Goal: Book appointment/travel/reservation

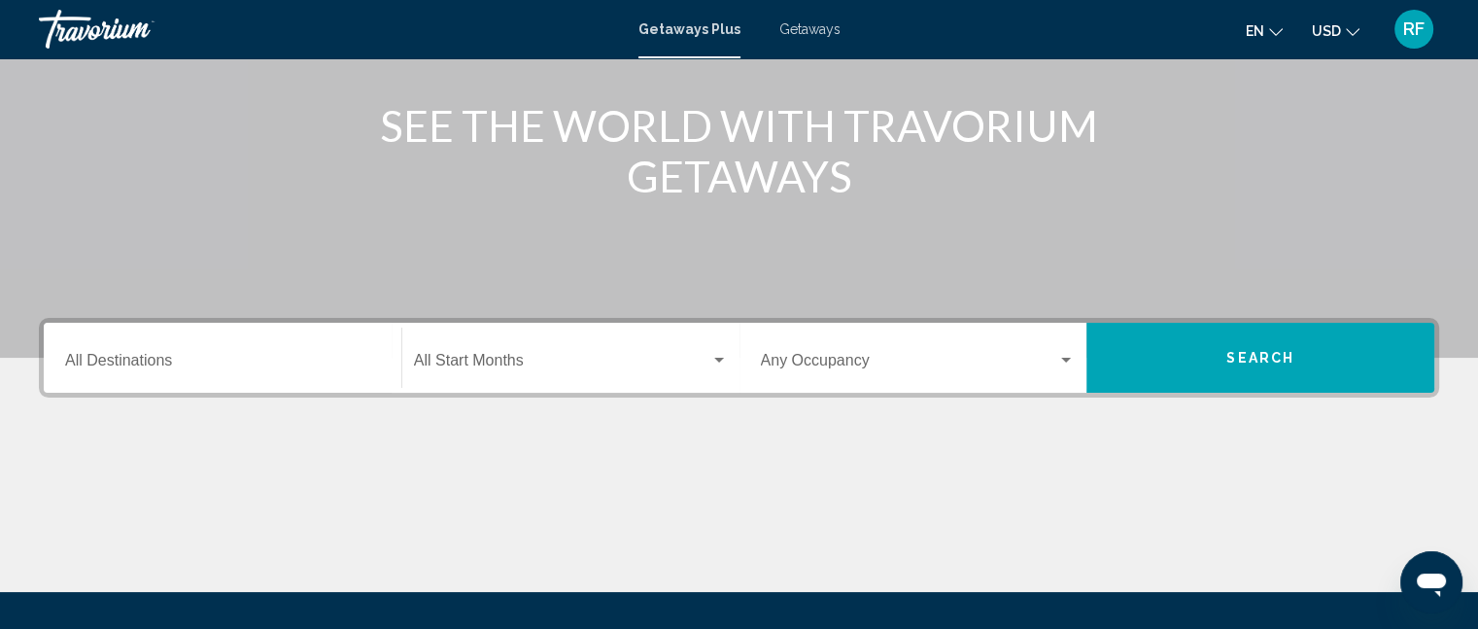
scroll to position [292, 0]
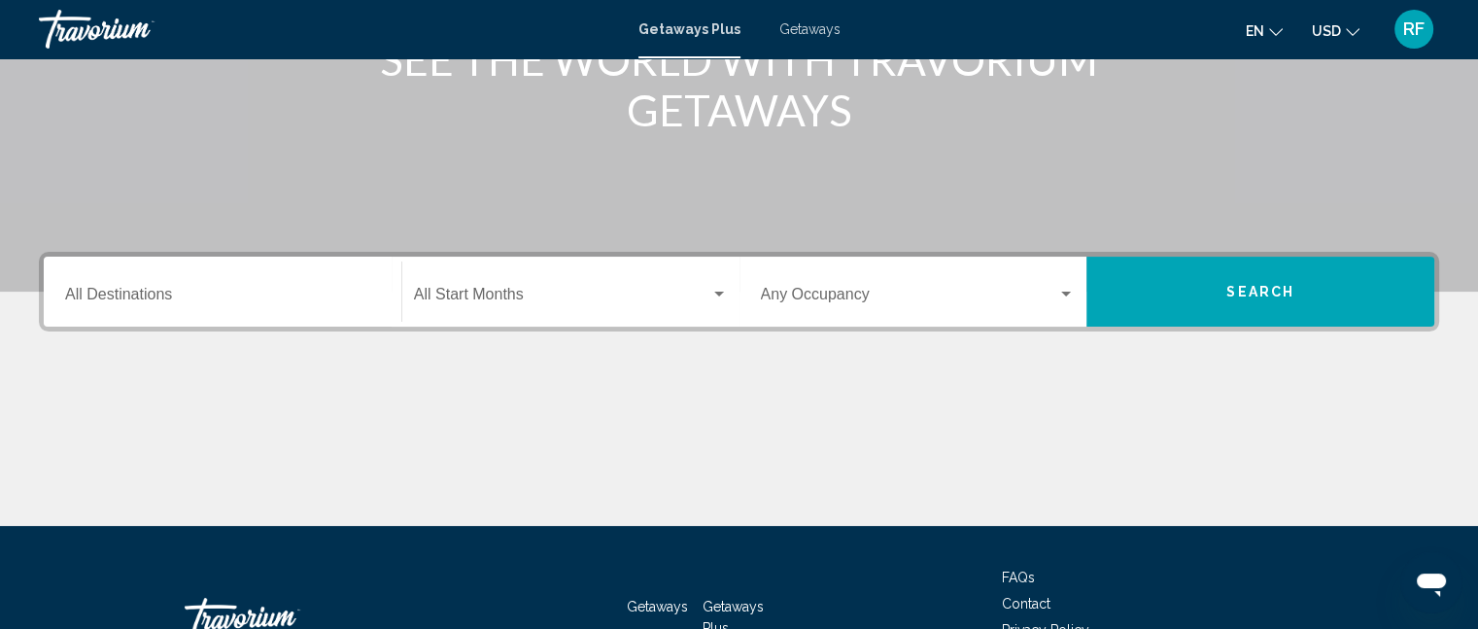
click at [257, 277] on div "Destination All Destinations" at bounding box center [222, 291] width 315 height 61
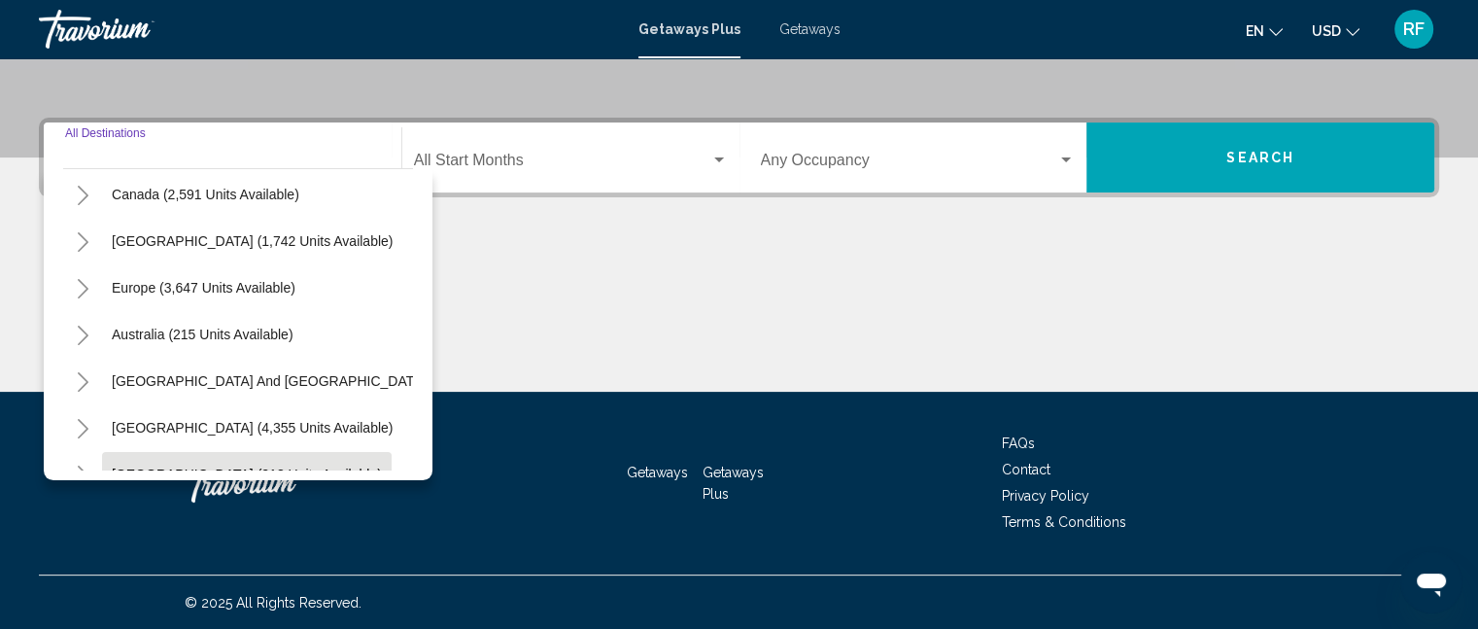
scroll to position [0, 0]
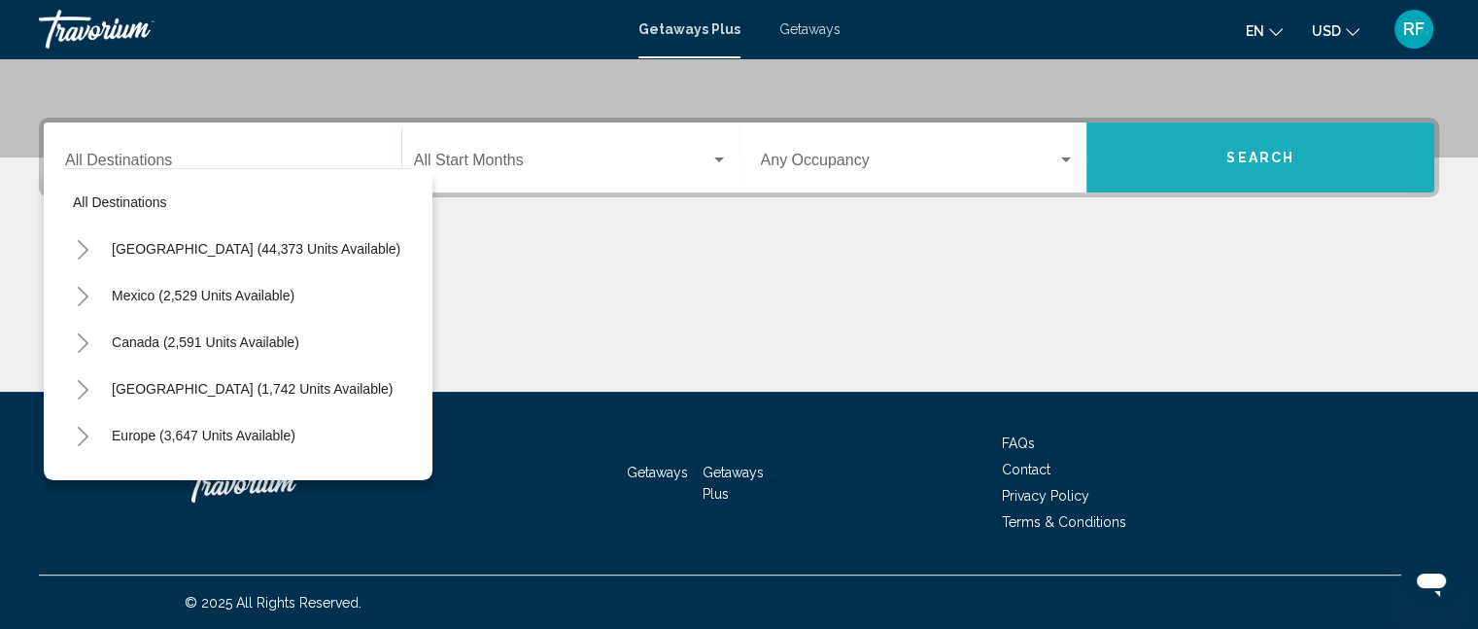
click at [1180, 162] on button "Search" at bounding box center [1260, 157] width 348 height 70
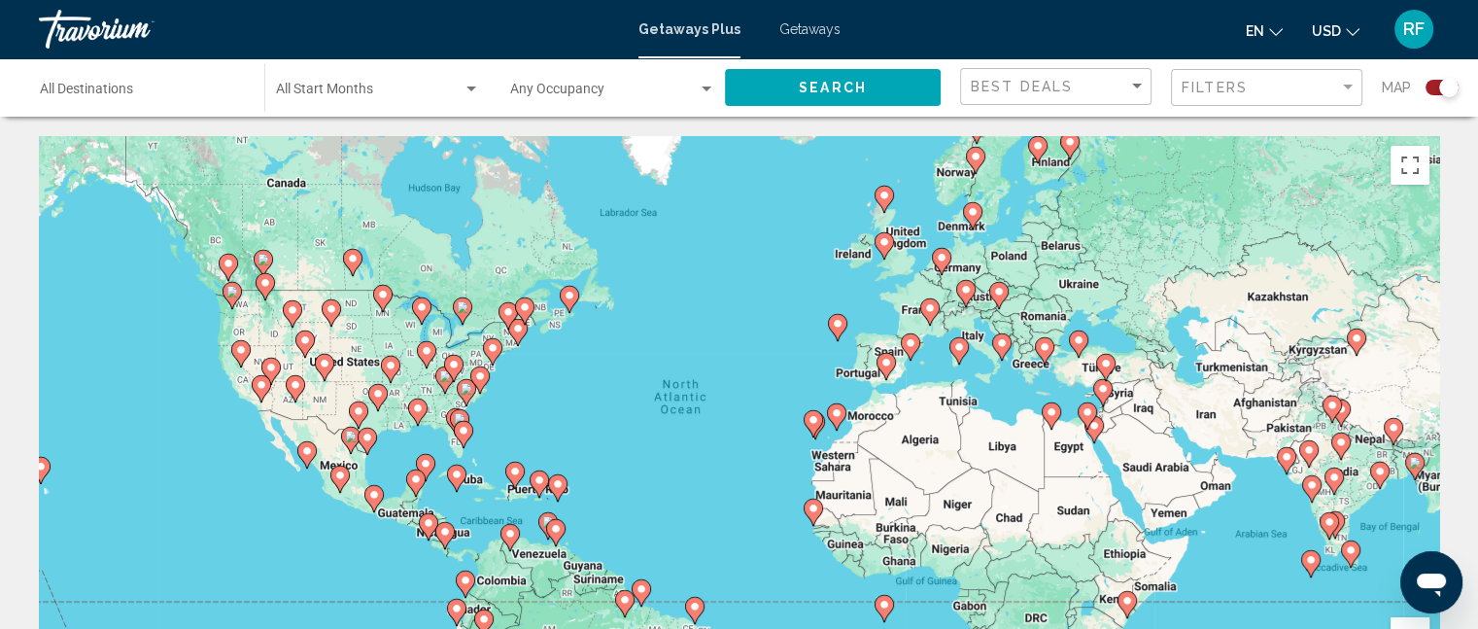
click at [562, 88] on span "Search widget" at bounding box center [604, 94] width 188 height 16
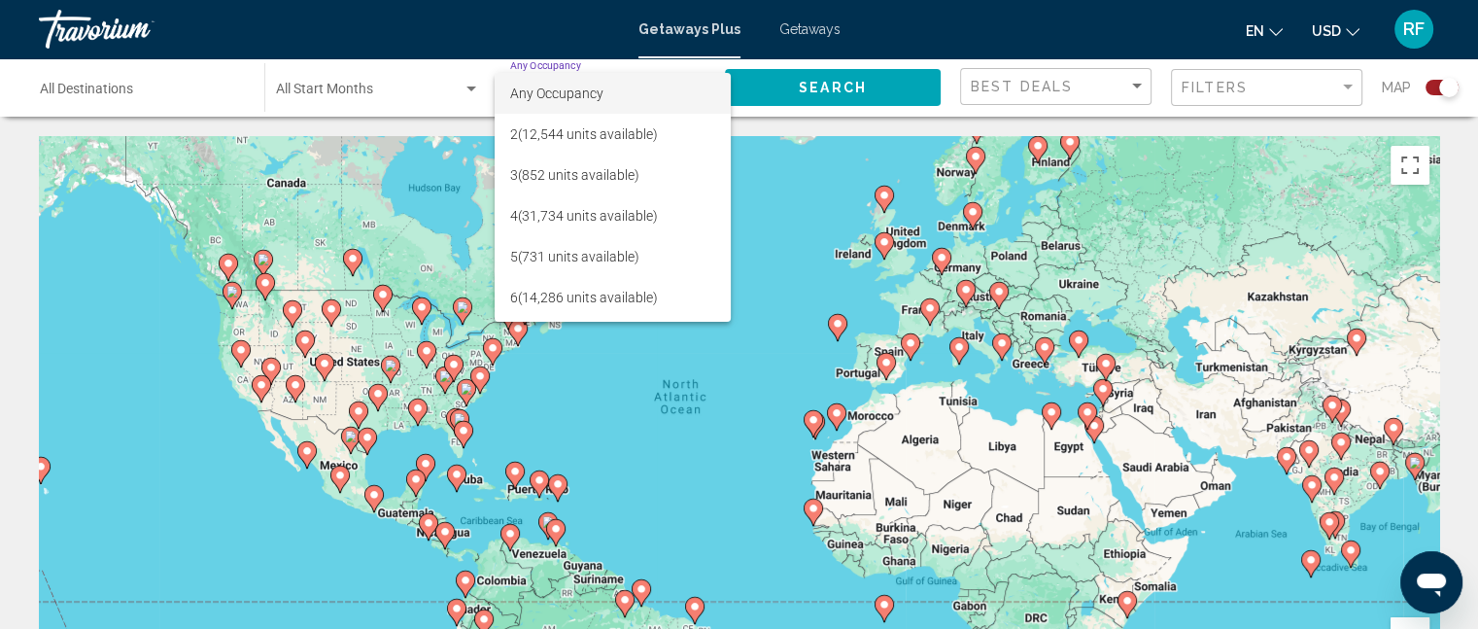
click at [132, 63] on div at bounding box center [739, 314] width 1478 height 629
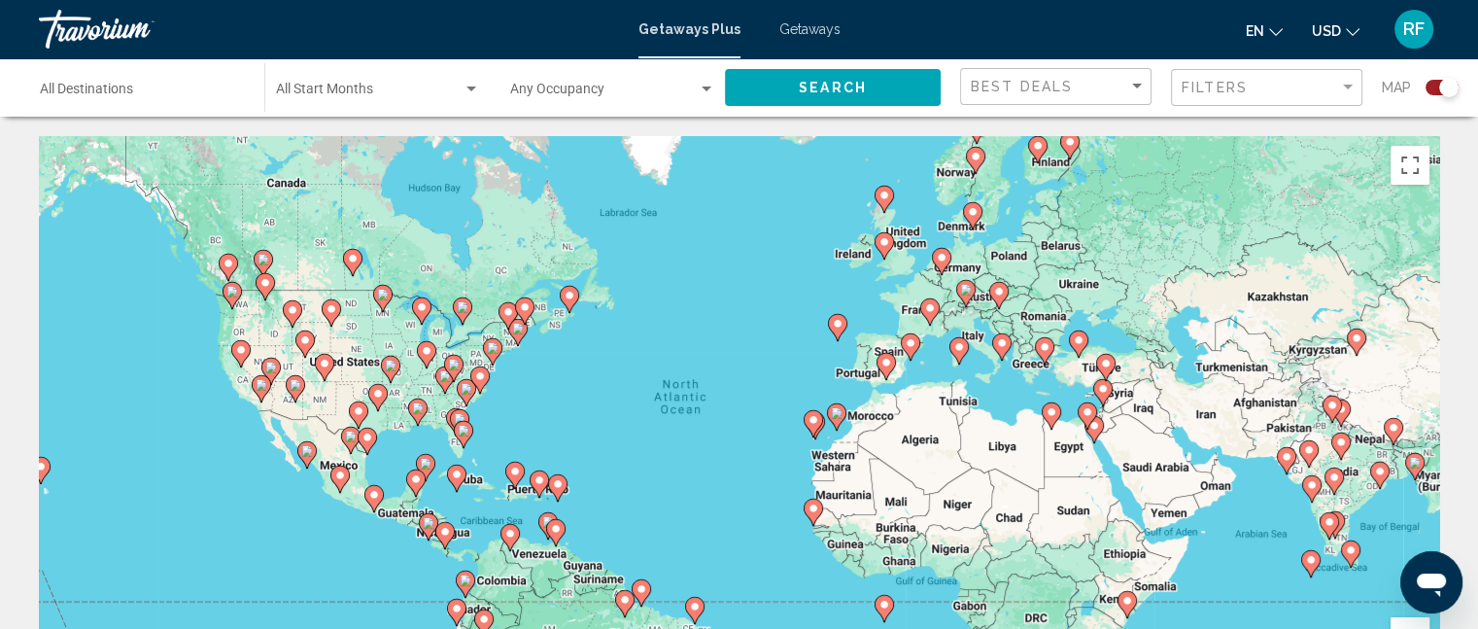
click at [128, 82] on div "Destination All Destinations" at bounding box center [142, 87] width 205 height 53
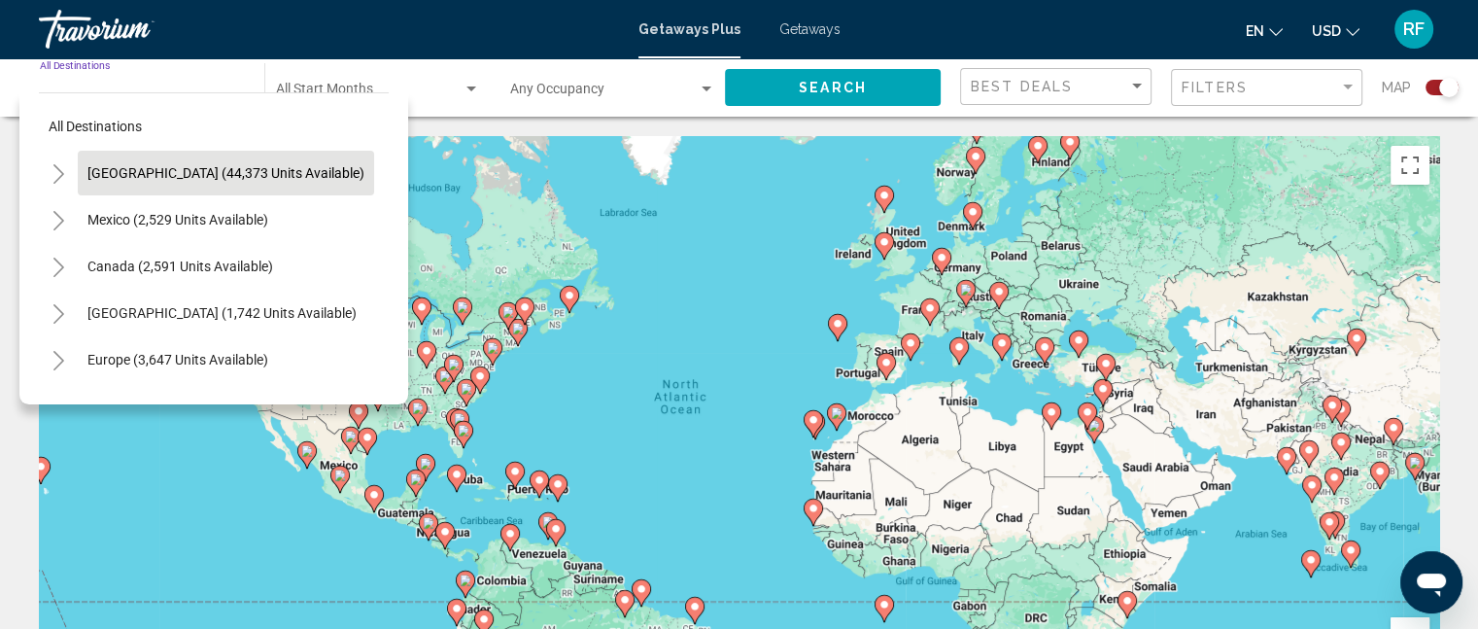
click at [154, 181] on span "[GEOGRAPHIC_DATA] (44,373 units available)" at bounding box center [225, 173] width 277 height 16
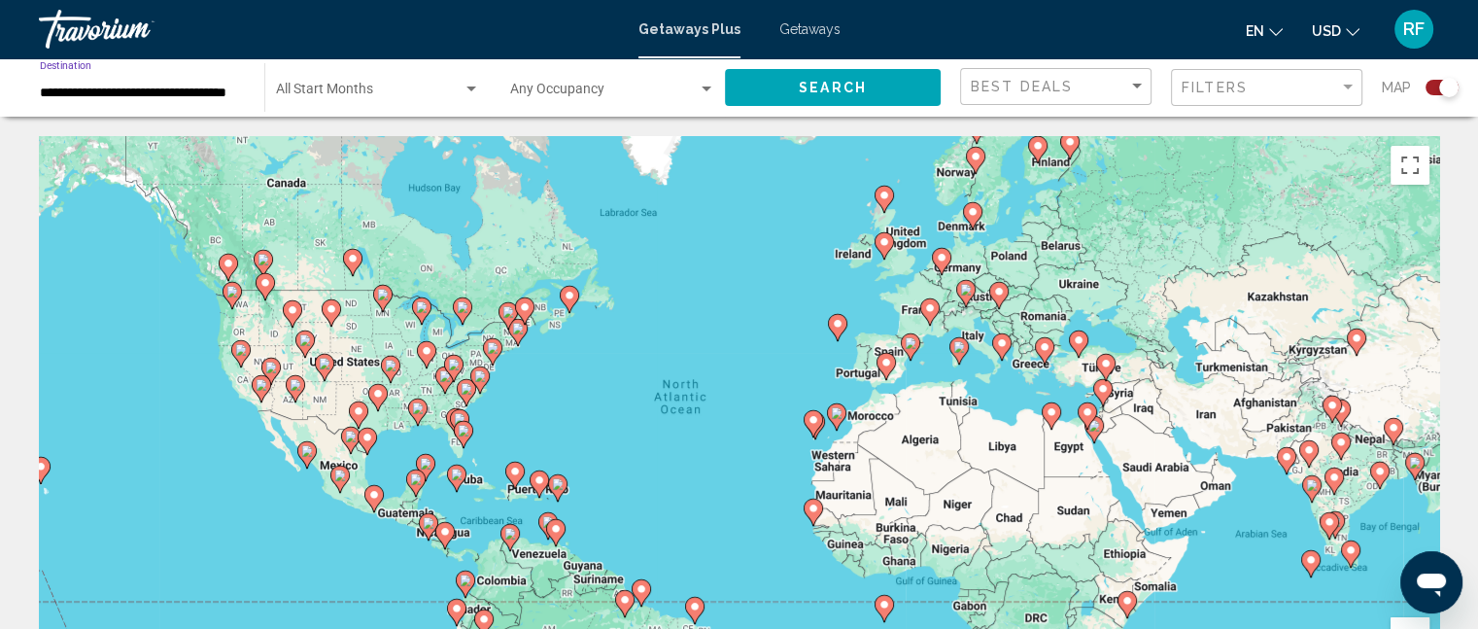
click at [152, 82] on div "**********" at bounding box center [142, 87] width 205 height 53
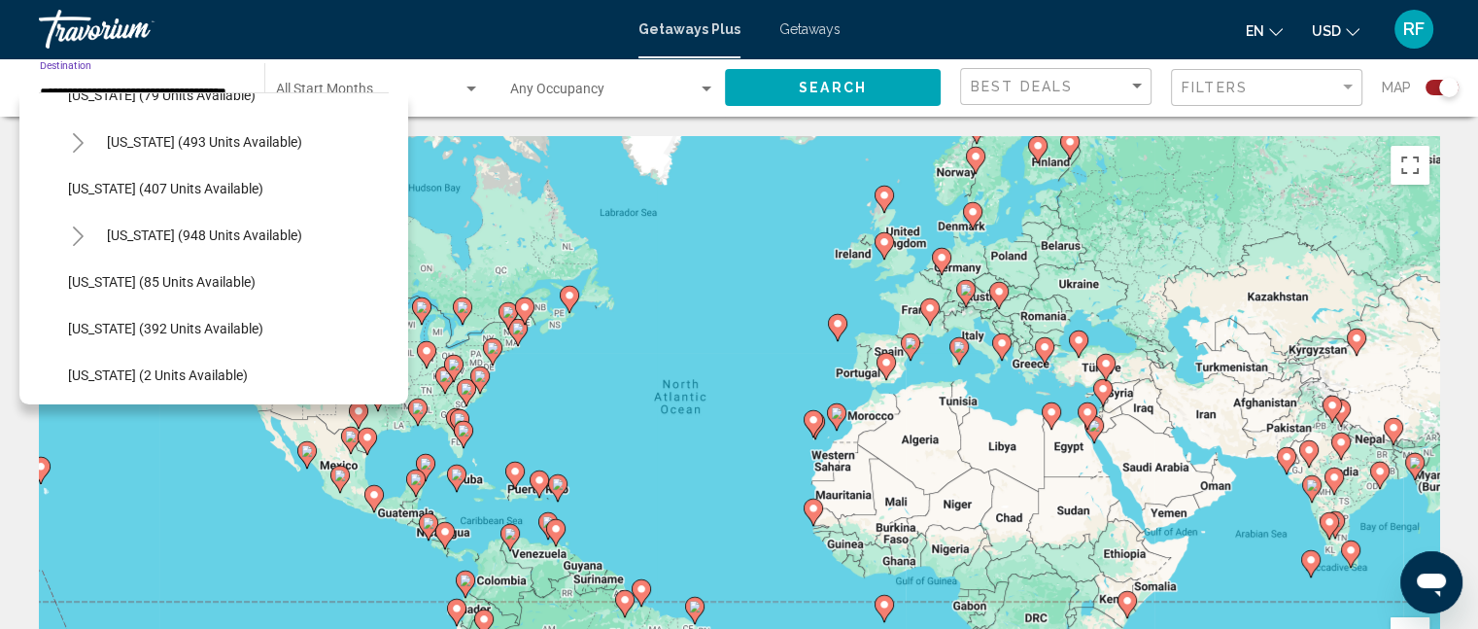
scroll to position [680, 0]
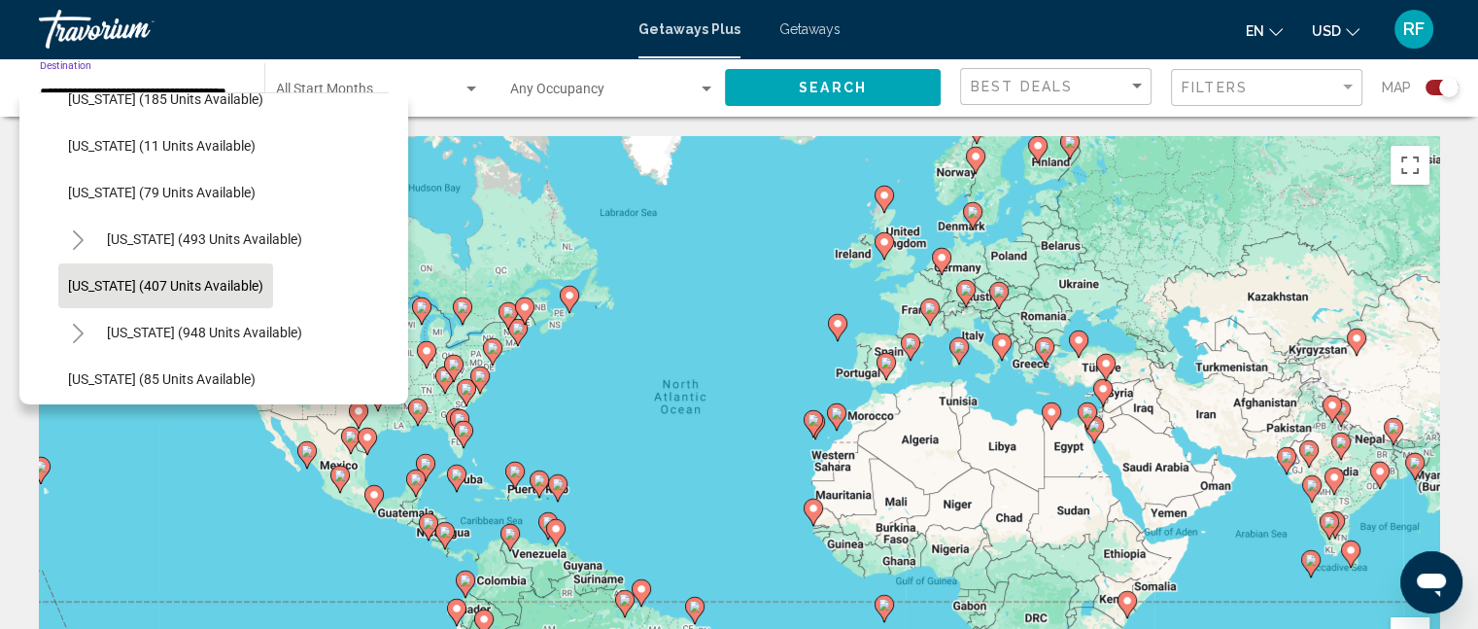
click at [153, 282] on span "[US_STATE] (407 units available)" at bounding box center [165, 286] width 195 height 16
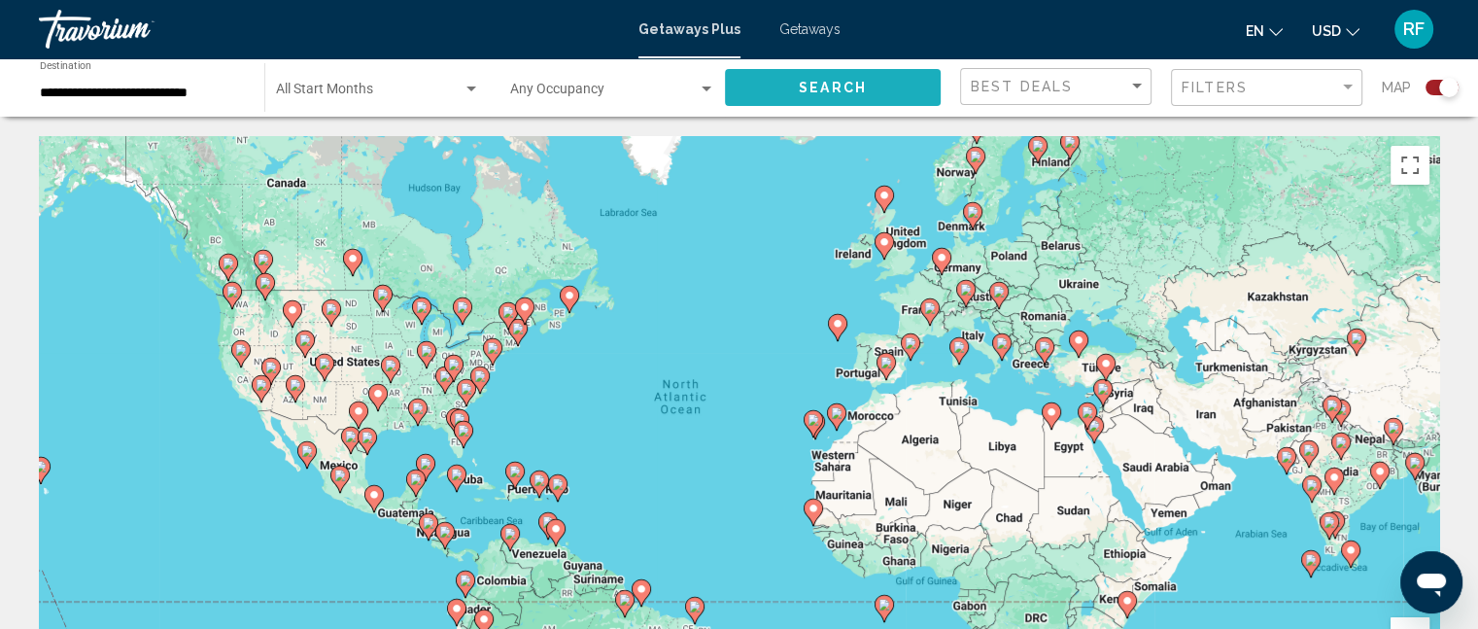
click at [826, 85] on span "Search" at bounding box center [833, 89] width 68 height 16
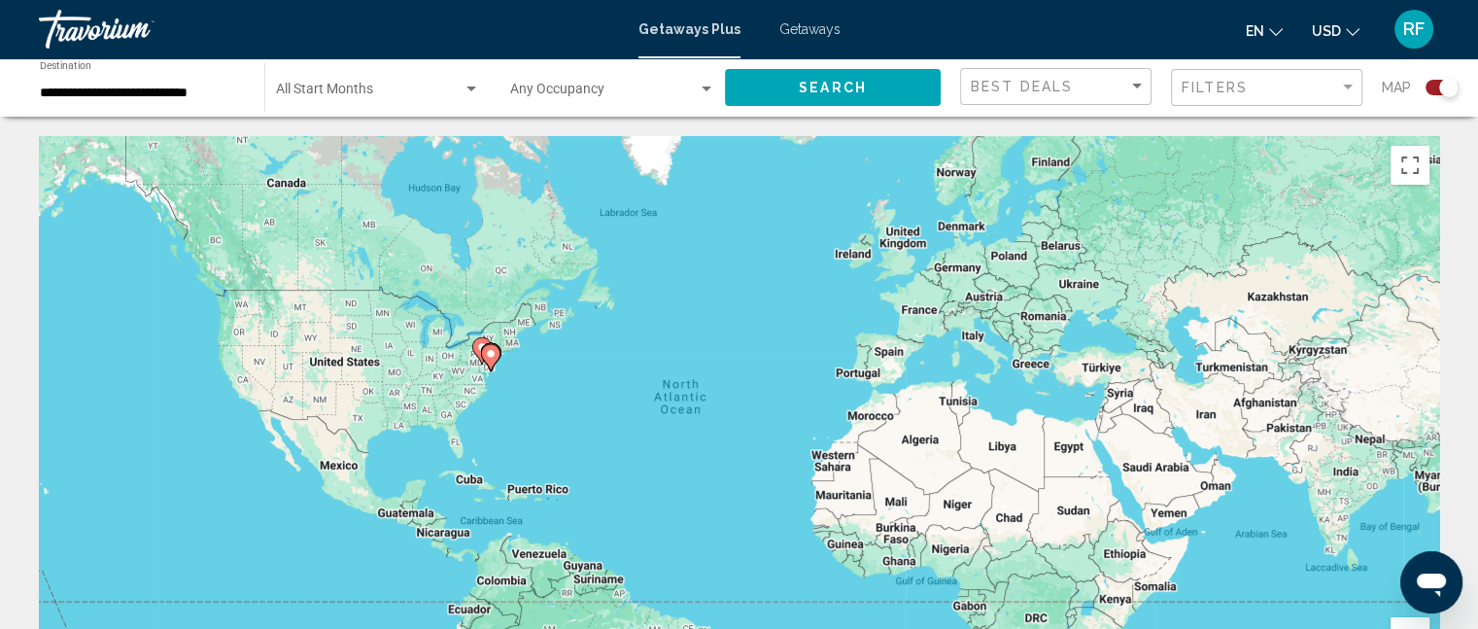
click at [154, 93] on input "**********" at bounding box center [142, 94] width 205 height 16
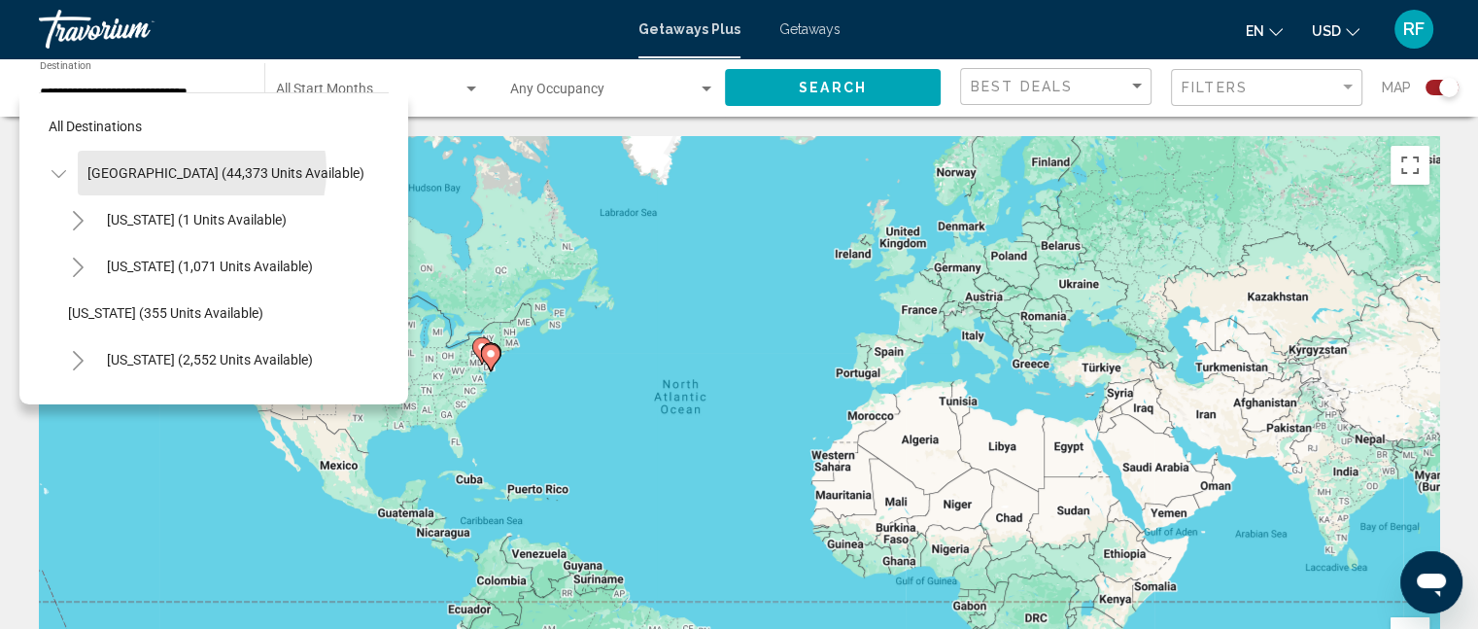
click at [192, 169] on span "[GEOGRAPHIC_DATA] (44,373 units available)" at bounding box center [225, 173] width 277 height 16
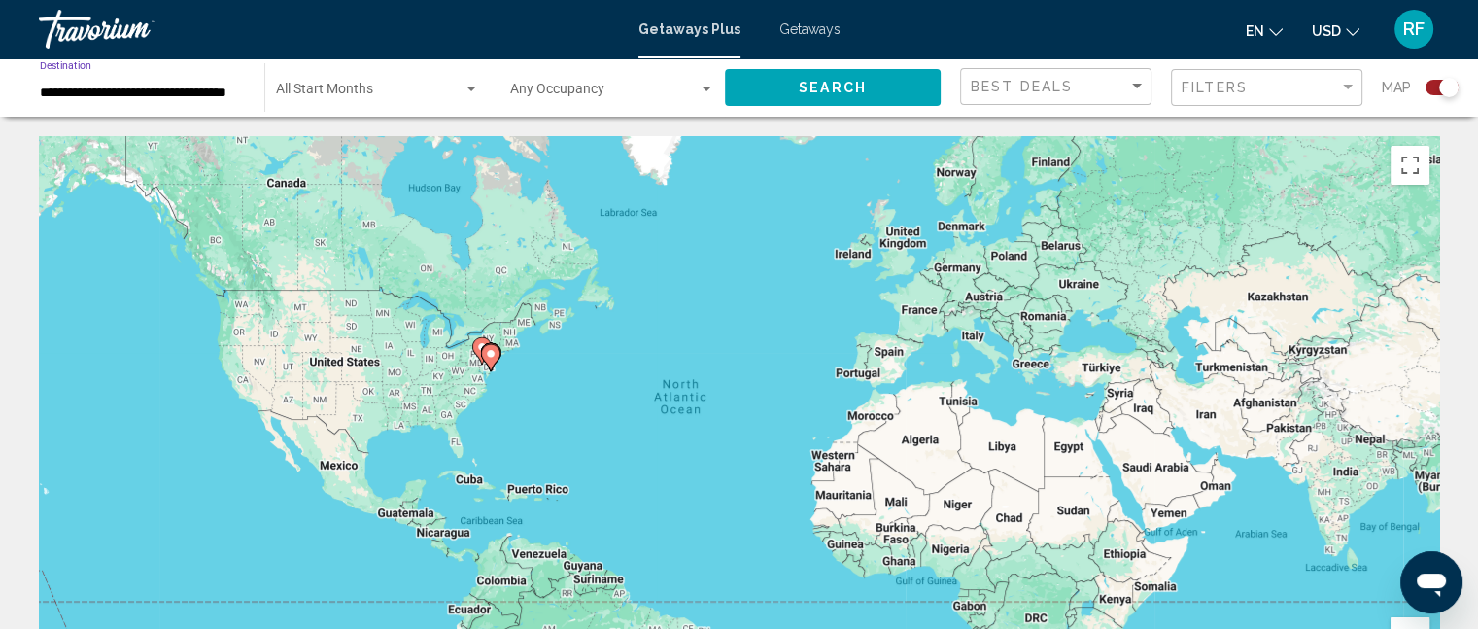
click at [792, 83] on button "Search" at bounding box center [833, 87] width 216 height 36
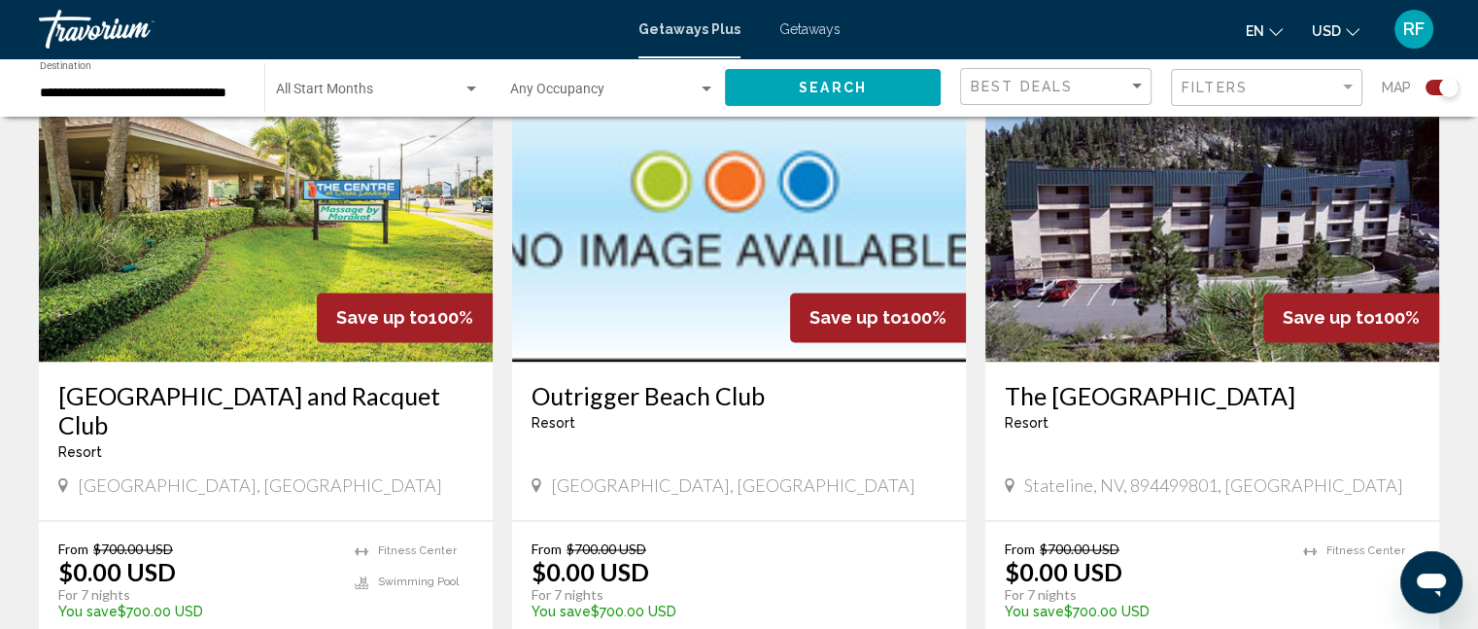
scroll to position [2990, 0]
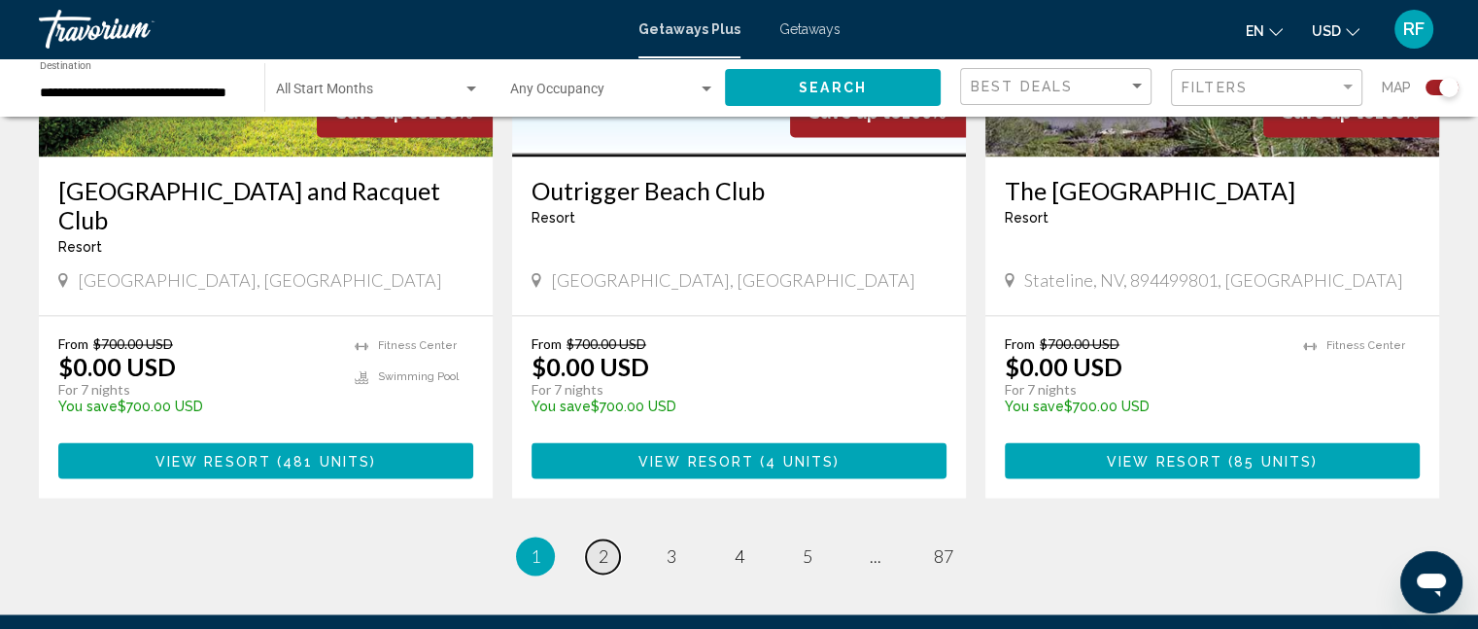
click at [599, 545] on span "2" at bounding box center [604, 555] width 10 height 21
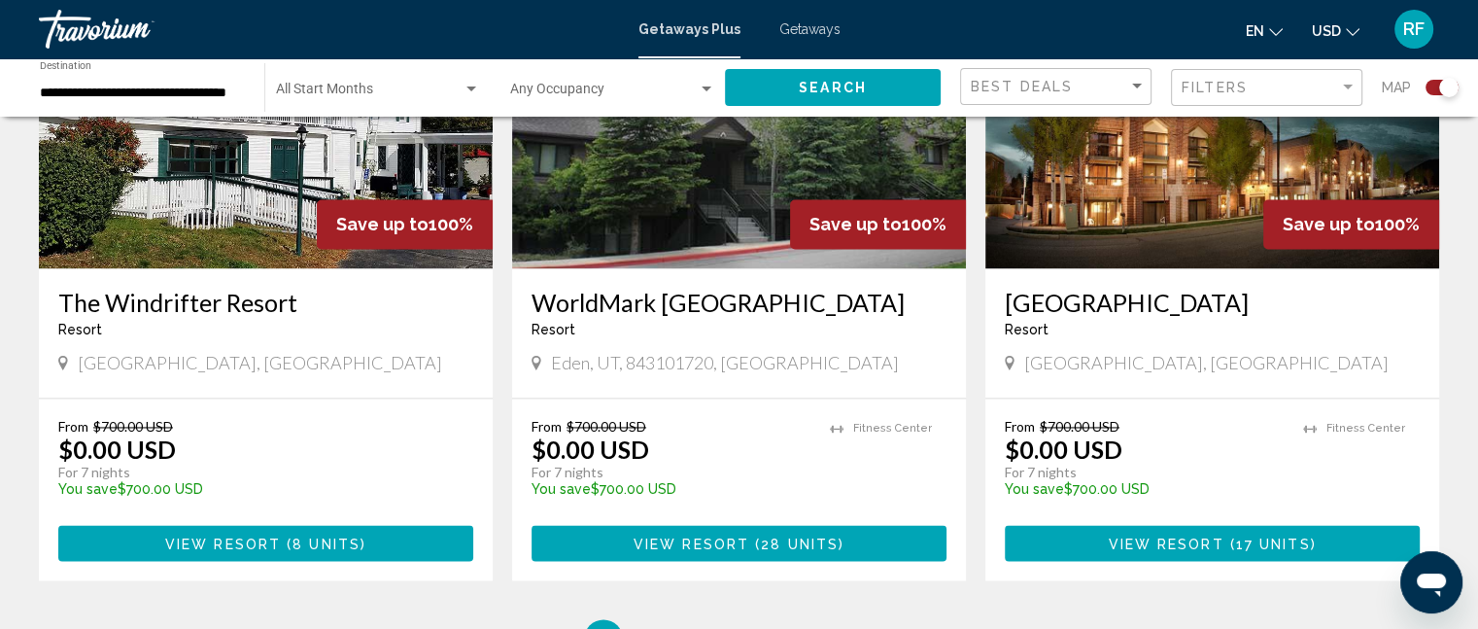
scroll to position [2893, 0]
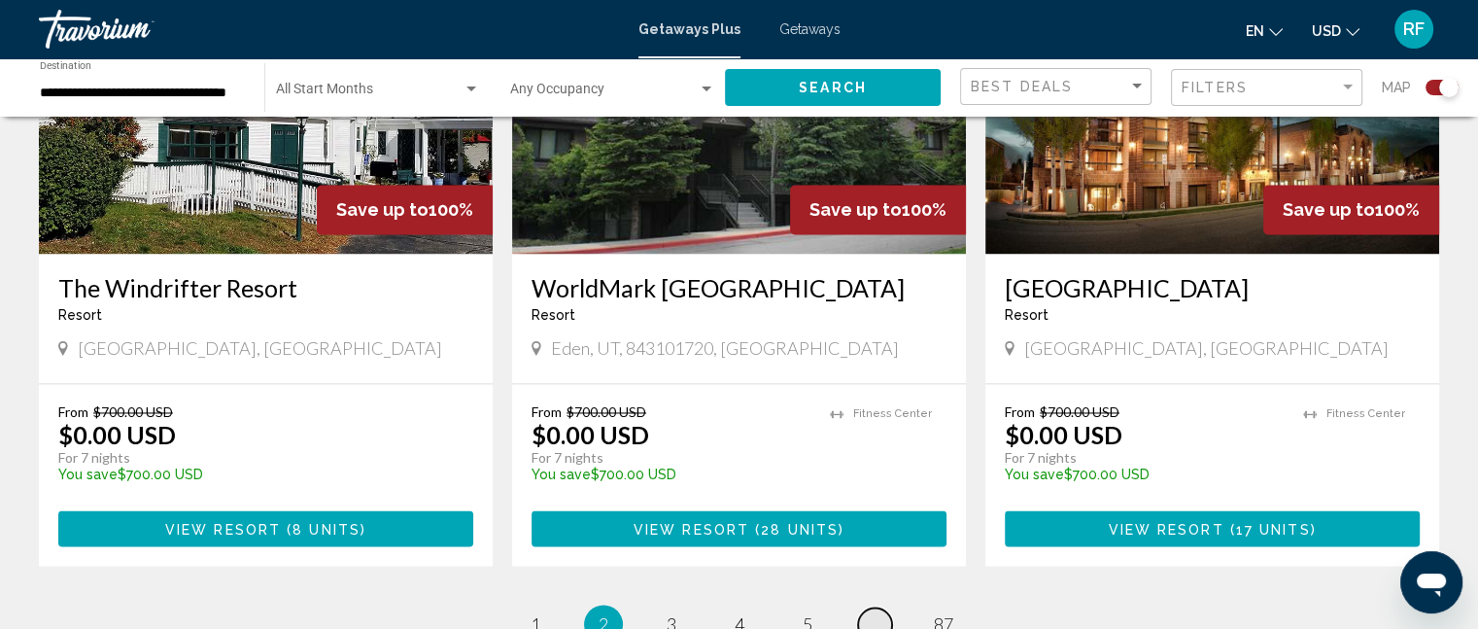
click at [882, 607] on link "page ..." at bounding box center [875, 624] width 34 height 34
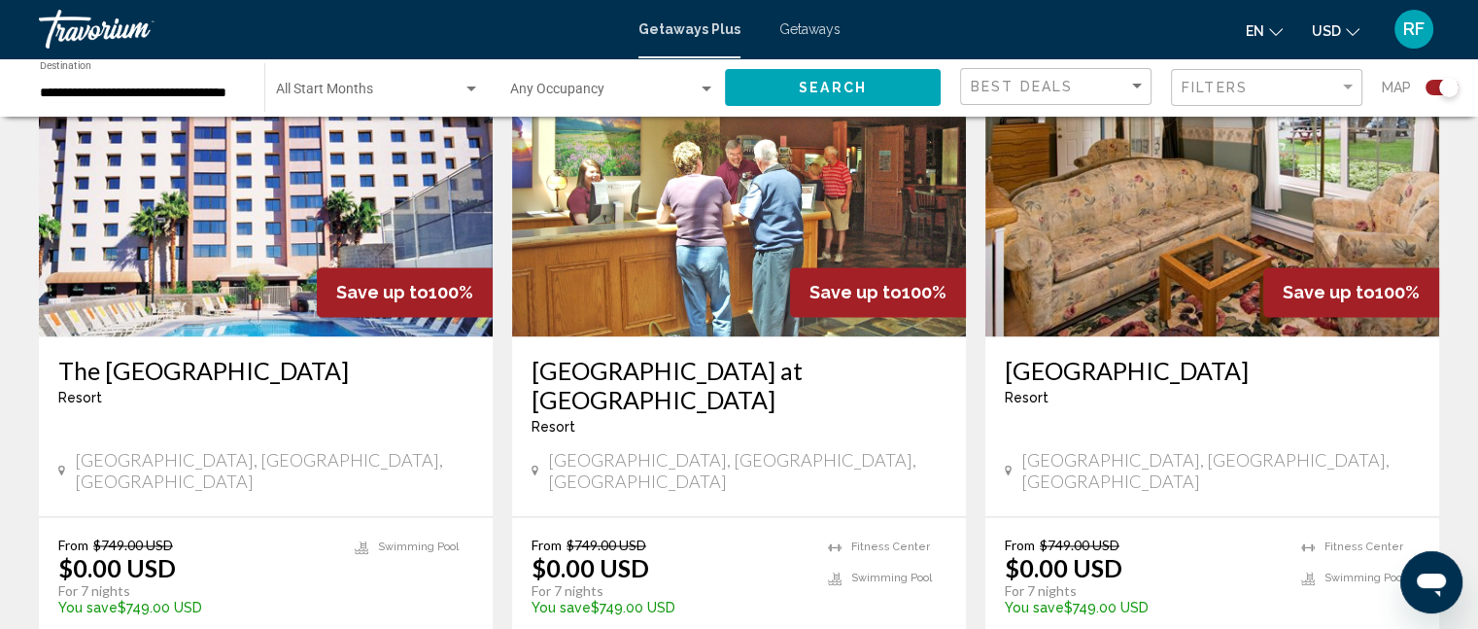
scroll to position [2990, 0]
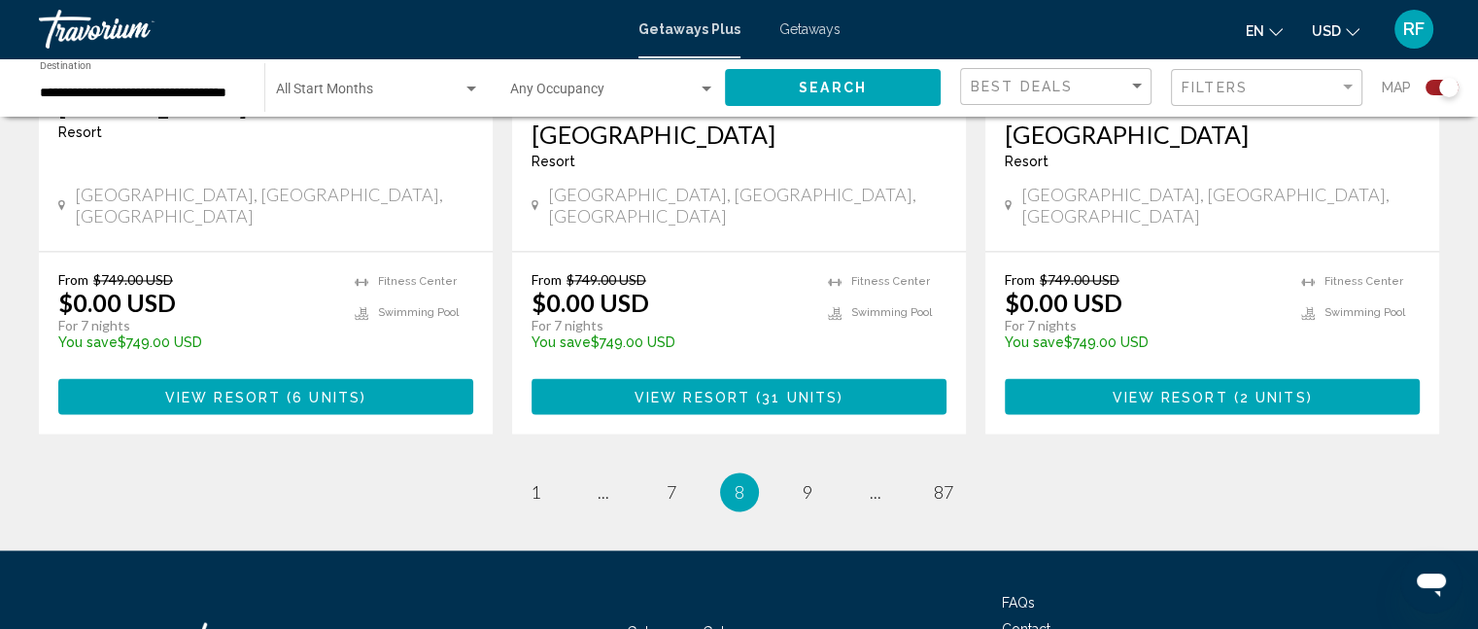
scroll to position [3197, 0]
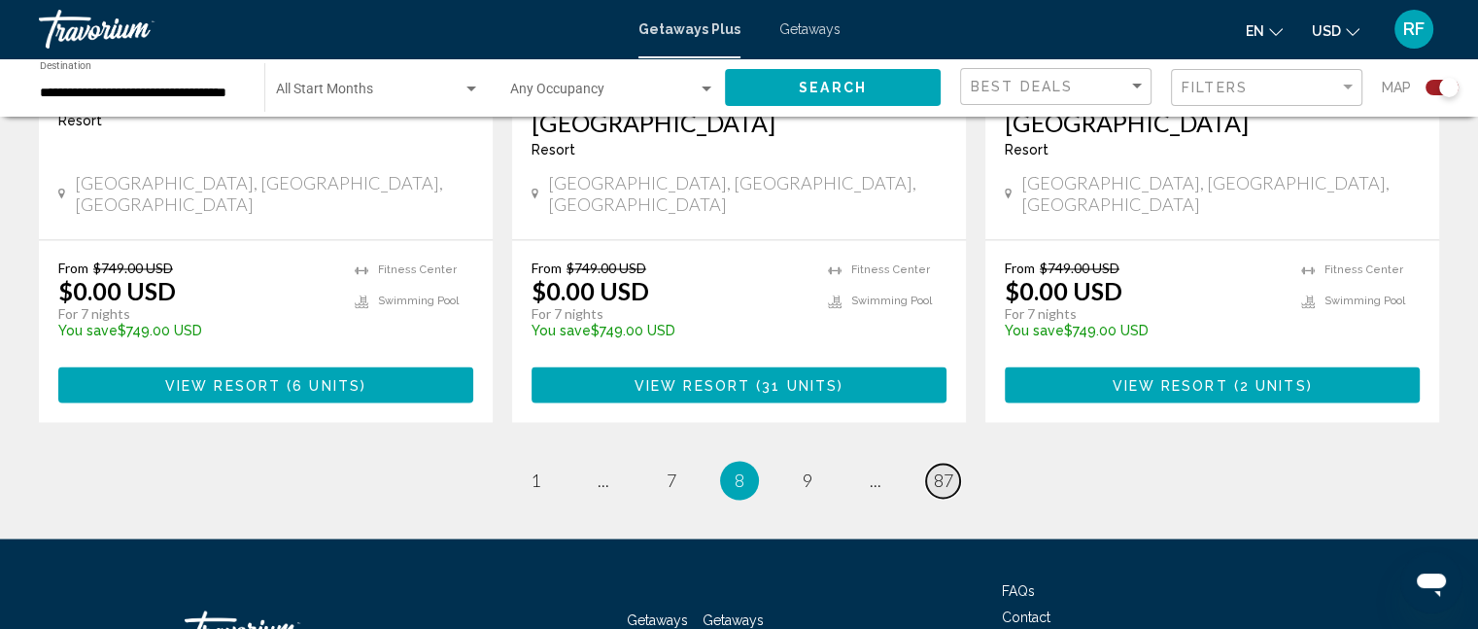
click at [948, 469] on span "87" at bounding box center [943, 479] width 19 height 21
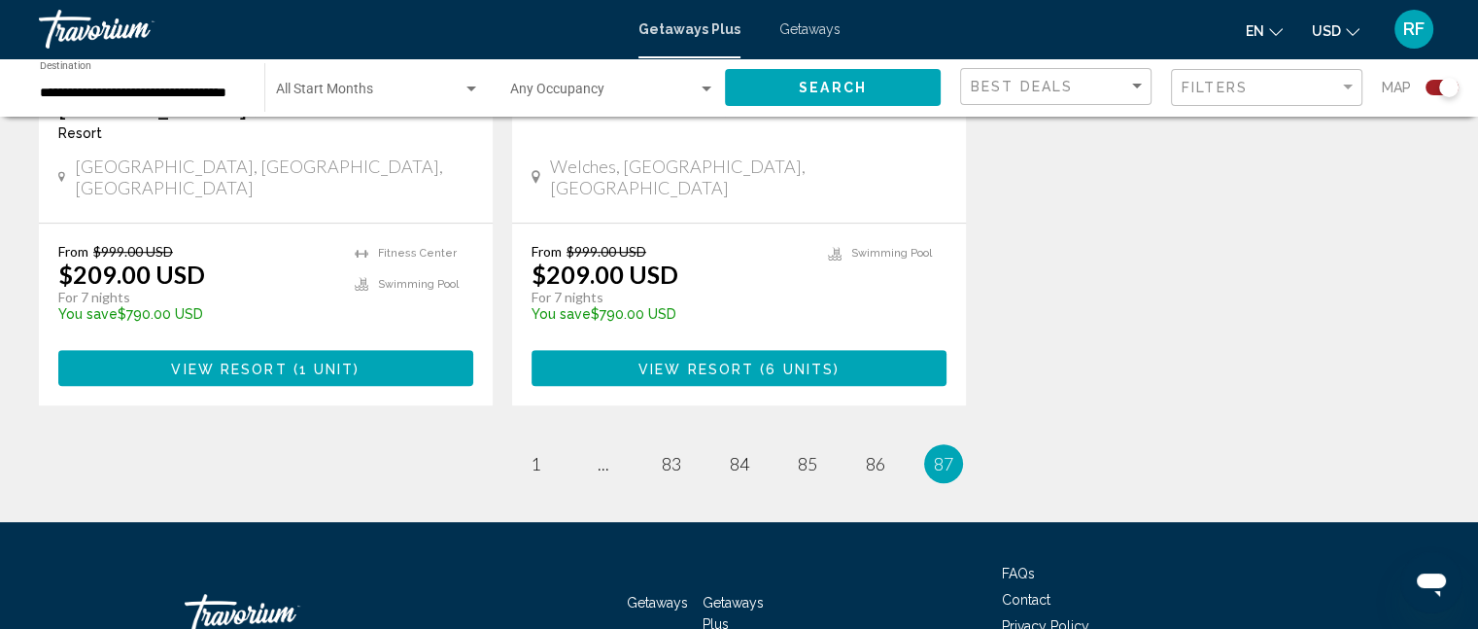
scroll to position [1154, 0]
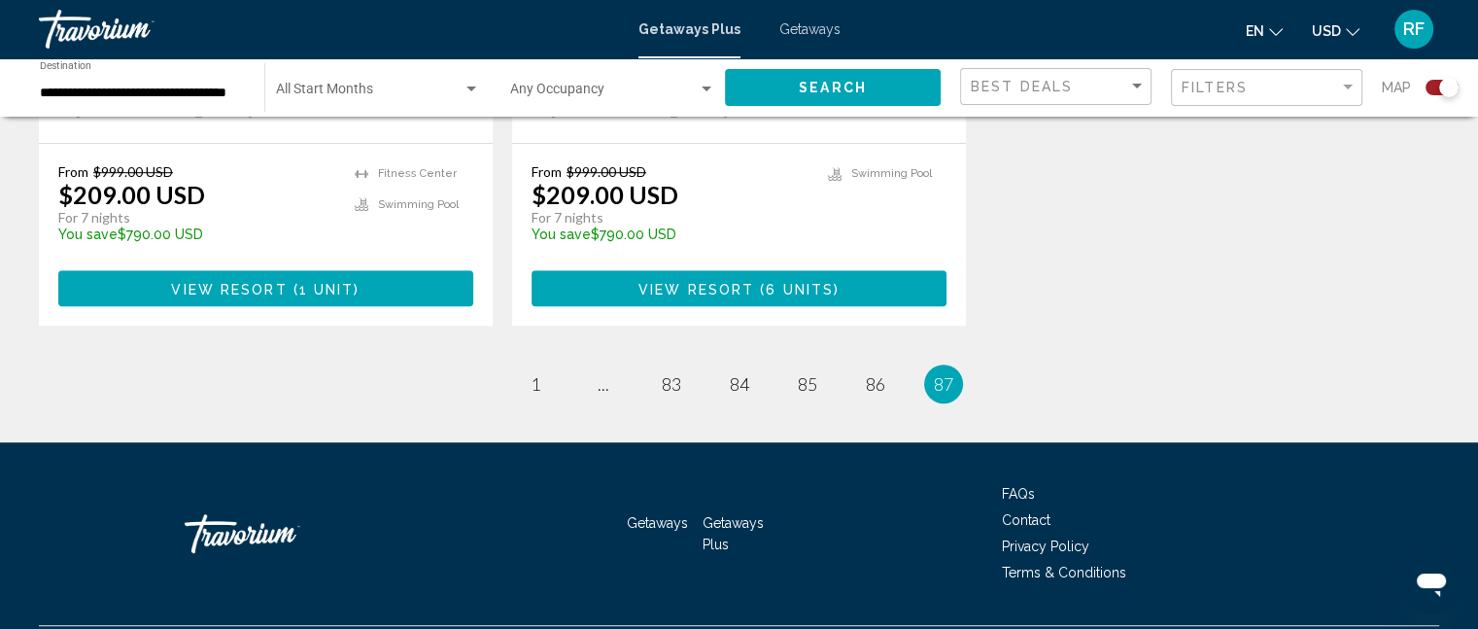
click at [652, 364] on li "page 83" at bounding box center [671, 383] width 39 height 39
click at [675, 373] on span "83" at bounding box center [671, 383] width 19 height 21
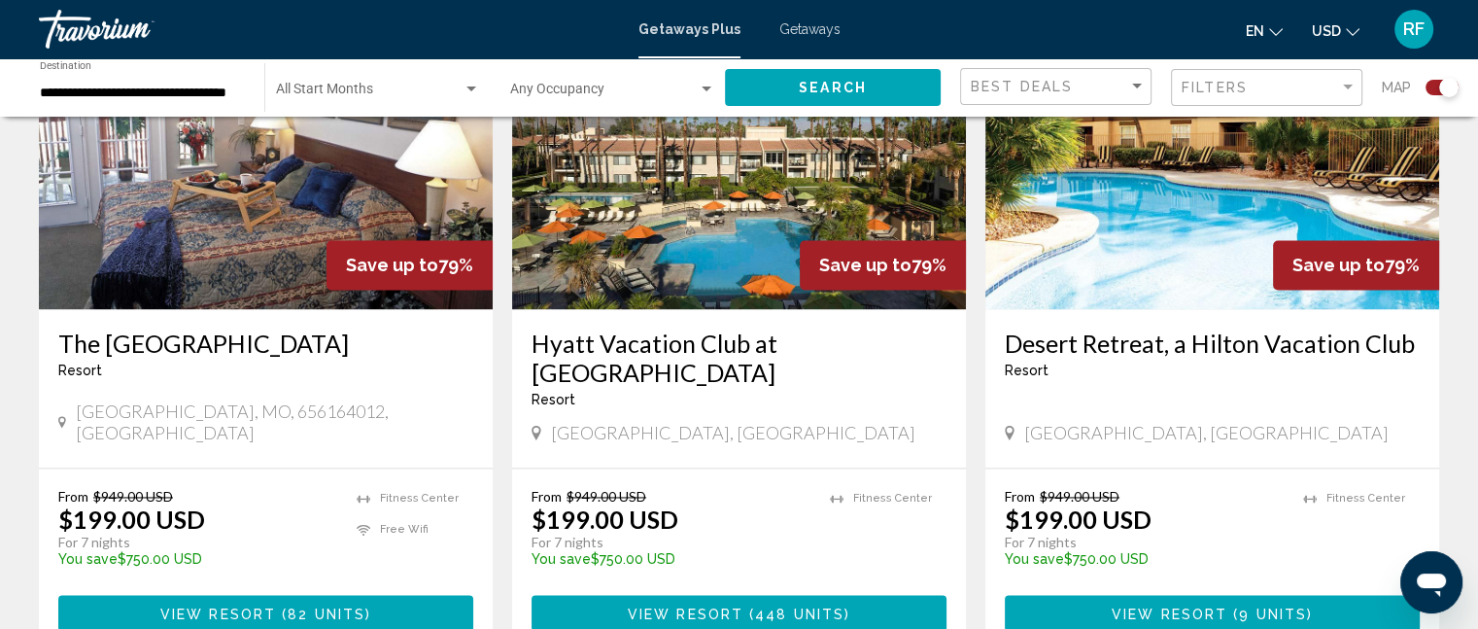
scroll to position [3012, 0]
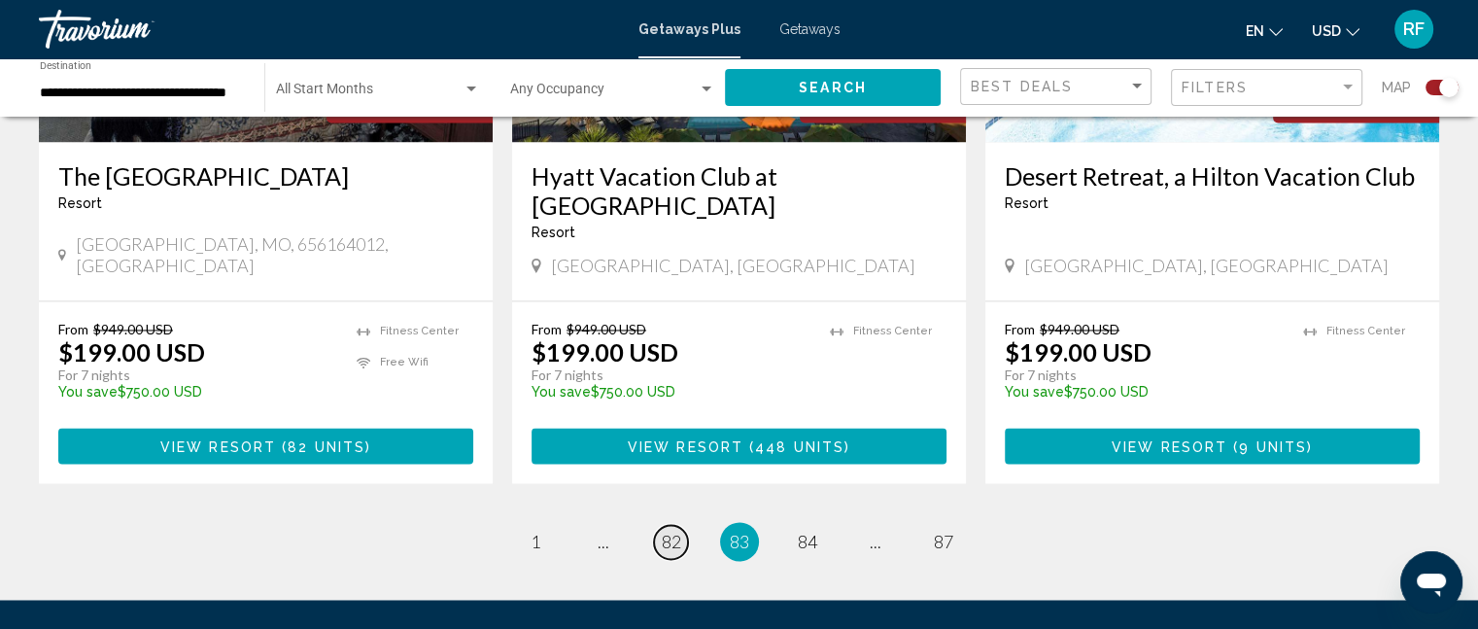
click at [677, 531] on span "82" at bounding box center [671, 541] width 19 height 21
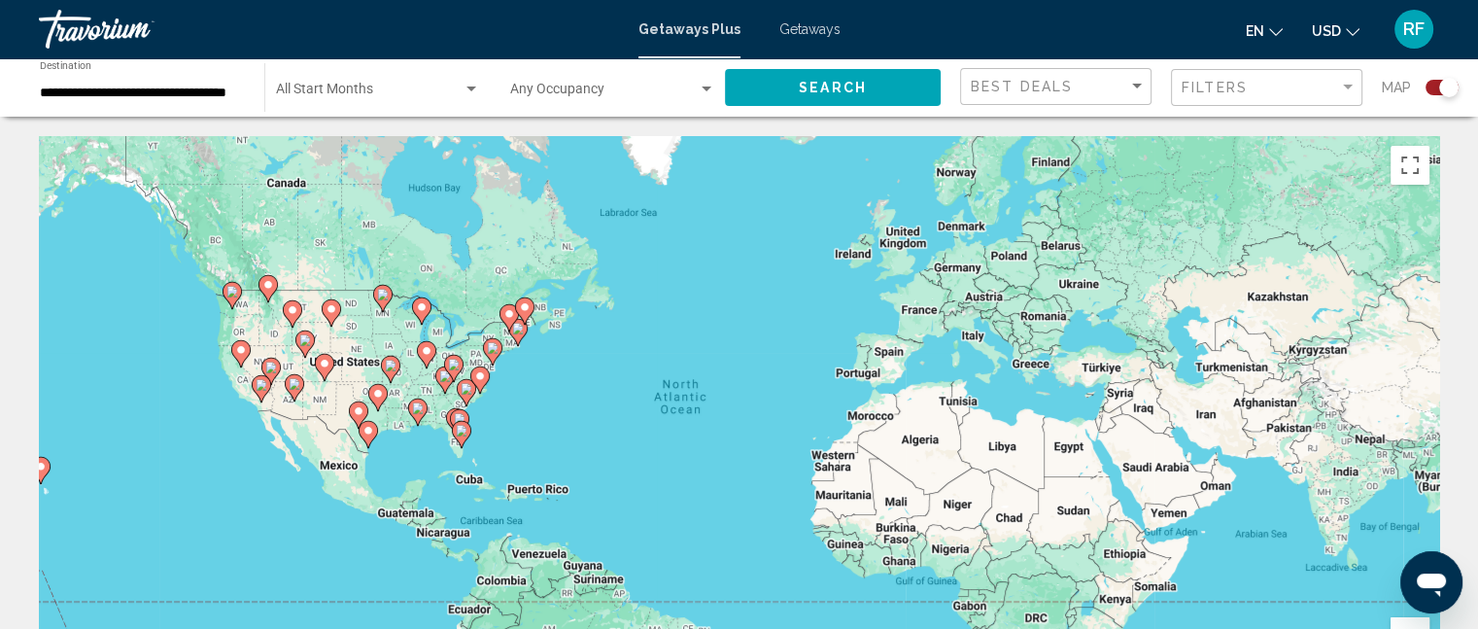
click at [244, 349] on image "Main content" at bounding box center [241, 350] width 12 height 12
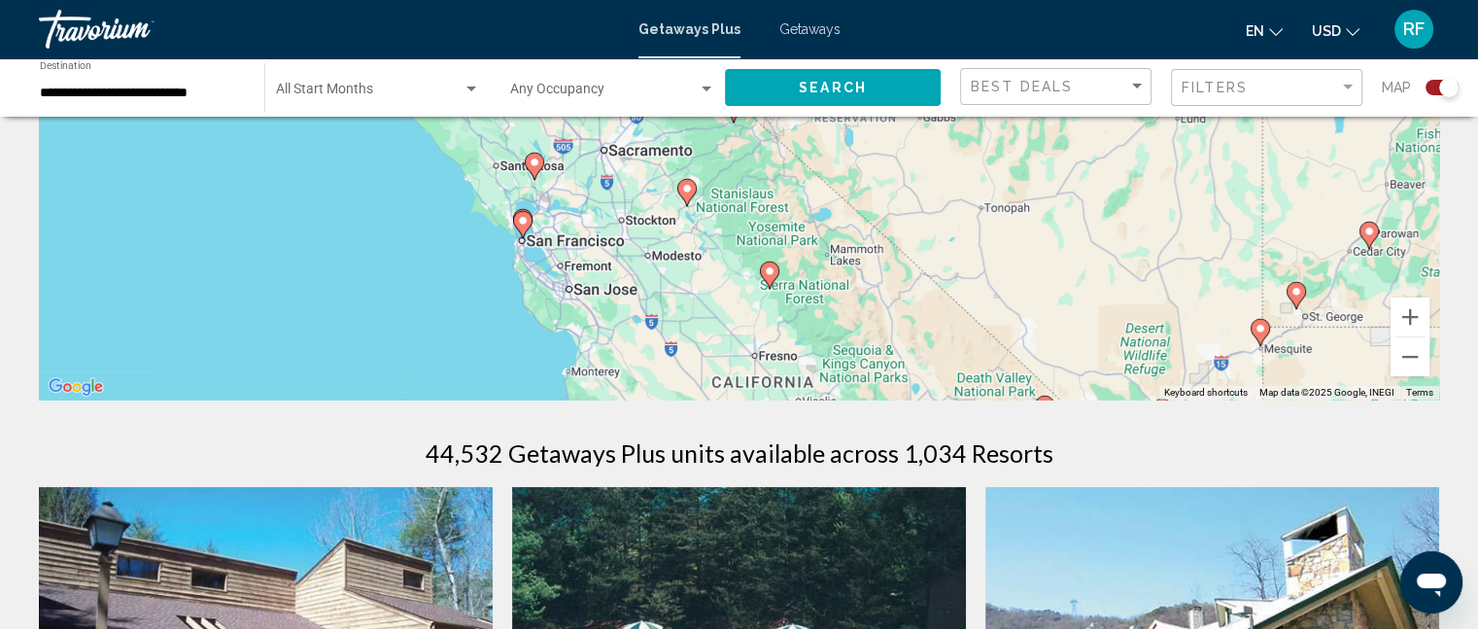
scroll to position [194, 0]
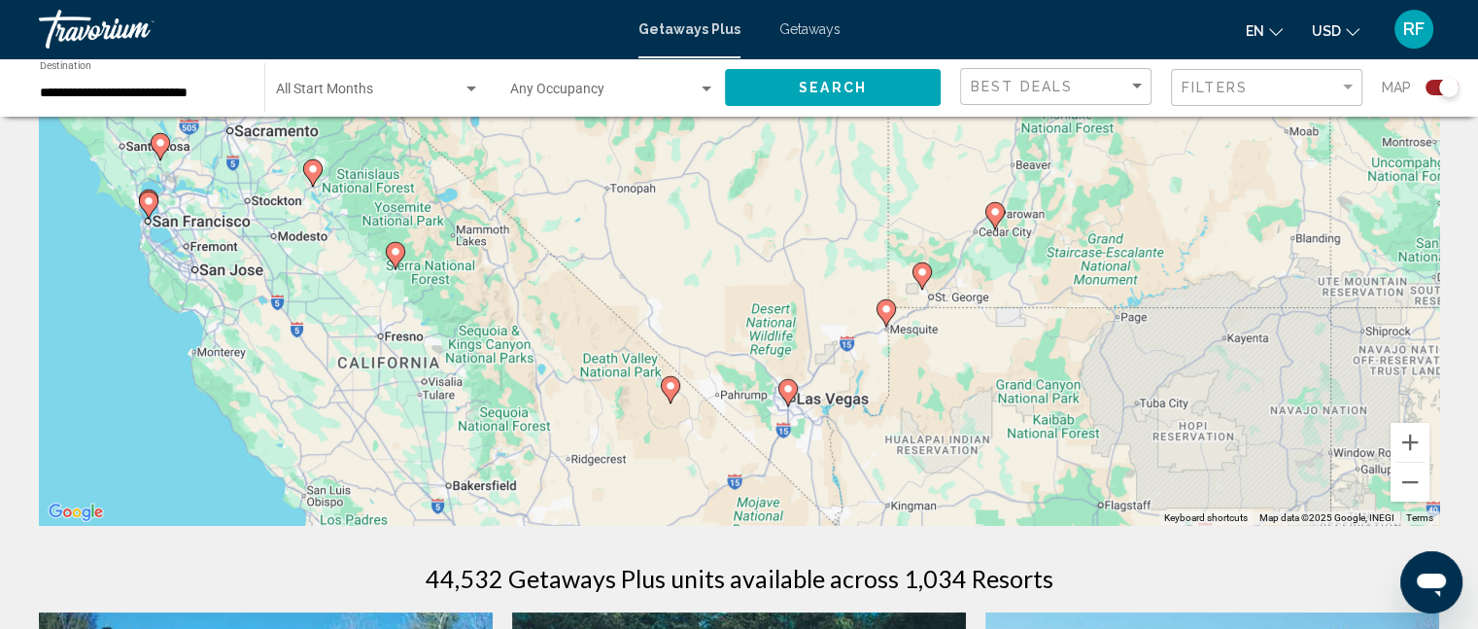
drag, startPoint x: 1241, startPoint y: 366, endPoint x: 847, endPoint y: 215, distance: 421.7
click at [847, 215] on div "To activate drag with keyboard, press Alt + Enter. Once in keyboard drag state,…" at bounding box center [739, 233] width 1400 height 583
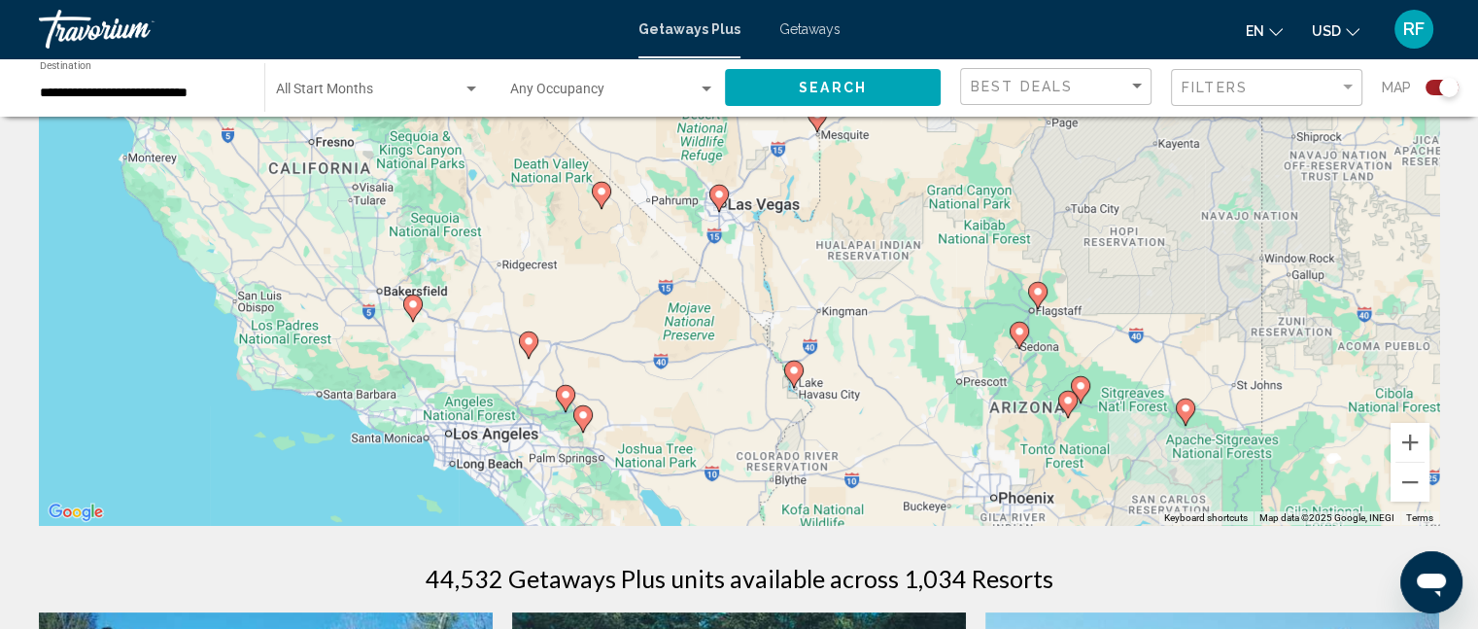
drag, startPoint x: 1147, startPoint y: 423, endPoint x: 1103, endPoint y: 238, distance: 189.7
click at [1103, 238] on div "To activate drag with keyboard, press Alt + Enter. Once in keyboard drag state,…" at bounding box center [739, 233] width 1400 height 583
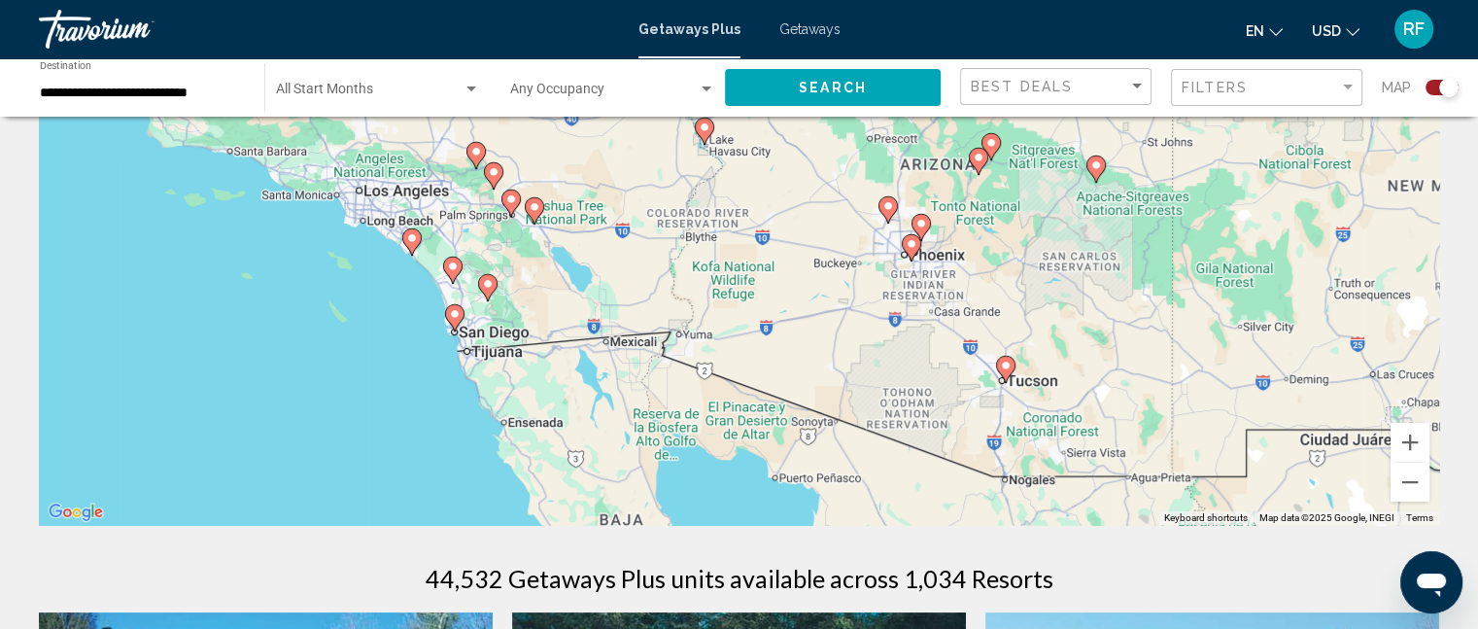
drag, startPoint x: 1139, startPoint y: 473, endPoint x: 1046, endPoint y: 232, distance: 258.4
click at [1046, 232] on div "To activate drag with keyboard, press Alt + Enter. Once in keyboard drag state,…" at bounding box center [739, 233] width 1400 height 583
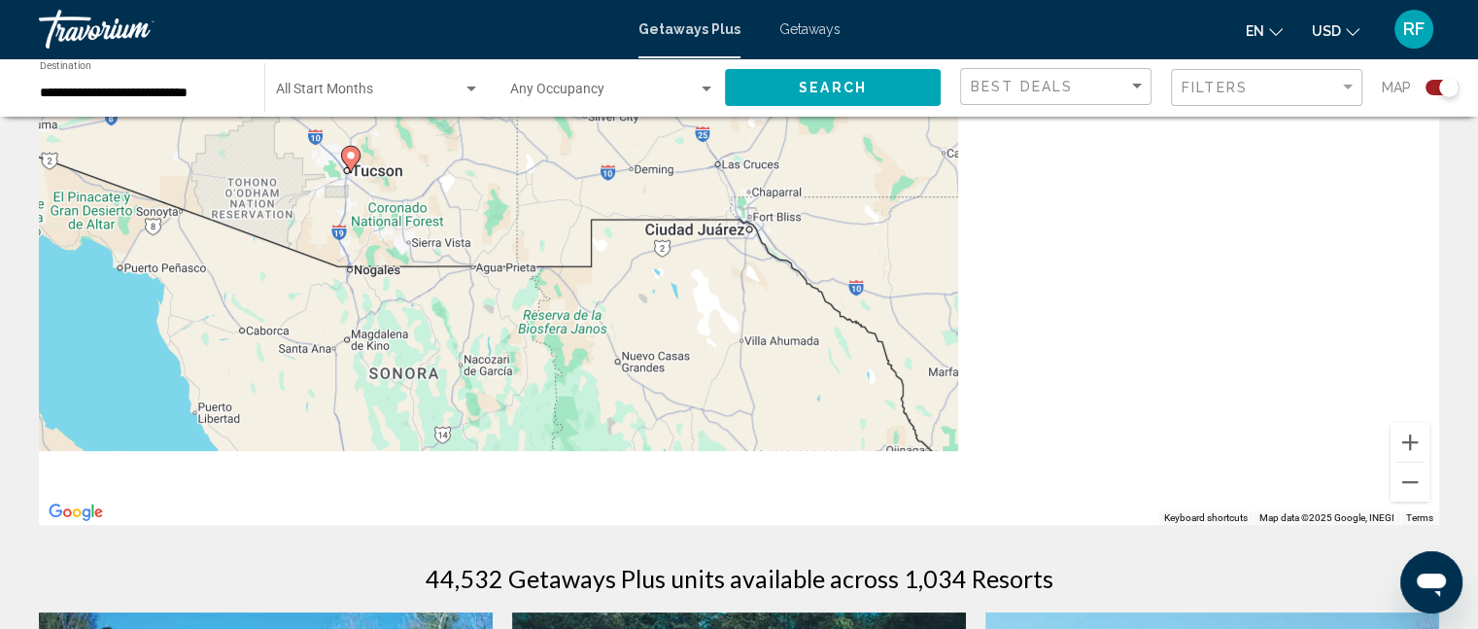
drag, startPoint x: 1332, startPoint y: 415, endPoint x: 672, endPoint y: 204, distance: 692.6
click at [673, 204] on div "To activate drag with keyboard, press Alt + Enter. Once in keyboard drag state,…" at bounding box center [739, 233] width 1400 height 583
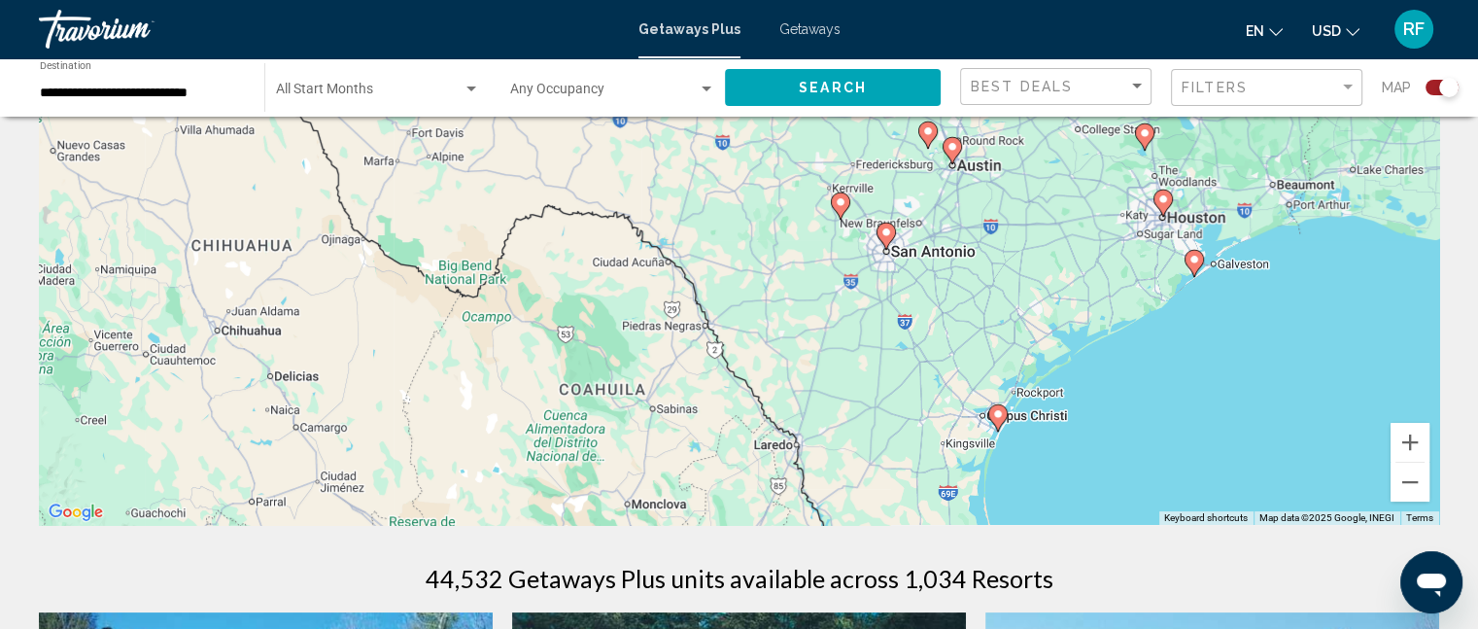
drag, startPoint x: 1176, startPoint y: 372, endPoint x: 663, endPoint y: 173, distance: 550.4
click at [663, 173] on div "To activate drag with keyboard, press Alt + Enter. Once in keyboard drag state,…" at bounding box center [739, 233] width 1400 height 583
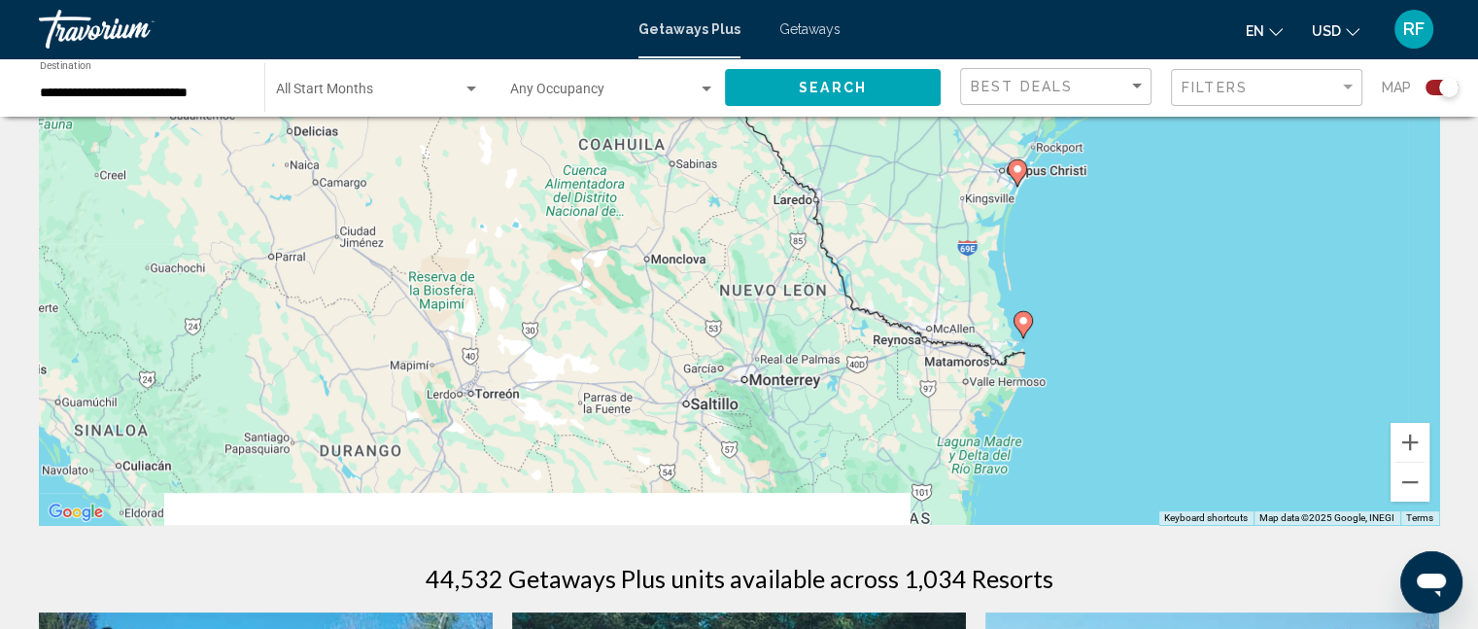
drag, startPoint x: 1193, startPoint y: 425, endPoint x: 1226, endPoint y: 176, distance: 250.9
click at [1226, 176] on div "To activate drag with keyboard, press Alt + Enter. Once in keyboard drag state,…" at bounding box center [739, 233] width 1400 height 583
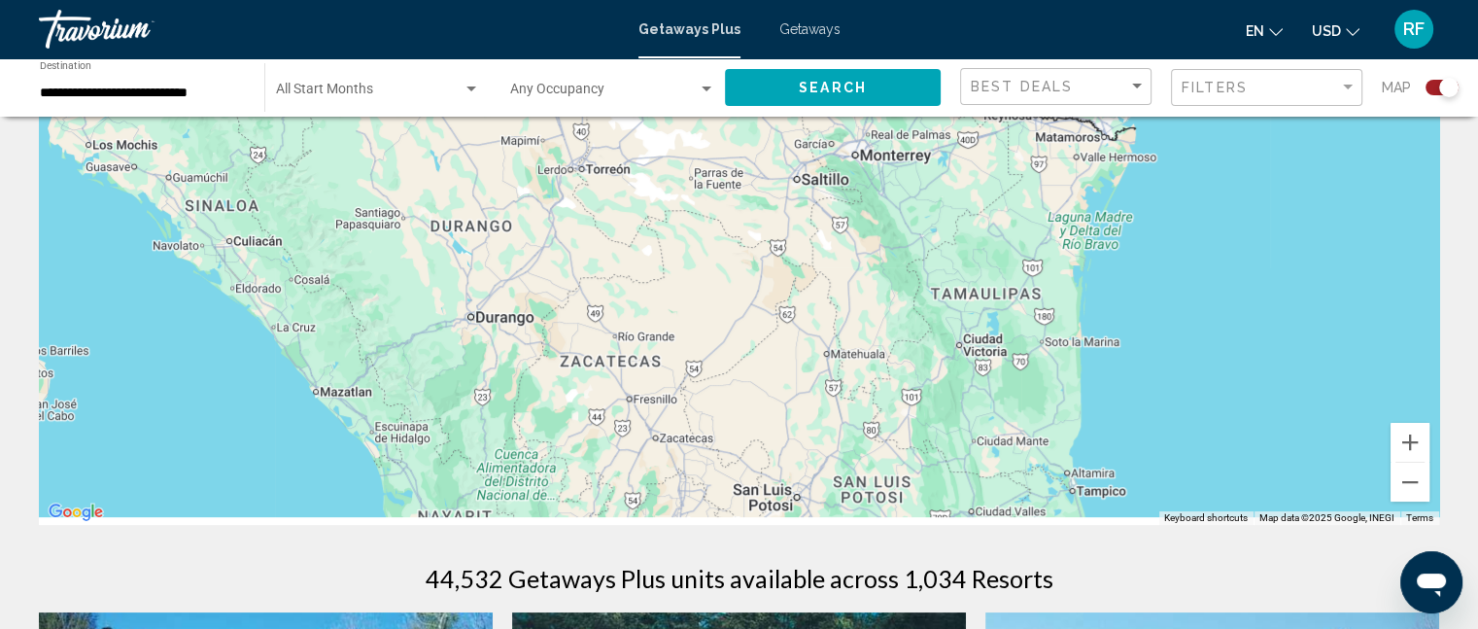
drag, startPoint x: 1003, startPoint y: 380, endPoint x: 1107, endPoint y: 155, distance: 247.4
click at [1107, 155] on div "To activate drag with keyboard, press Alt + Enter. Once in keyboard drag state,…" at bounding box center [739, 233] width 1400 height 583
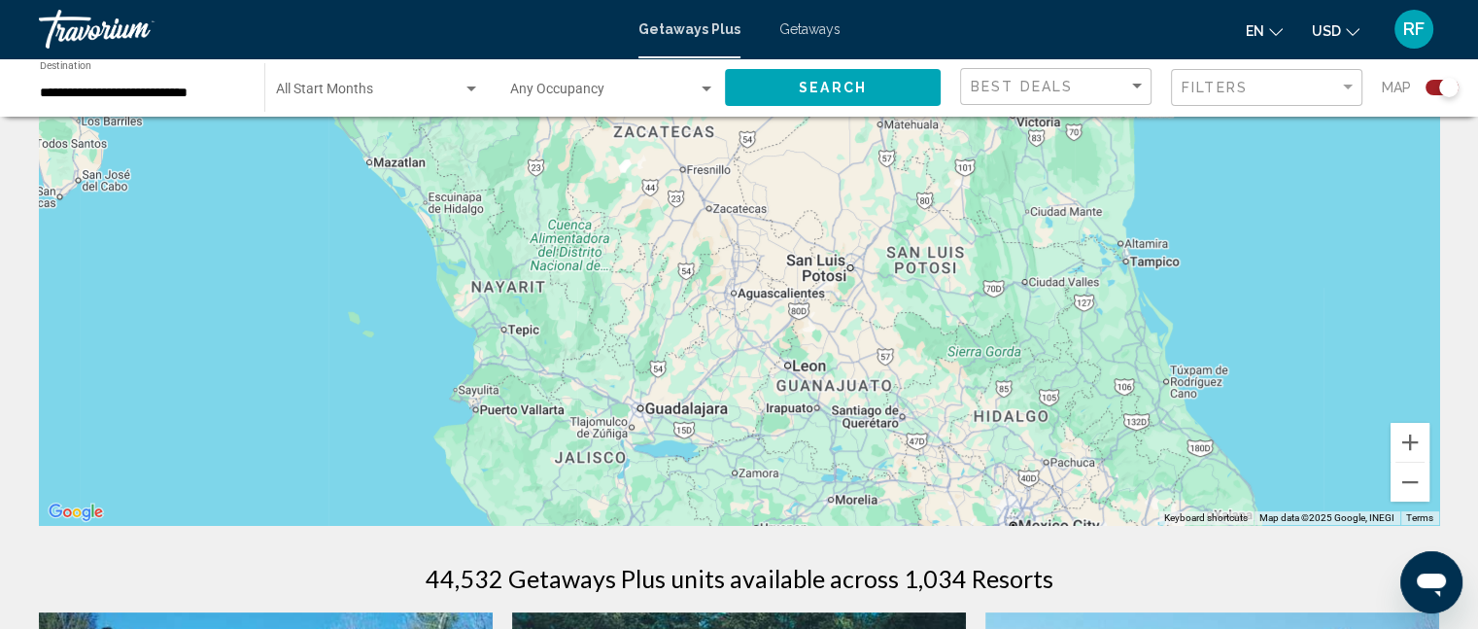
drag, startPoint x: 1005, startPoint y: 407, endPoint x: 1064, endPoint y: 186, distance: 229.3
click at [1055, 172] on div "To activate drag with keyboard, press Alt + Enter. Once in keyboard drag state,…" at bounding box center [739, 233] width 1400 height 583
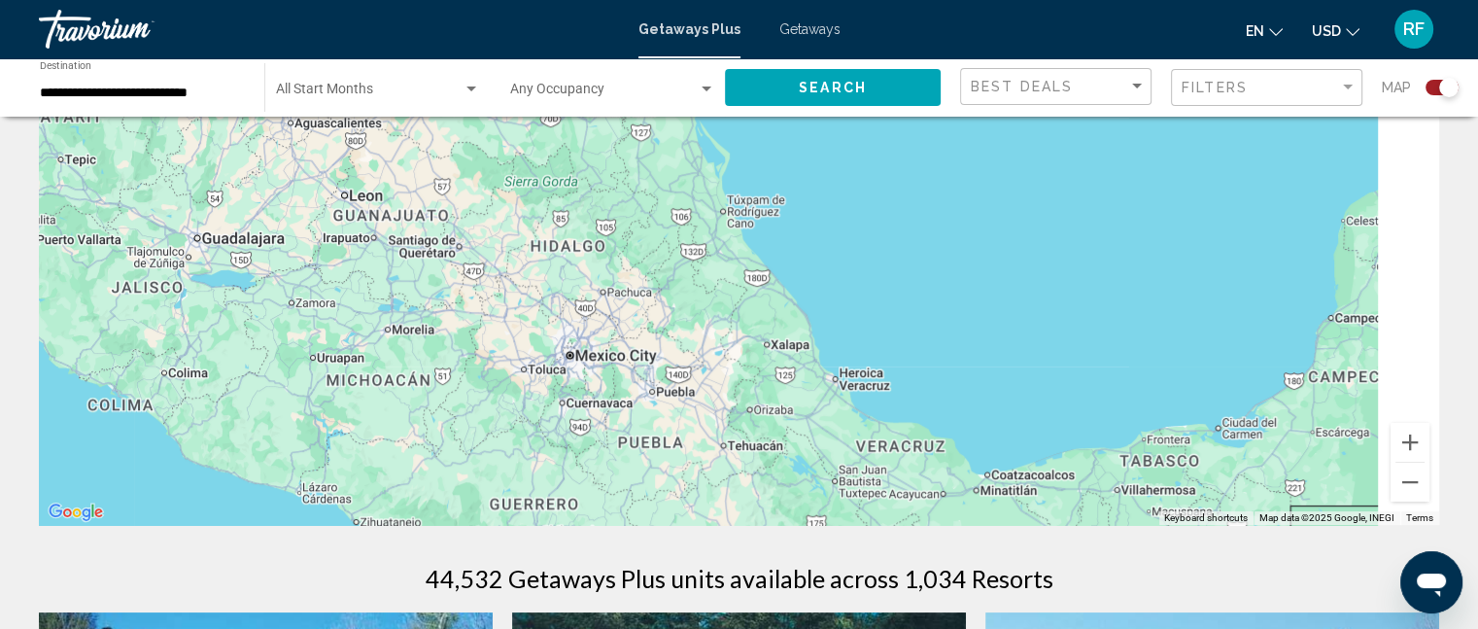
drag, startPoint x: 1115, startPoint y: 422, endPoint x: 674, endPoint y: 291, distance: 459.3
click at [604, 285] on div "To activate drag with keyboard, press Alt + Enter. Once in keyboard drag state,…" at bounding box center [739, 233] width 1400 height 583
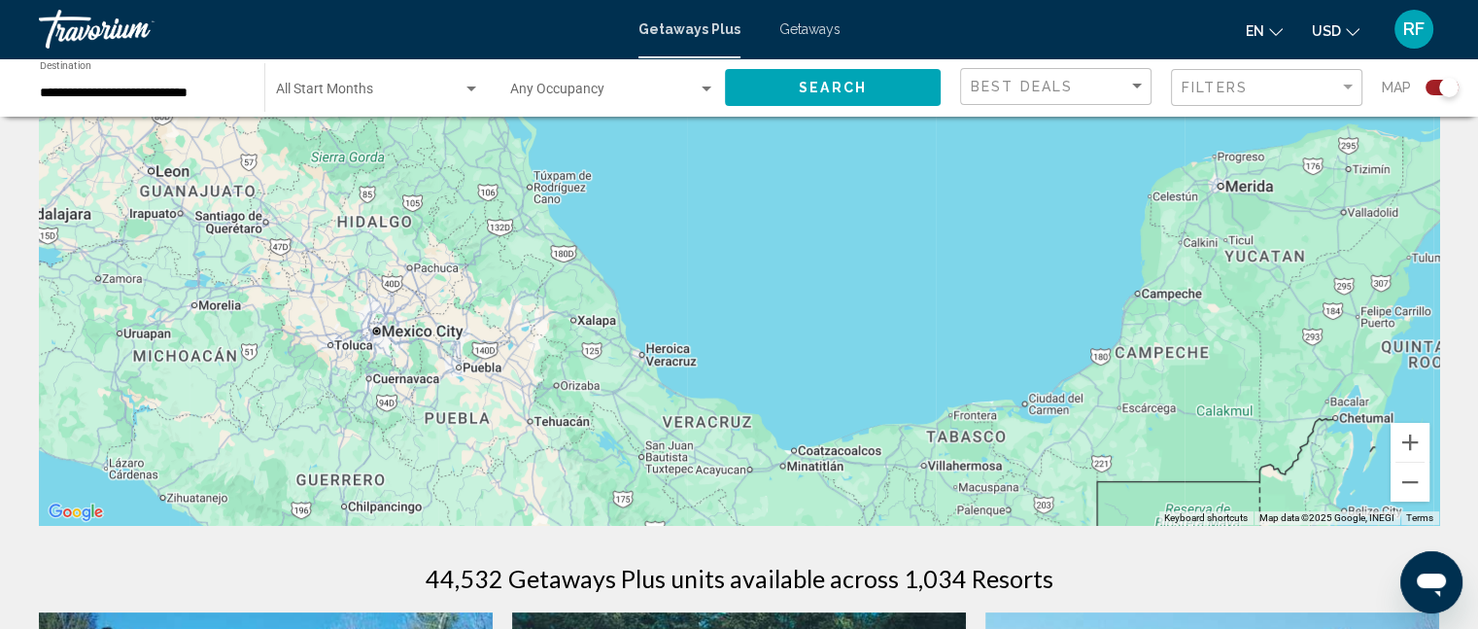
drag, startPoint x: 1224, startPoint y: 324, endPoint x: 1099, endPoint y: 310, distance: 126.1
click at [1279, 275] on div "Main content" at bounding box center [739, 233] width 1400 height 583
click at [155, 99] on input "**********" at bounding box center [142, 94] width 205 height 16
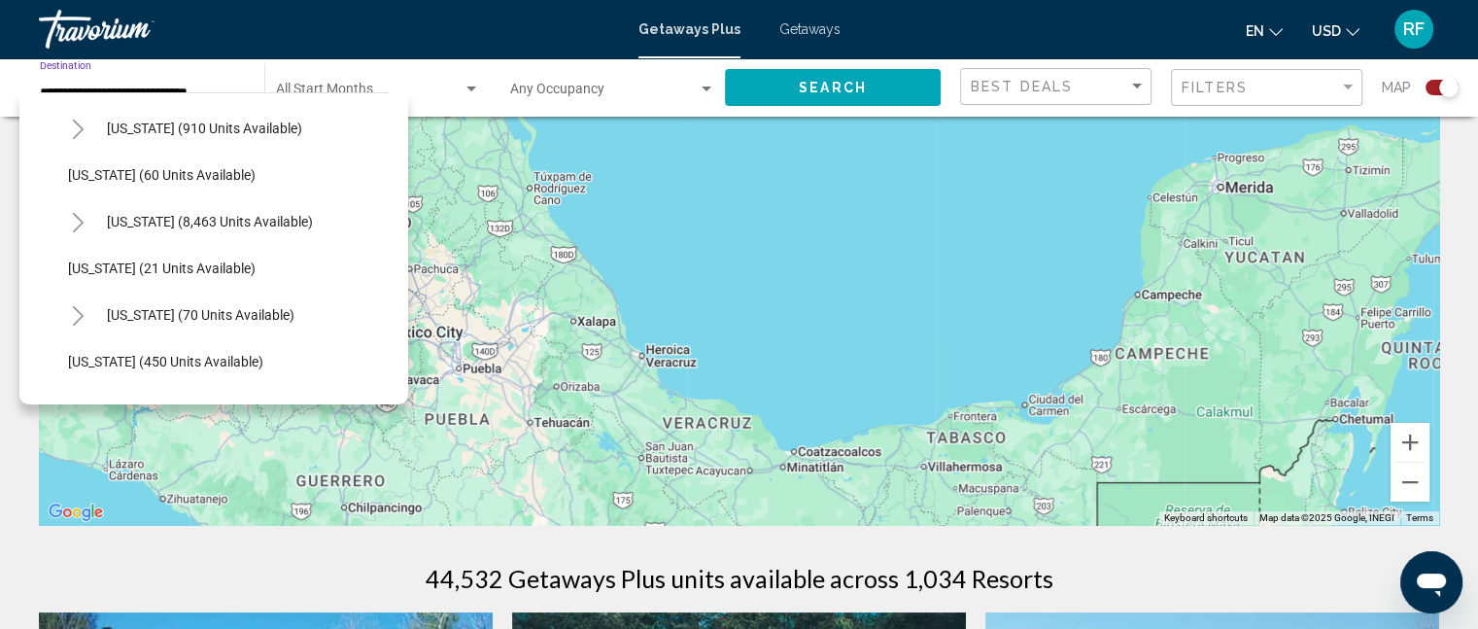
scroll to position [181, 0]
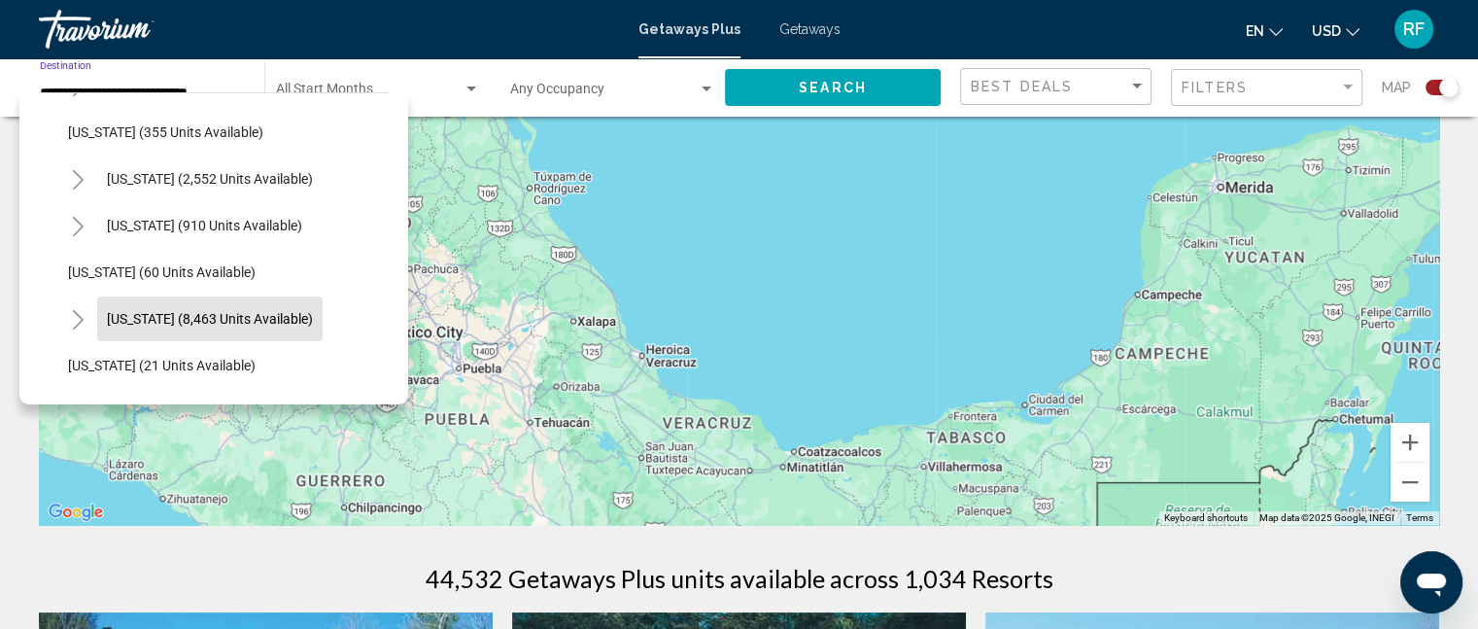
click at [178, 321] on span "[US_STATE] (8,463 units available)" at bounding box center [210, 319] width 206 height 16
type input "**********"
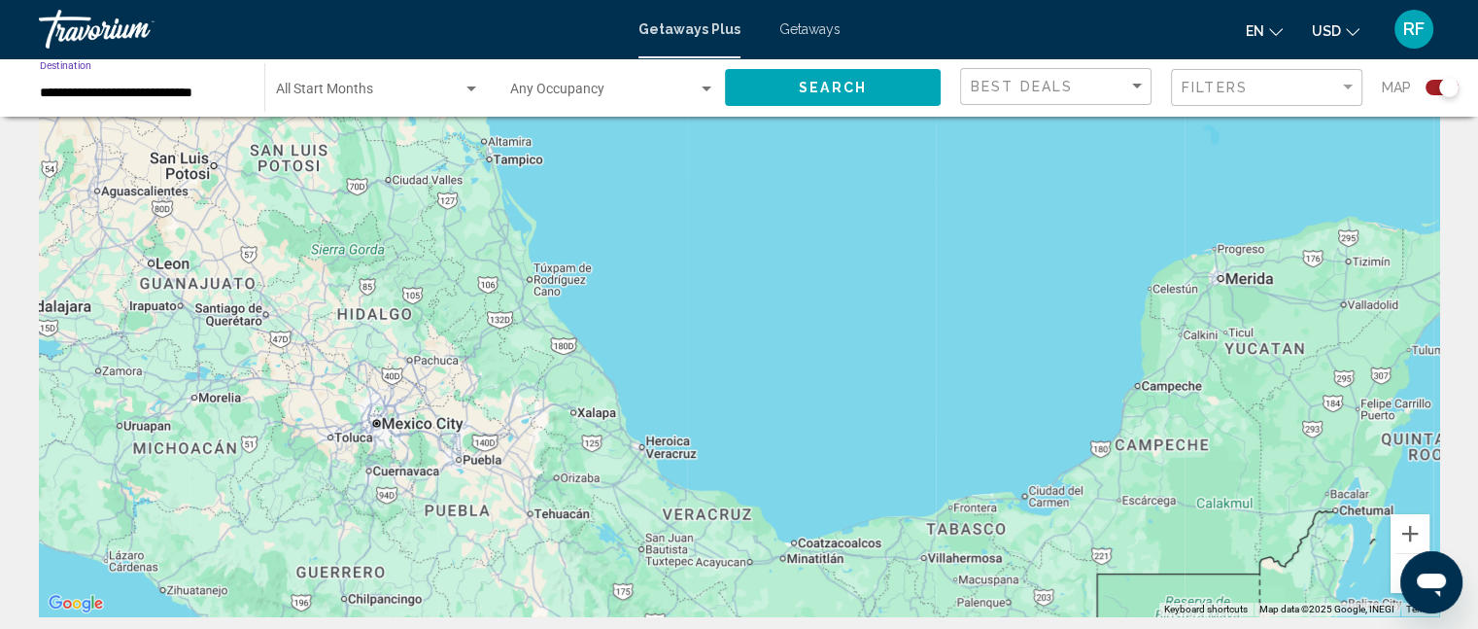
scroll to position [389, 0]
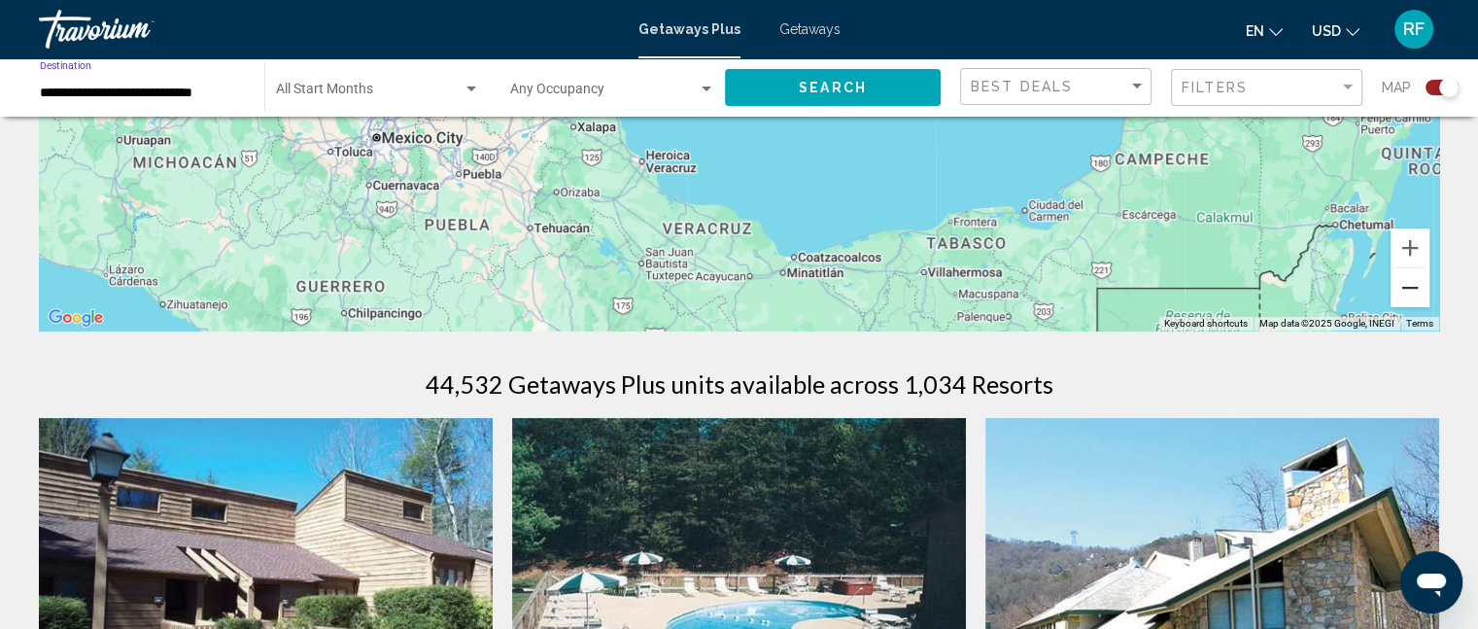
click at [1404, 290] on button "Zoom out" at bounding box center [1409, 287] width 39 height 39
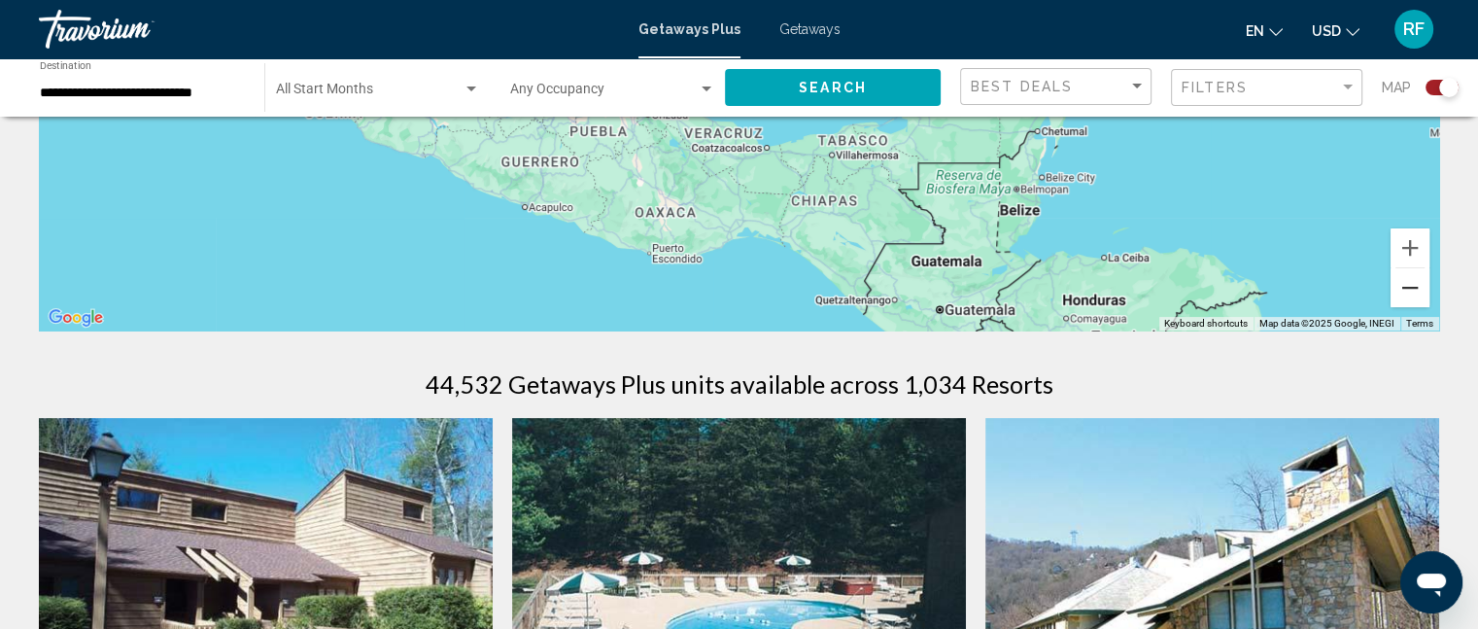
click at [1404, 290] on button "Zoom out" at bounding box center [1409, 287] width 39 height 39
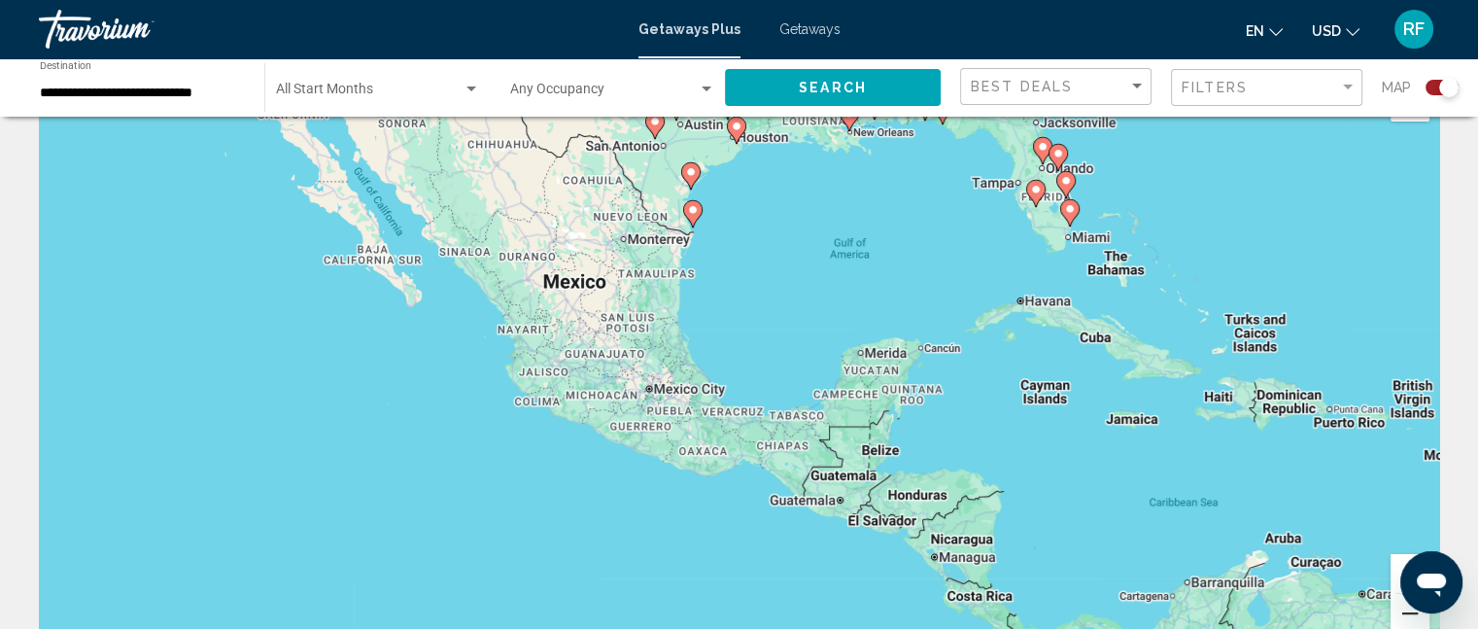
scroll to position [97, 0]
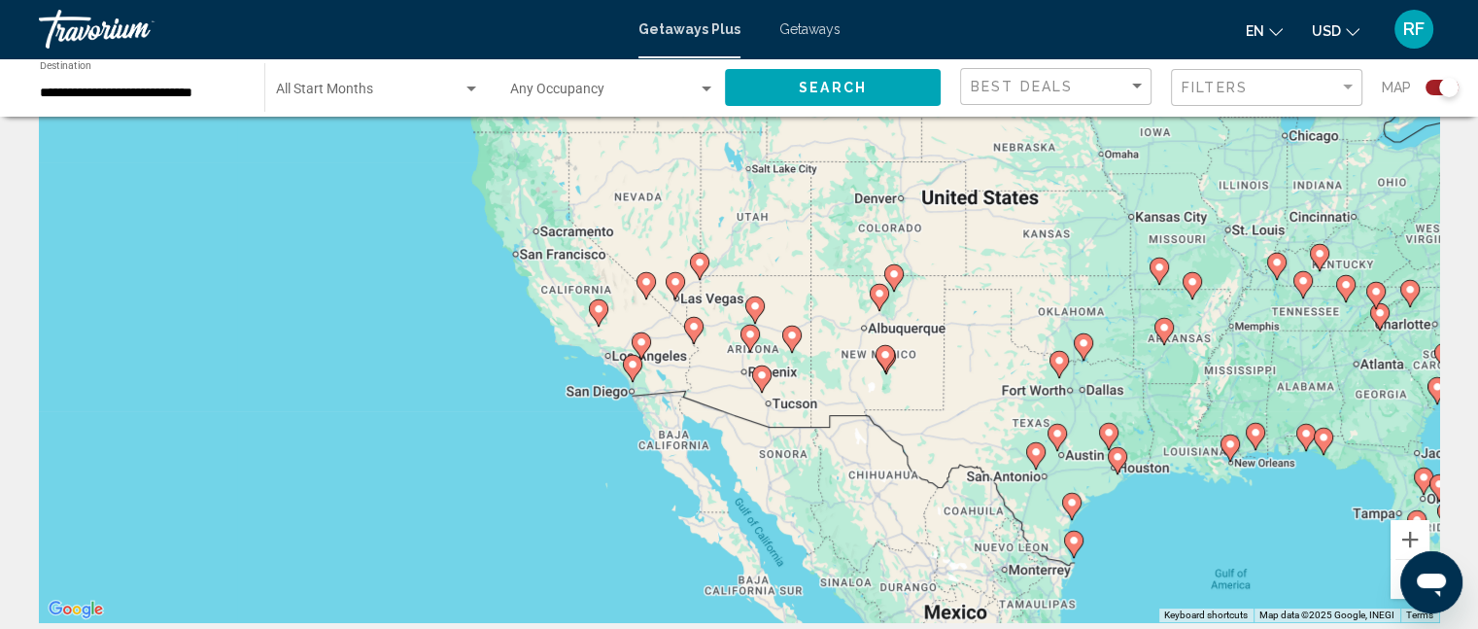
drag, startPoint x: 710, startPoint y: 193, endPoint x: 1104, endPoint y: 572, distance: 546.3
click at [1104, 572] on div "To activate drag with keyboard, press Alt + Enter. Once in keyboard drag state,…" at bounding box center [739, 330] width 1400 height 583
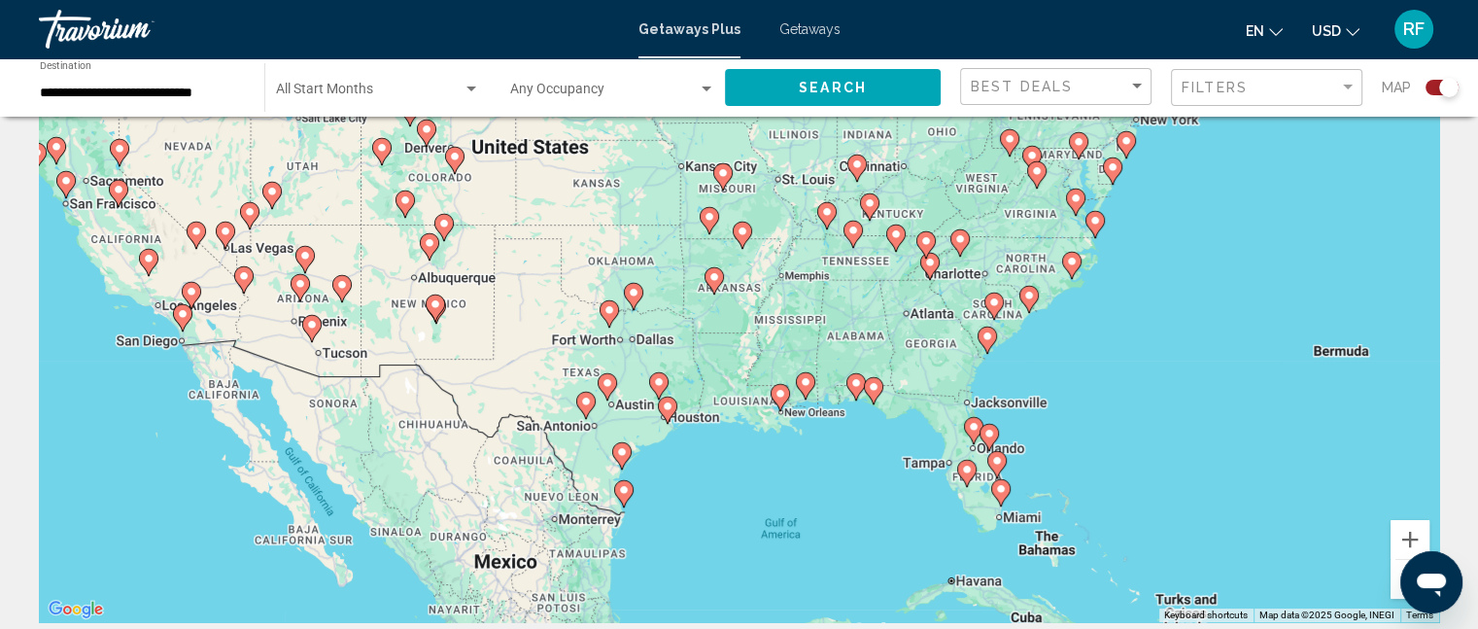
drag, startPoint x: 1008, startPoint y: 397, endPoint x: 563, endPoint y: 323, distance: 451.3
click at [563, 323] on div "To activate drag with keyboard, press Alt + Enter. Once in keyboard drag state,…" at bounding box center [739, 330] width 1400 height 583
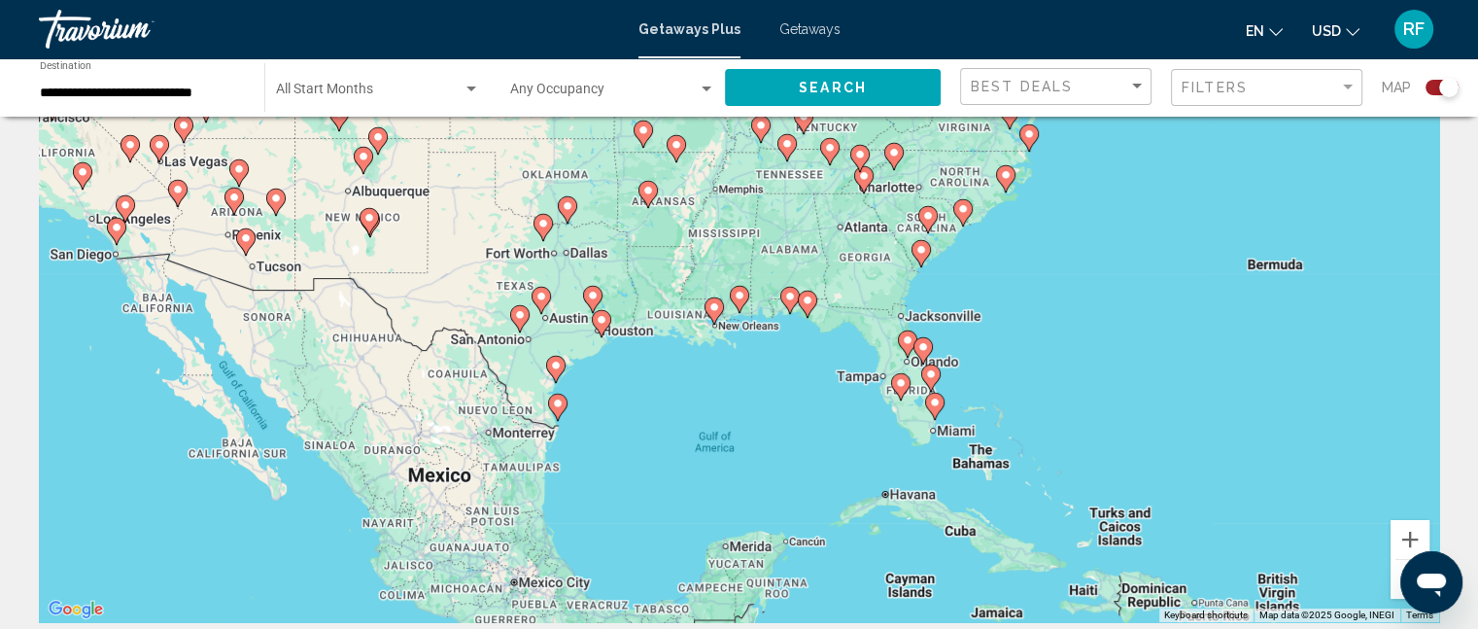
drag, startPoint x: 840, startPoint y: 512, endPoint x: 777, endPoint y: 430, distance: 103.2
click at [777, 430] on div "To activate drag with keyboard, press Alt + Enter. Once in keyboard drag state,…" at bounding box center [739, 330] width 1400 height 583
click at [911, 409] on div "To activate drag with keyboard, press Alt + Enter. Once in keyboard drag state,…" at bounding box center [739, 330] width 1400 height 583
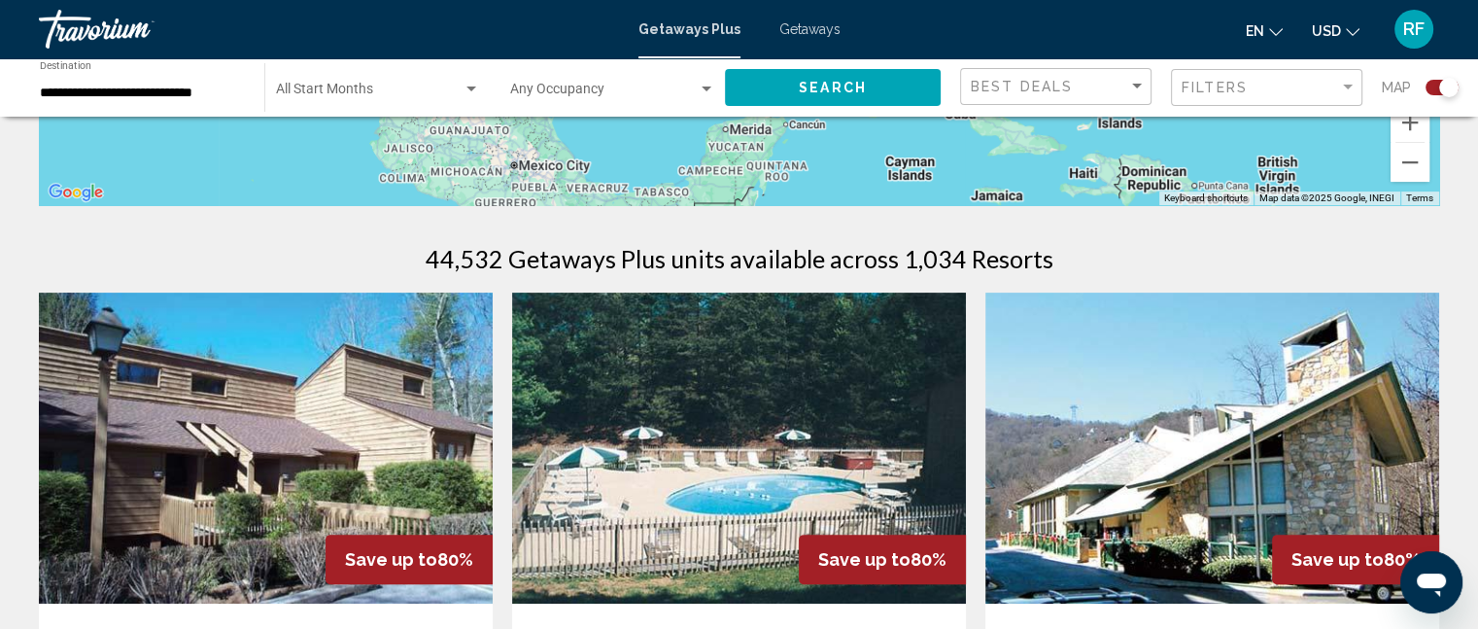
scroll to position [486, 0]
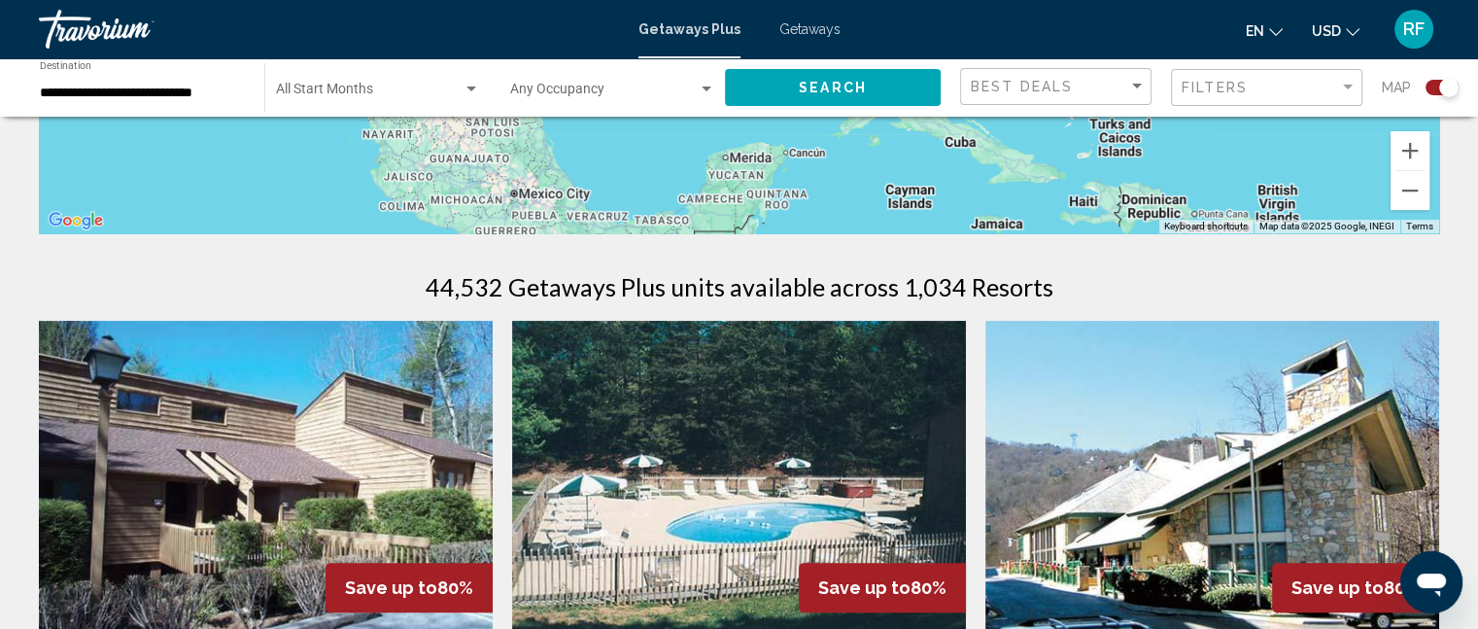
click at [1442, 574] on icon "Open messaging window" at bounding box center [1431, 582] width 35 height 35
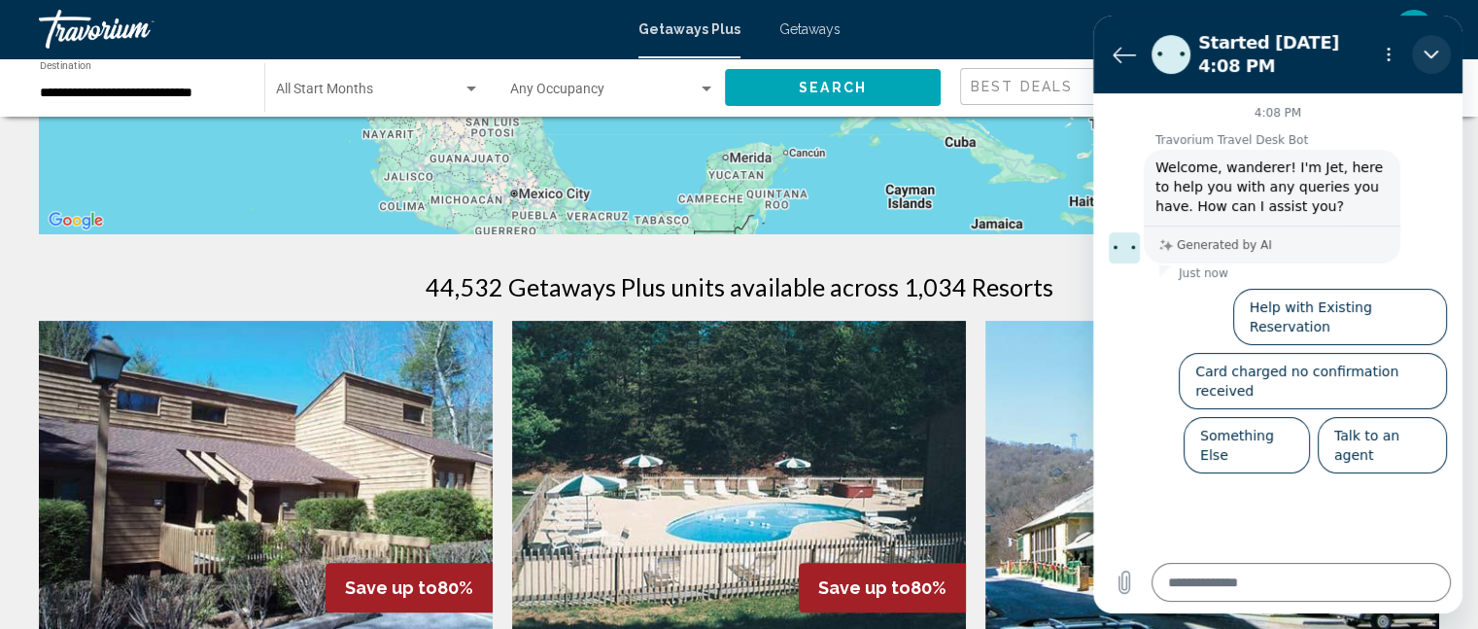
drag, startPoint x: 1423, startPoint y: 49, endPoint x: 2517, endPoint y: 63, distance: 1093.2
click at [1423, 48] on button "Close" at bounding box center [1431, 54] width 39 height 39
type textarea "*"
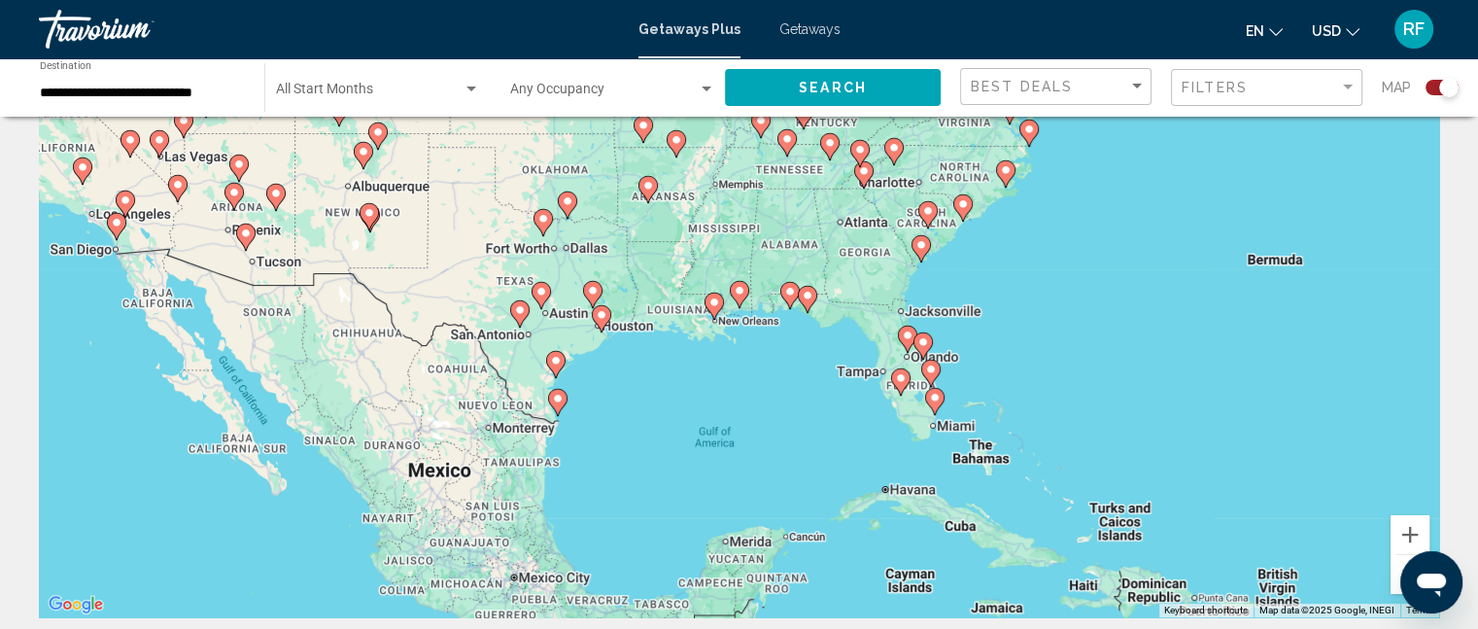
scroll to position [0, 0]
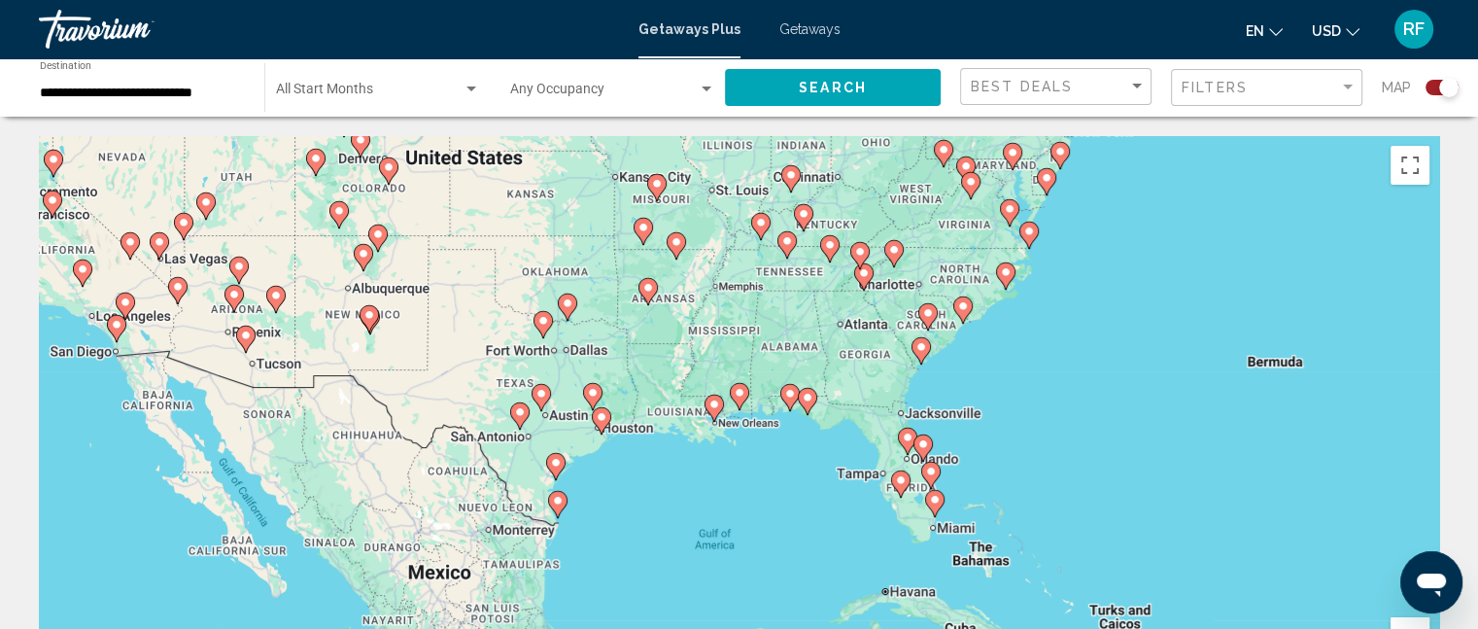
click at [181, 87] on input "**********" at bounding box center [142, 94] width 205 height 16
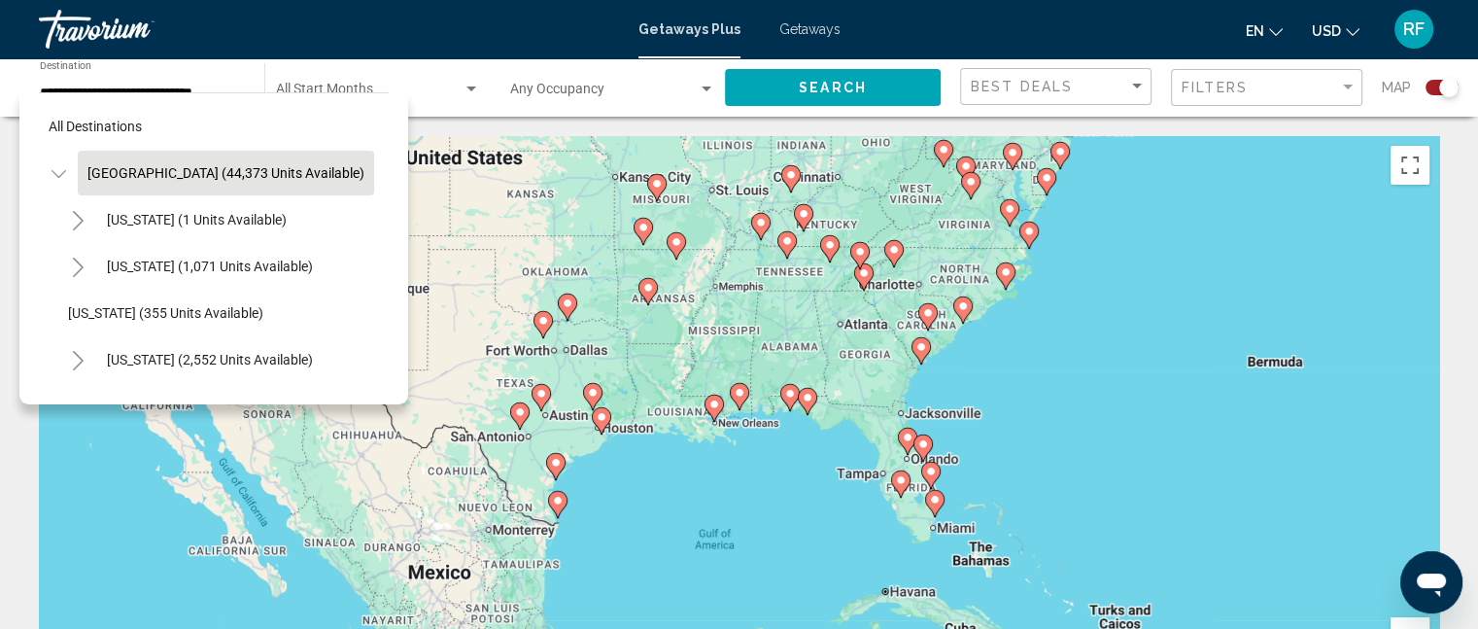
click at [191, 158] on button "[GEOGRAPHIC_DATA] (44,373 units available)" at bounding box center [226, 173] width 296 height 45
type input "**********"
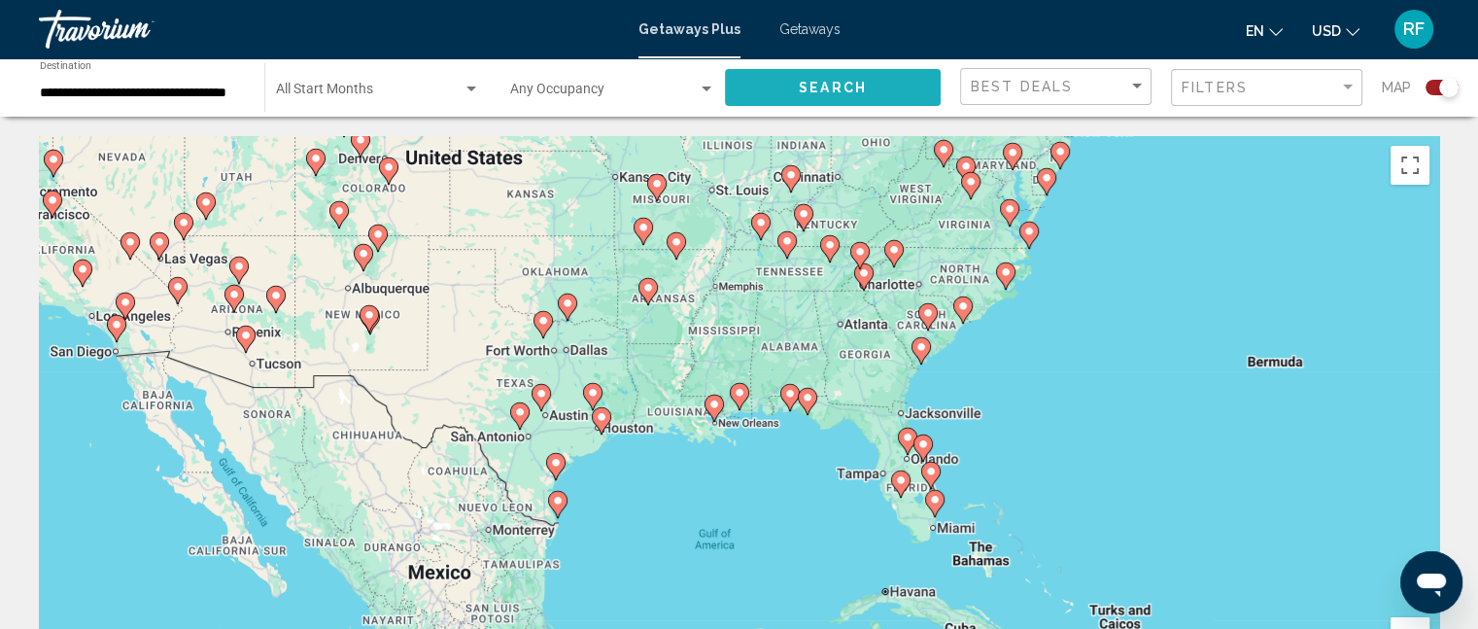
click at [849, 81] on span "Search" at bounding box center [833, 89] width 68 height 16
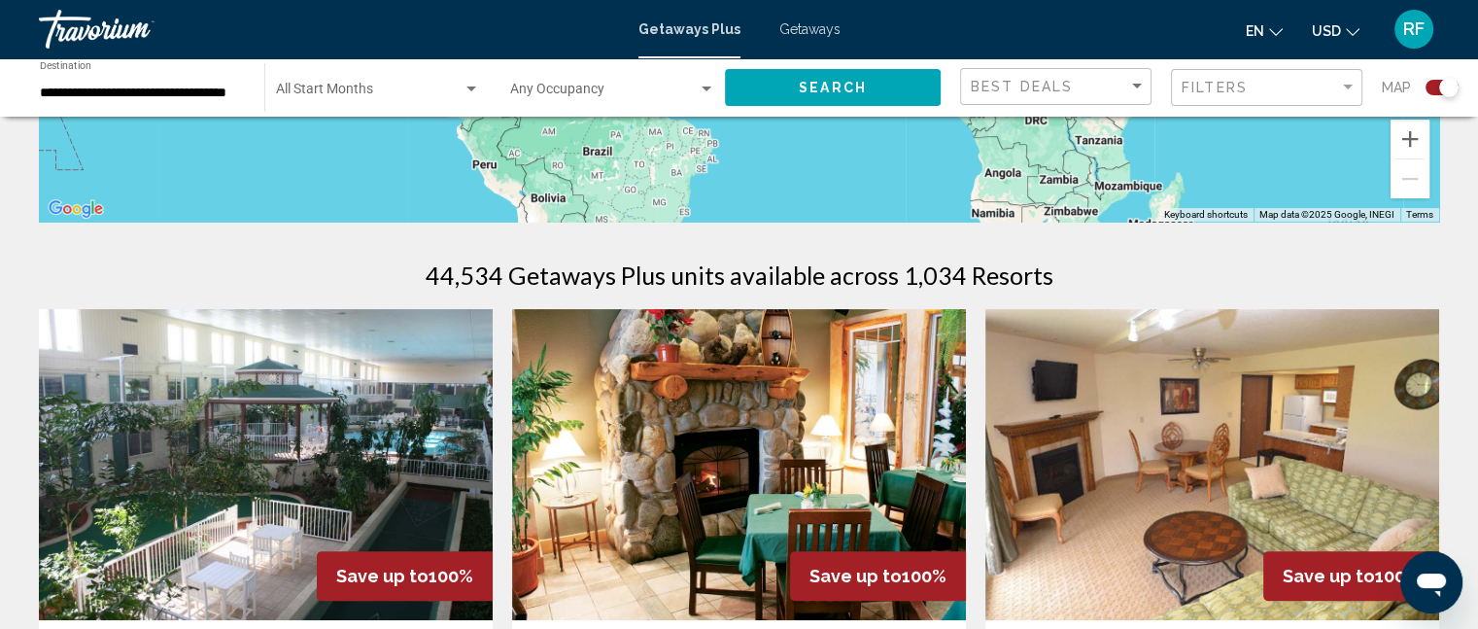
scroll to position [486, 0]
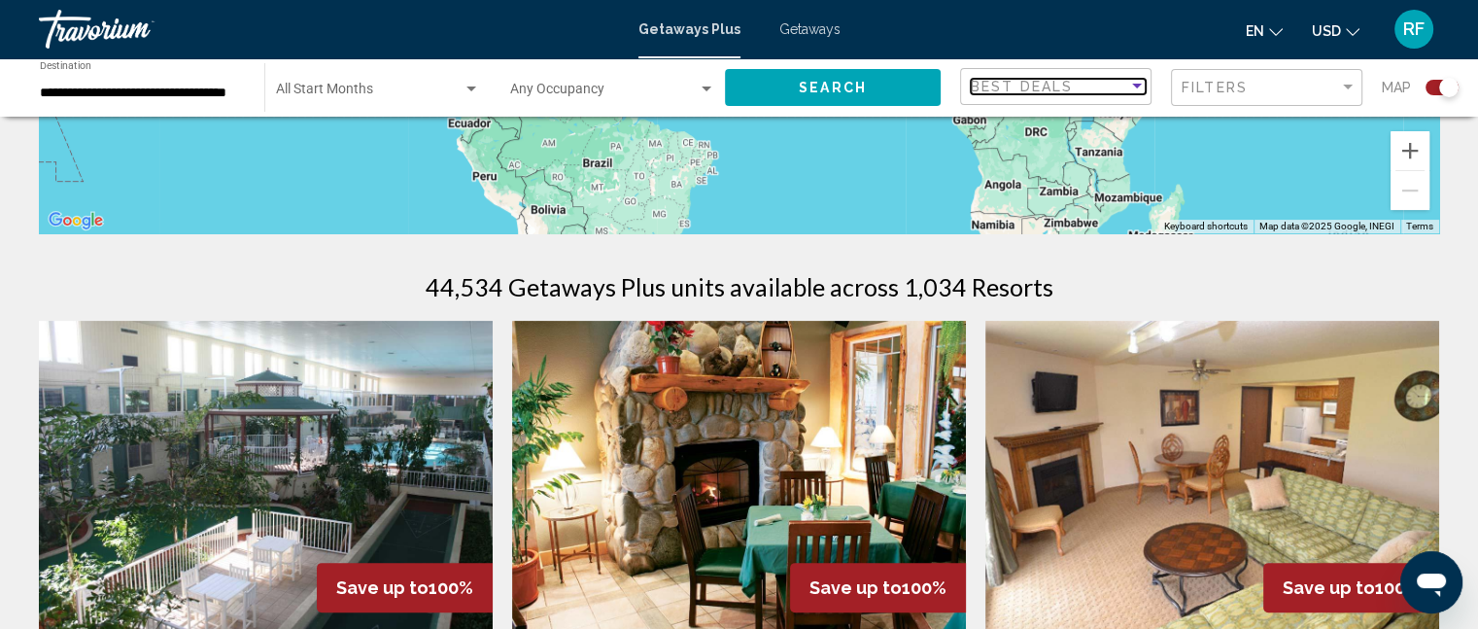
click at [1108, 85] on div "Best Deals" at bounding box center [1049, 87] width 157 height 16
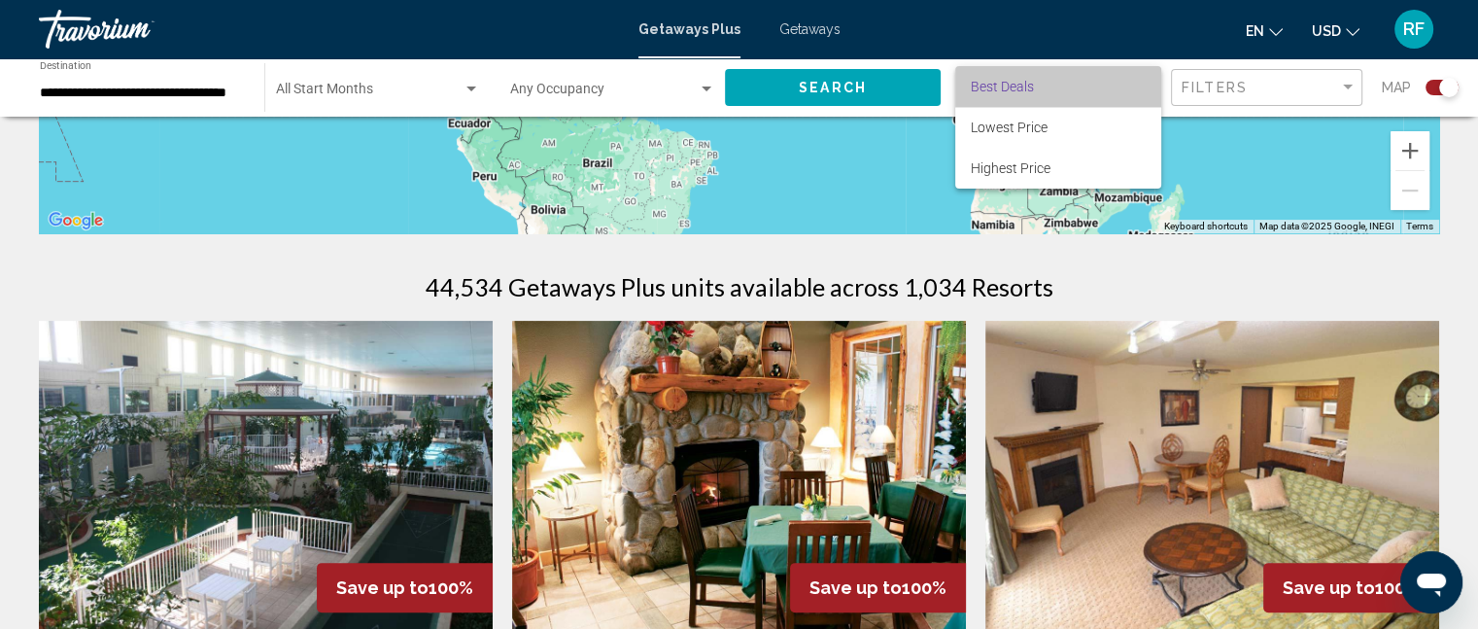
click at [1108, 85] on span "Best Deals" at bounding box center [1058, 86] width 175 height 41
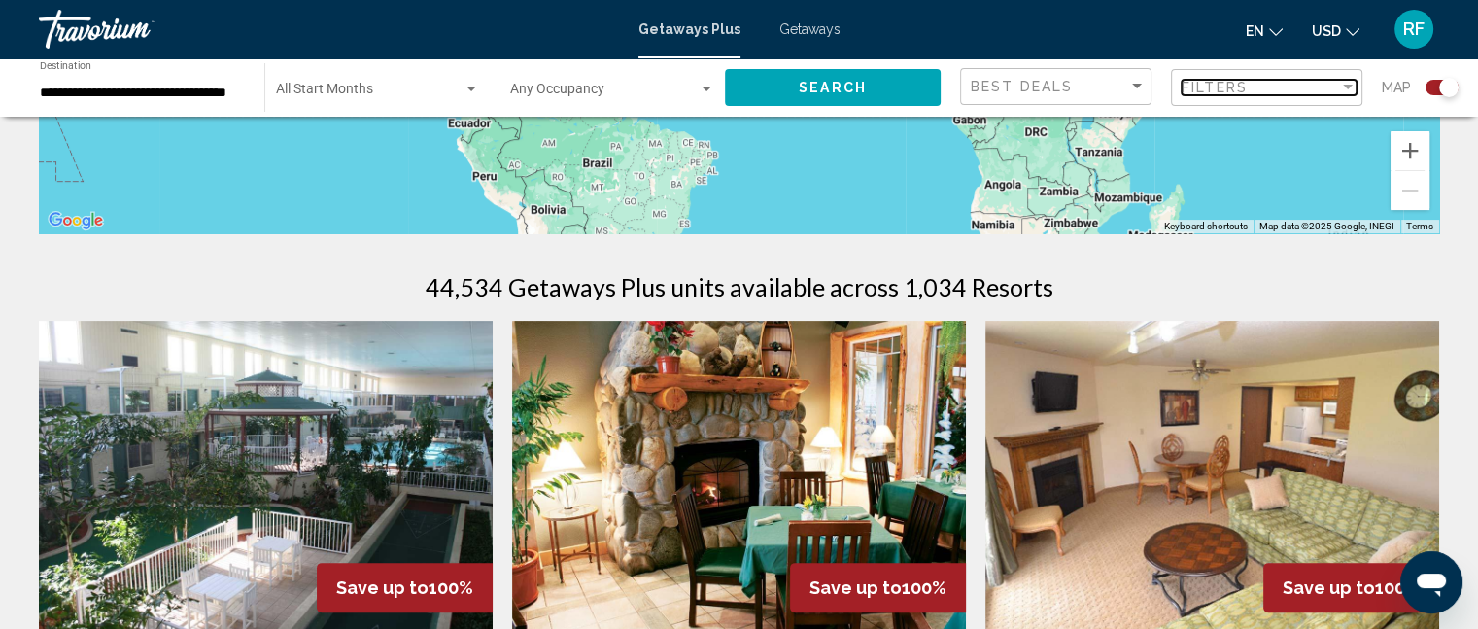
click at [1321, 88] on div "Filters" at bounding box center [1260, 88] width 157 height 16
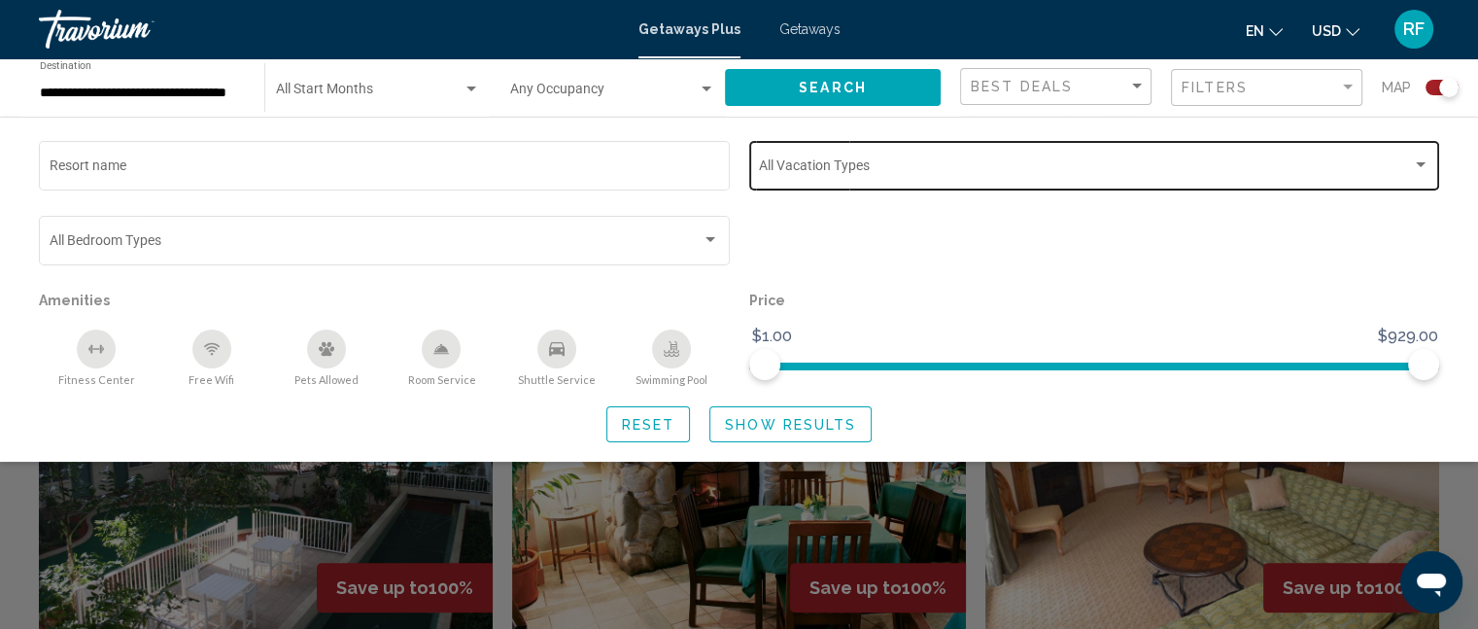
click at [1329, 176] on div "Vacation Types All Vacation Types" at bounding box center [1094, 163] width 670 height 53
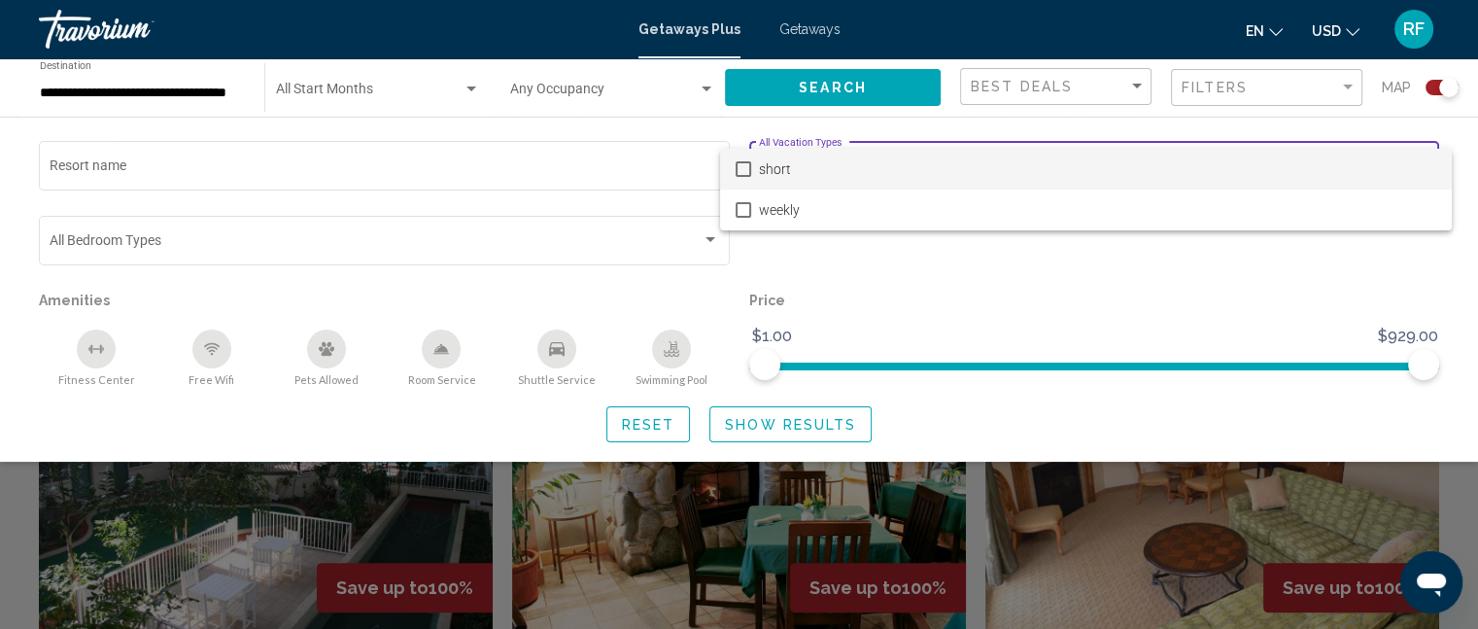
click at [1289, 277] on div at bounding box center [739, 314] width 1478 height 629
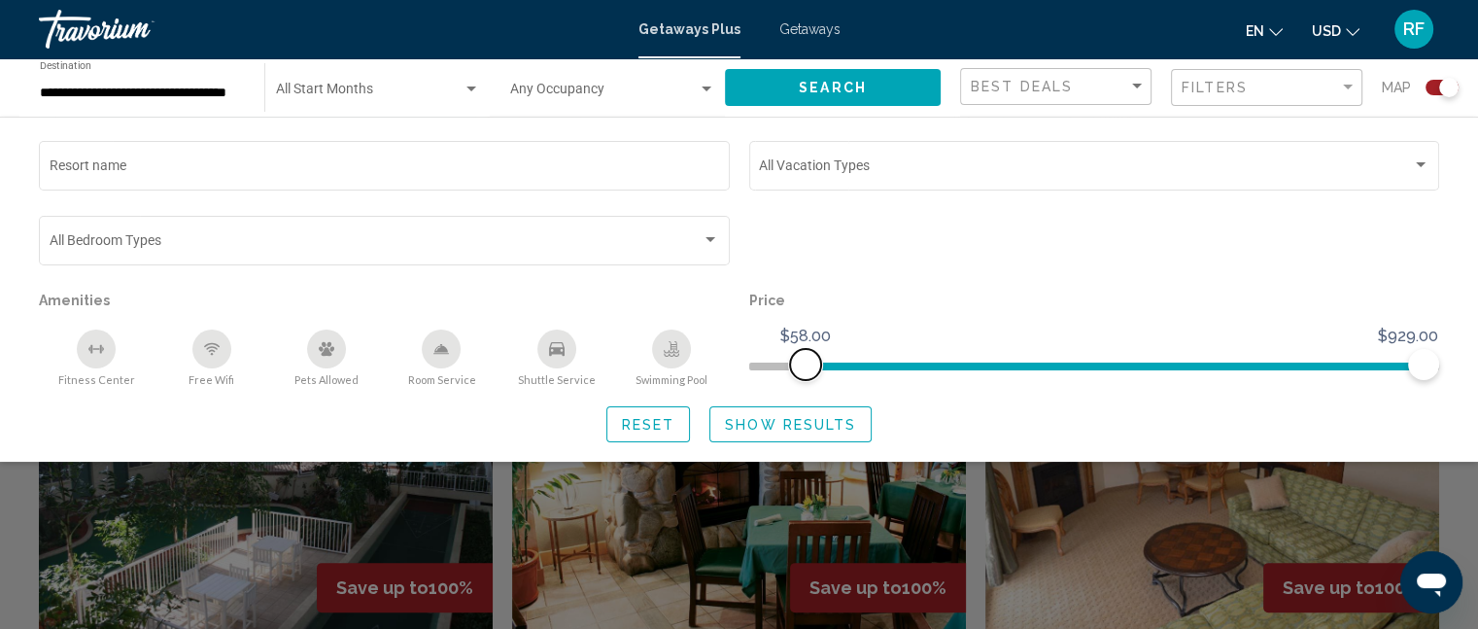
drag, startPoint x: 771, startPoint y: 368, endPoint x: 805, endPoint y: 374, distance: 34.5
click at [805, 374] on span "Search widget" at bounding box center [805, 364] width 31 height 31
drag, startPoint x: 805, startPoint y: 357, endPoint x: 713, endPoint y: 353, distance: 91.4
click at [713, 353] on div "Resort name Vacation Types All Vacation Types Bedroom Types All Bedroom Types A…" at bounding box center [739, 262] width 1420 height 250
click at [1305, 80] on div "Filters" at bounding box center [1260, 88] width 157 height 16
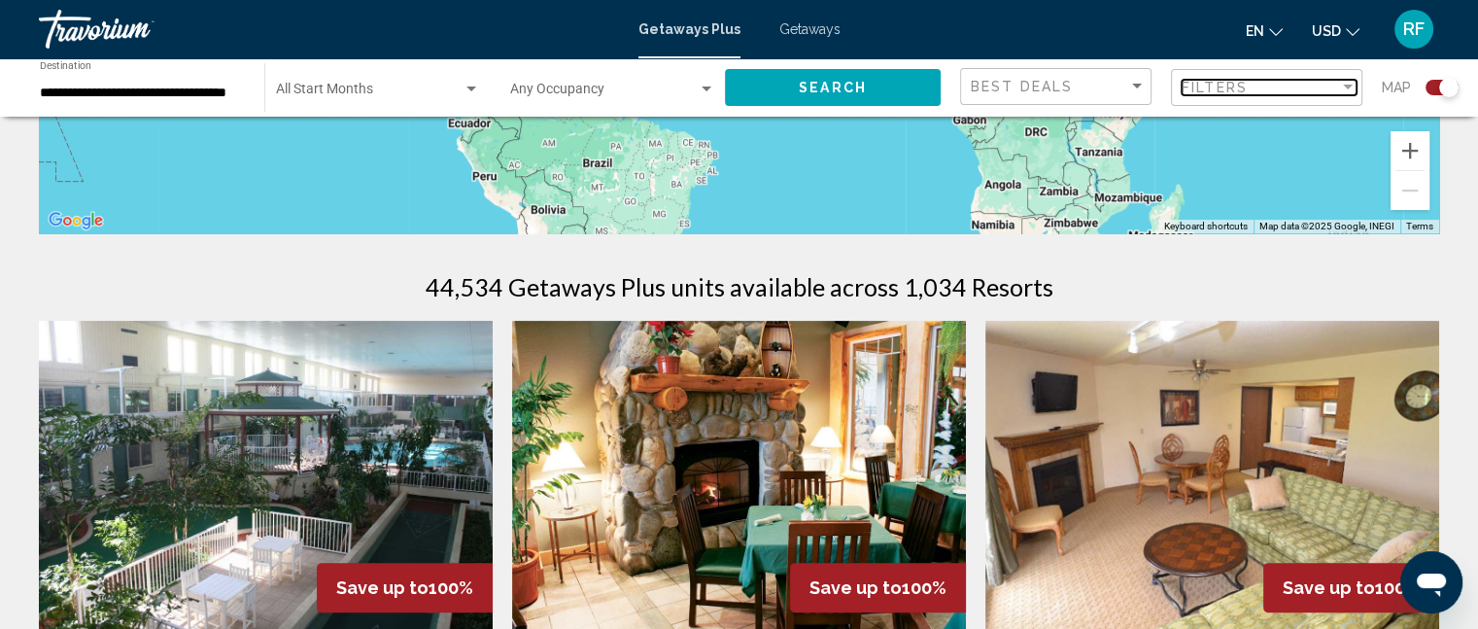
click at [1305, 80] on div "Filters" at bounding box center [1260, 88] width 157 height 16
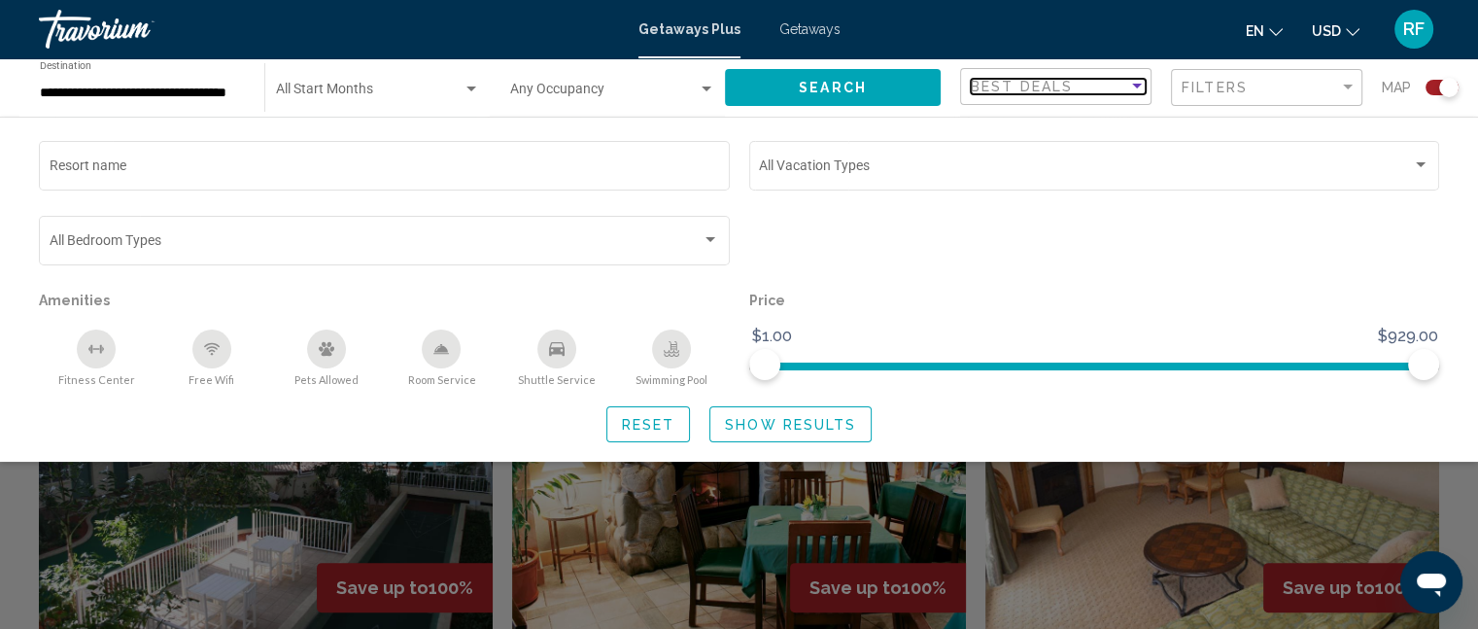
click at [1128, 88] on div "Sort by" at bounding box center [1136, 87] width 17 height 16
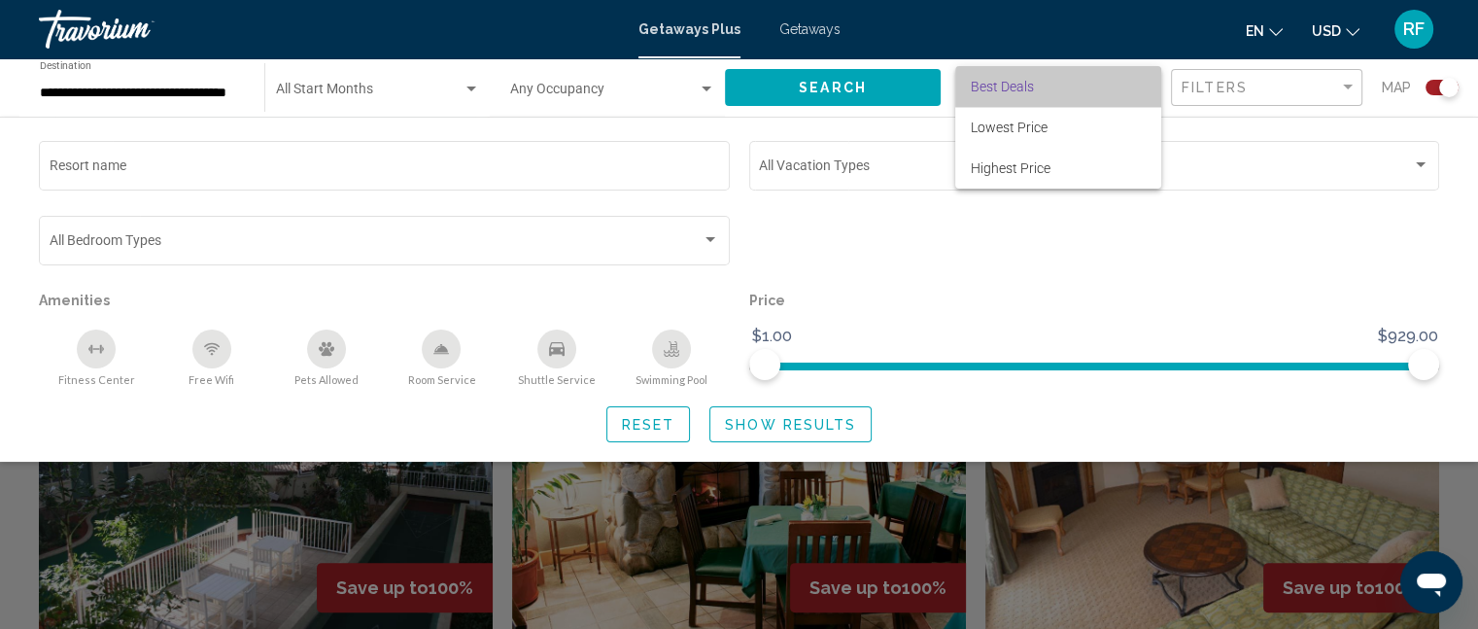
click at [1127, 88] on span "Best Deals" at bounding box center [1058, 86] width 175 height 41
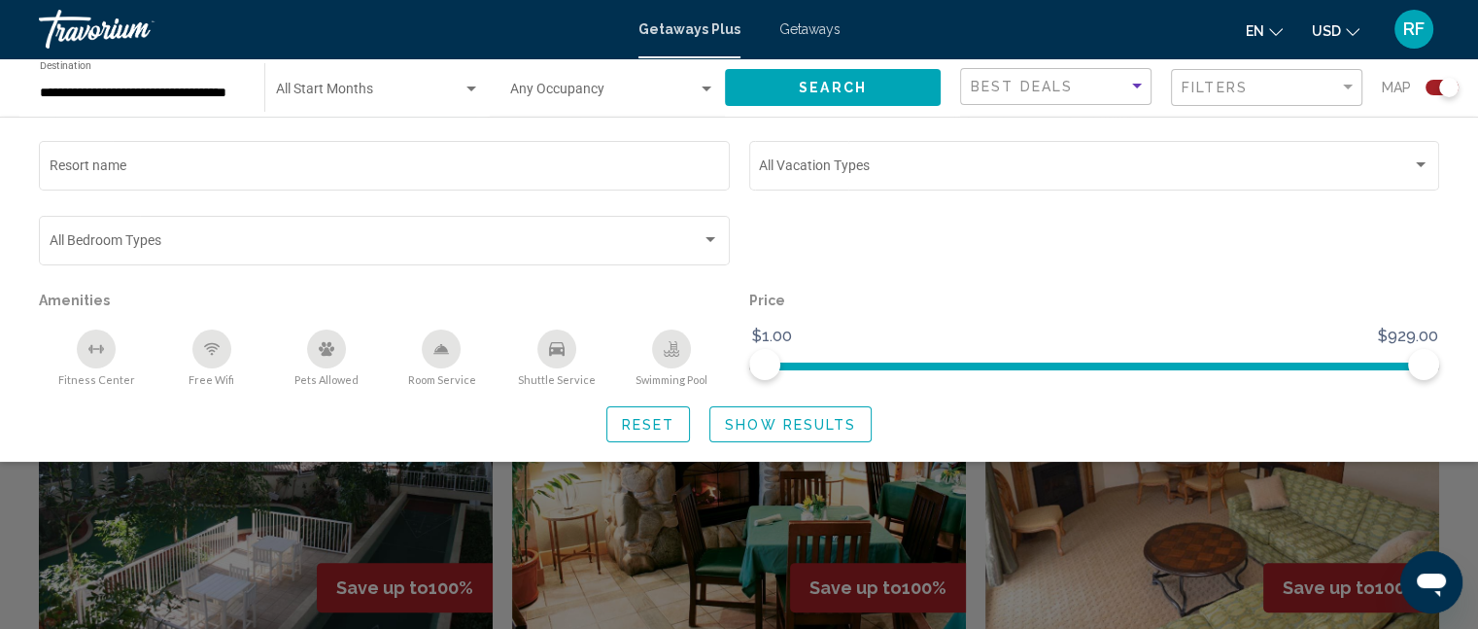
click at [1092, 306] on p "Price" at bounding box center [1094, 300] width 691 height 27
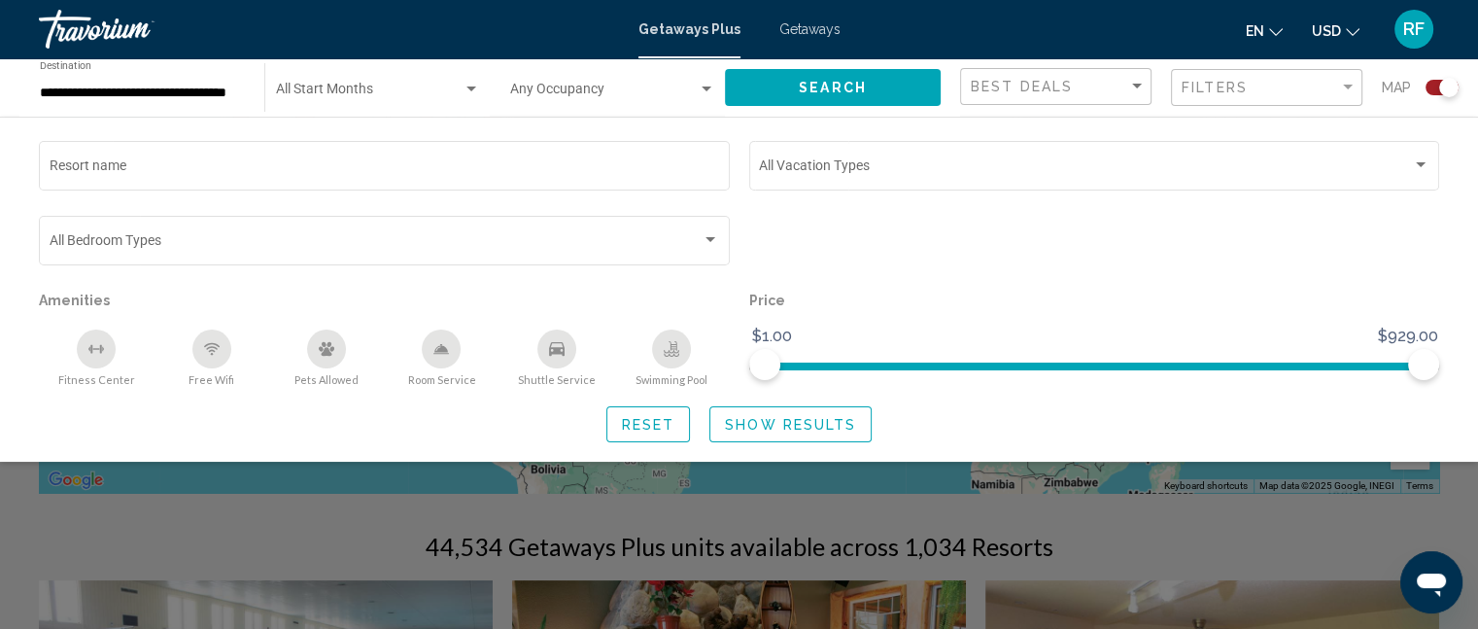
scroll to position [777, 0]
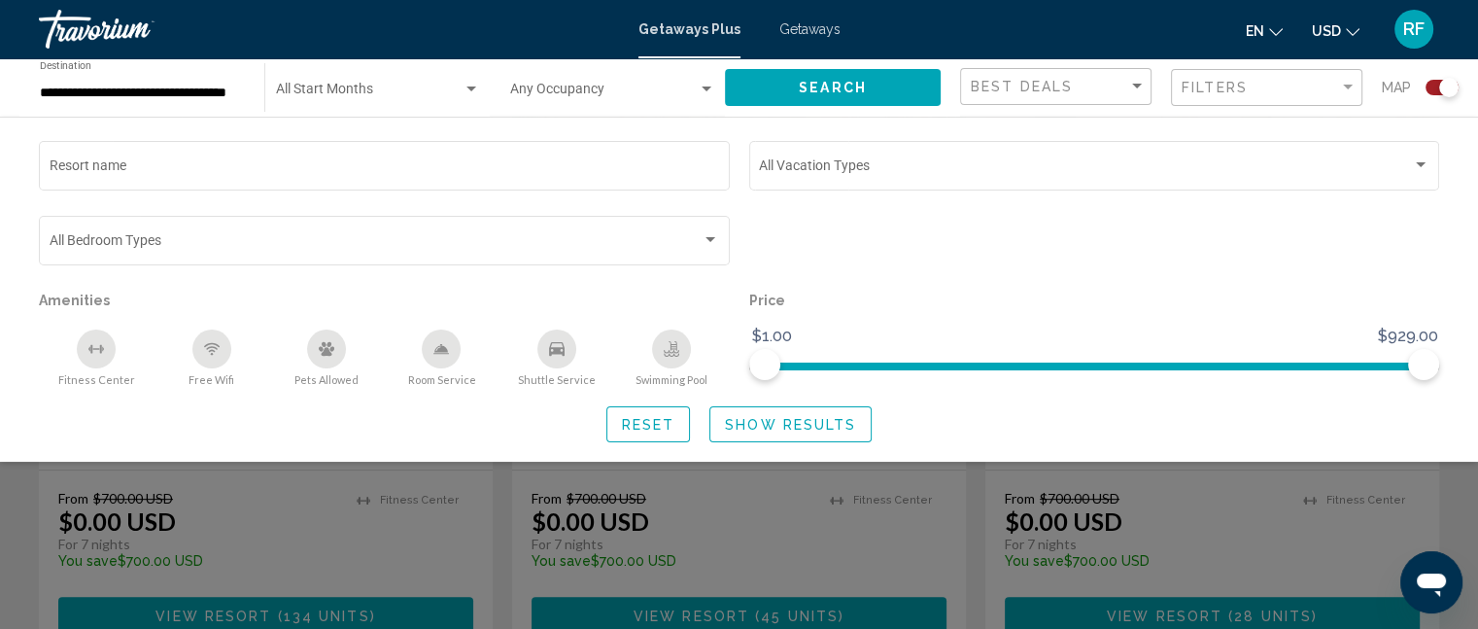
click at [832, 469] on div "Search widget" at bounding box center [739, 460] width 1478 height 337
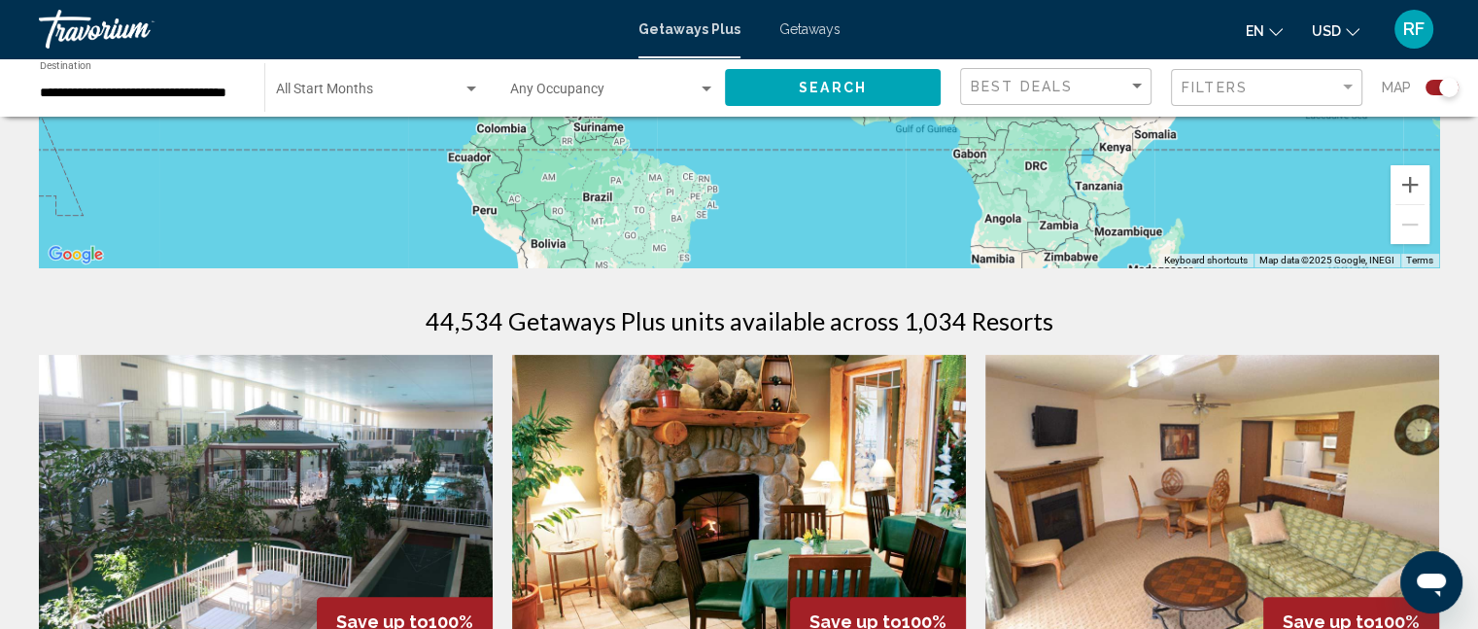
scroll to position [486, 0]
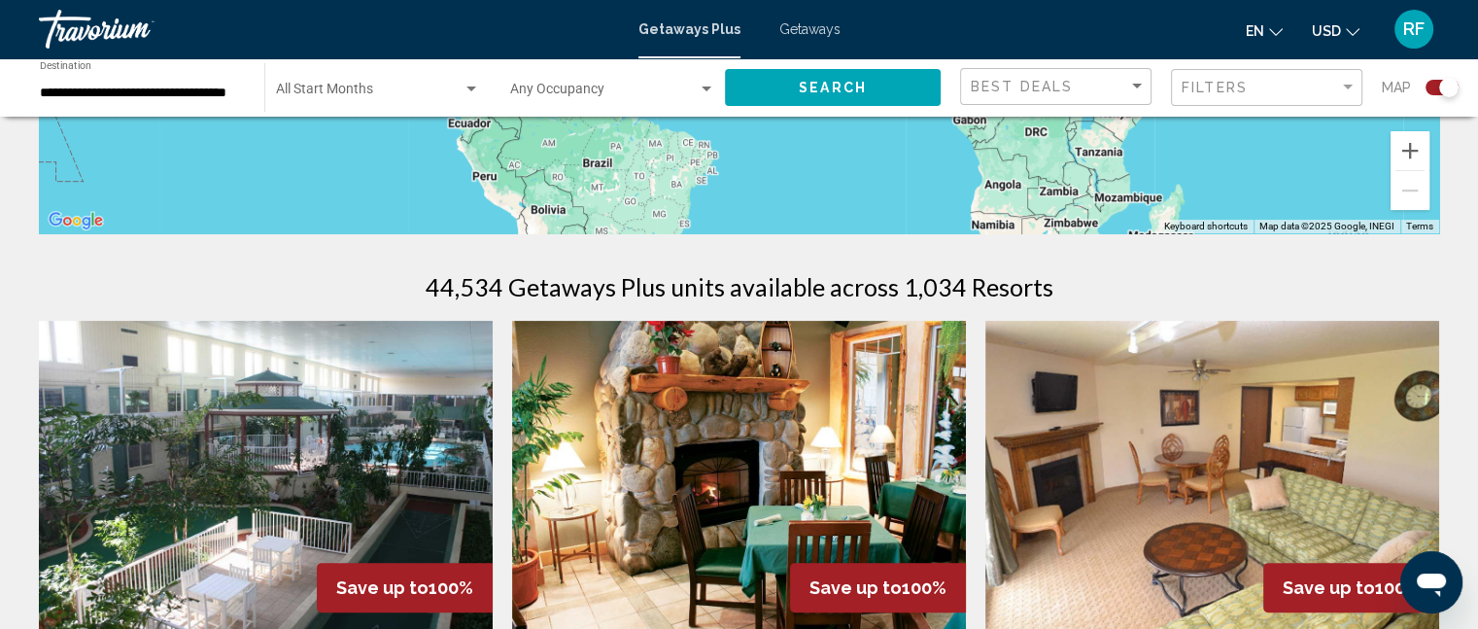
click at [812, 39] on div "Getaways Plus Getaways en English Español Français Italiano Português русский U…" at bounding box center [739, 29] width 1478 height 41
click at [809, 34] on span "Getaways" at bounding box center [809, 29] width 61 height 16
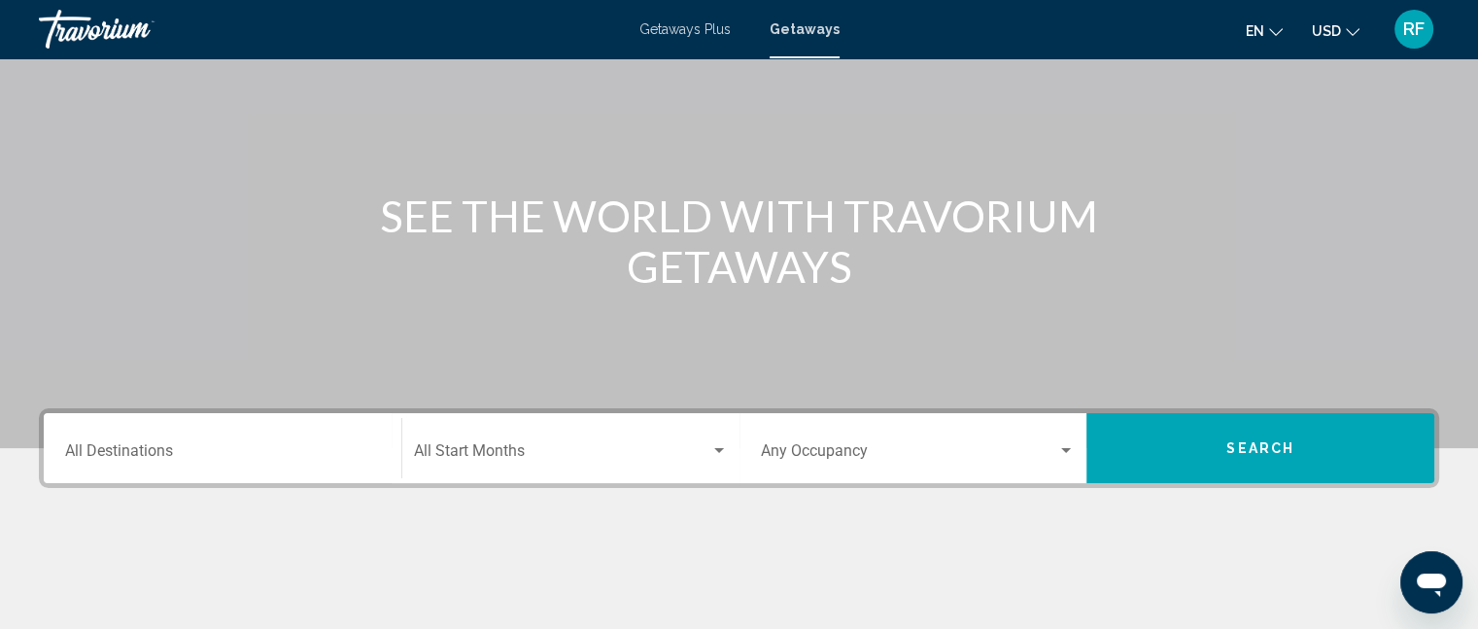
scroll to position [426, 0]
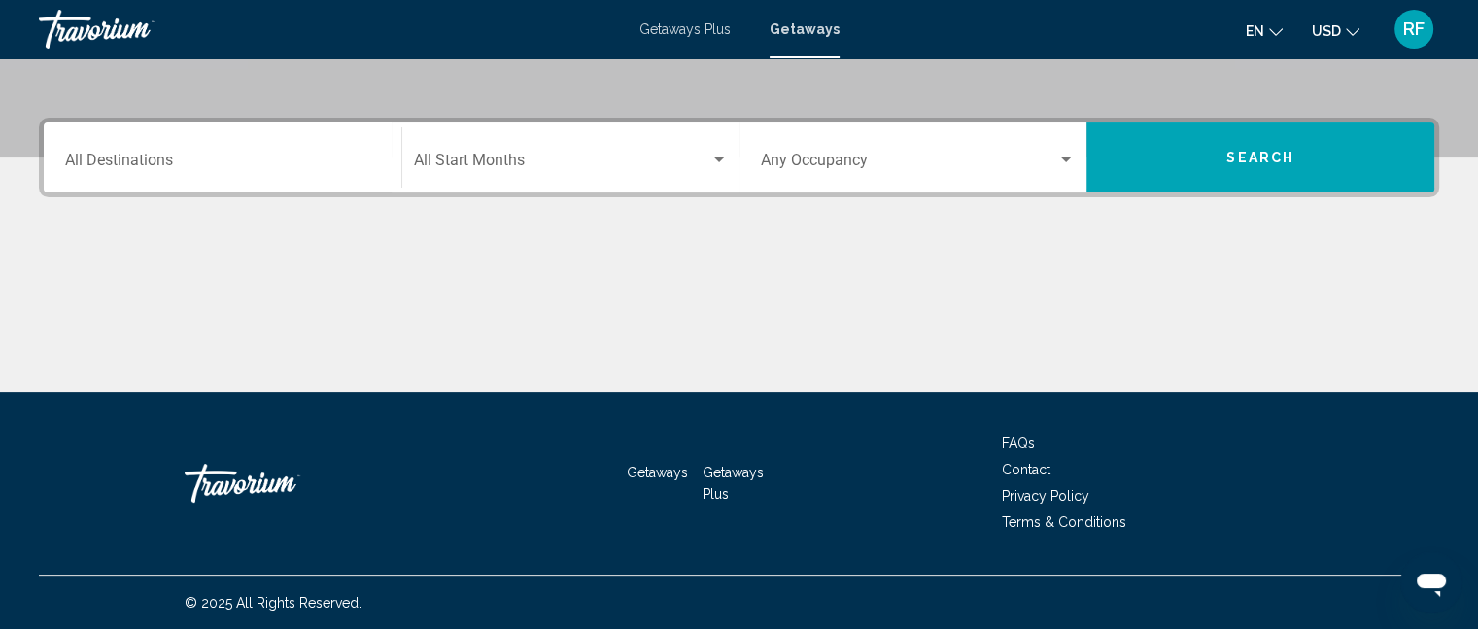
click at [190, 166] on input "Destination All Destinations" at bounding box center [222, 163] width 315 height 17
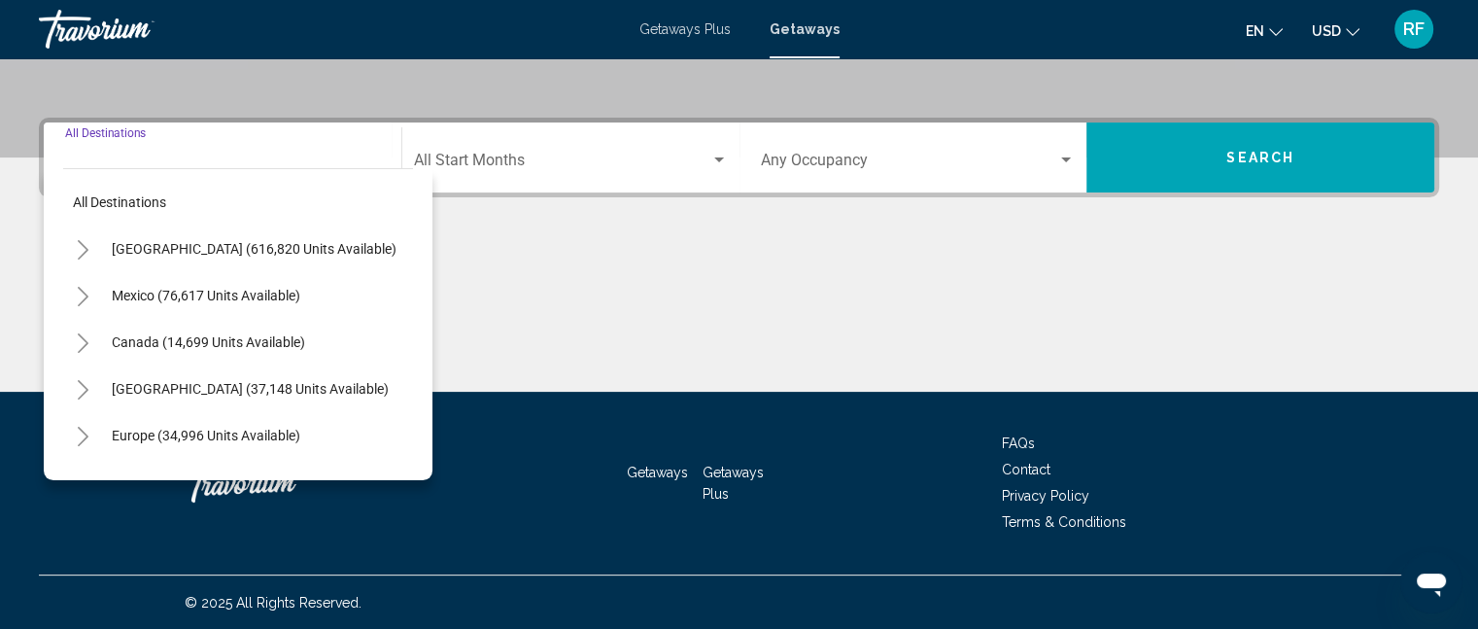
click at [1255, 162] on span "Search" at bounding box center [1260, 159] width 68 height 16
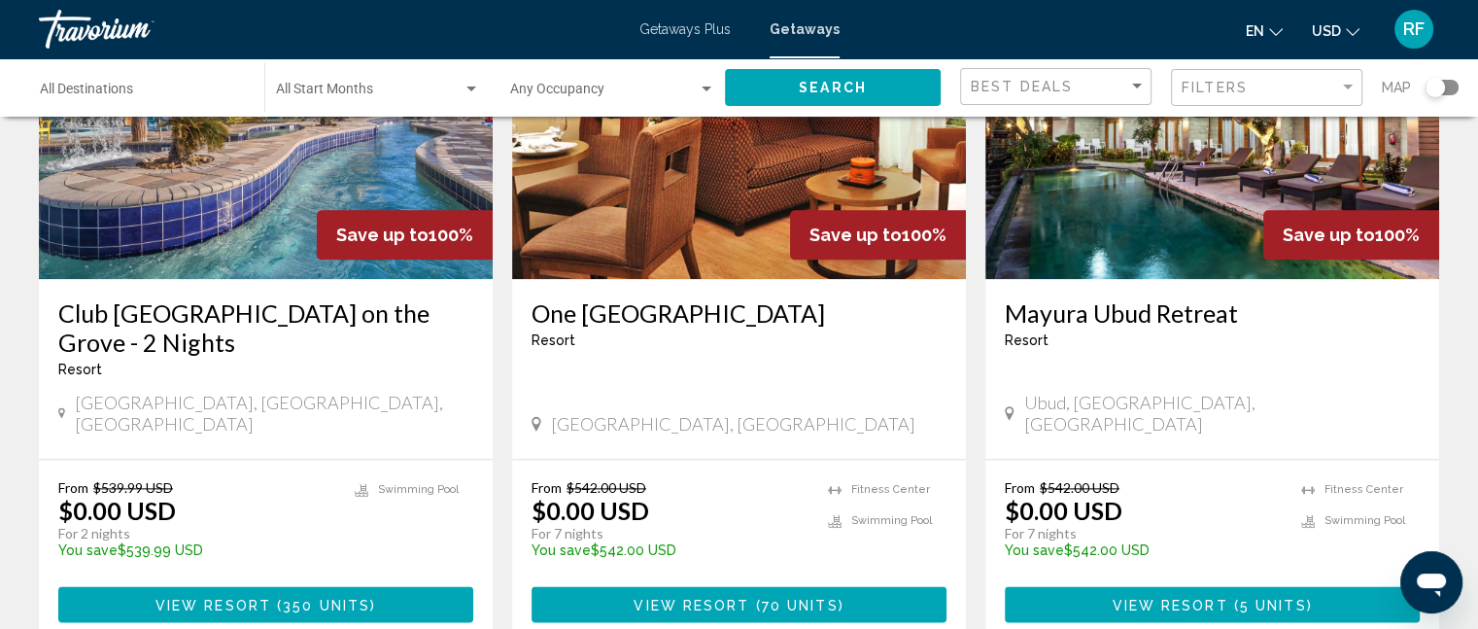
scroll to position [2526, 0]
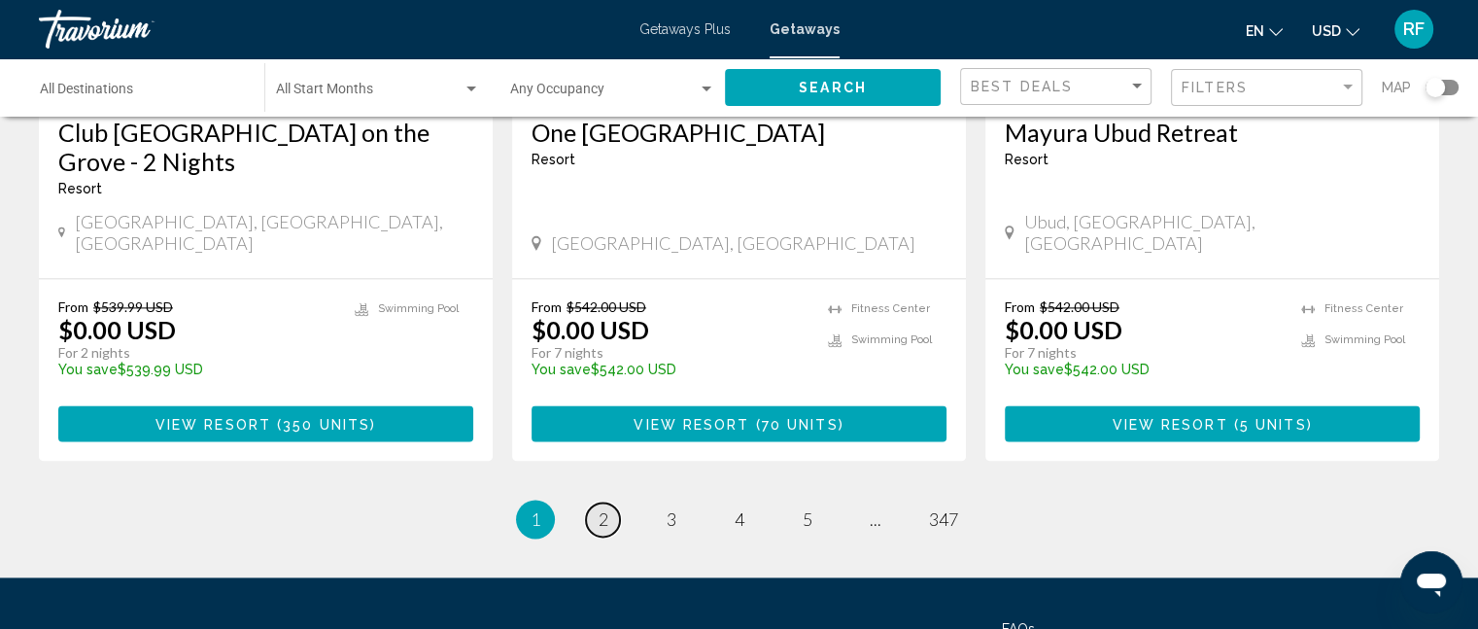
click at [592, 502] on link "page 2" at bounding box center [603, 519] width 34 height 34
